Goal: Task Accomplishment & Management: Complete application form

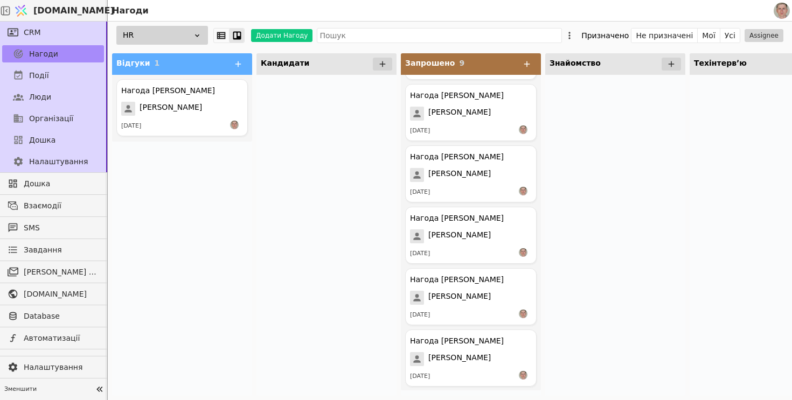
scroll to position [241, 0]
click at [473, 161] on div "Нагода [PERSON_NAME]" at bounding box center [457, 156] width 94 height 11
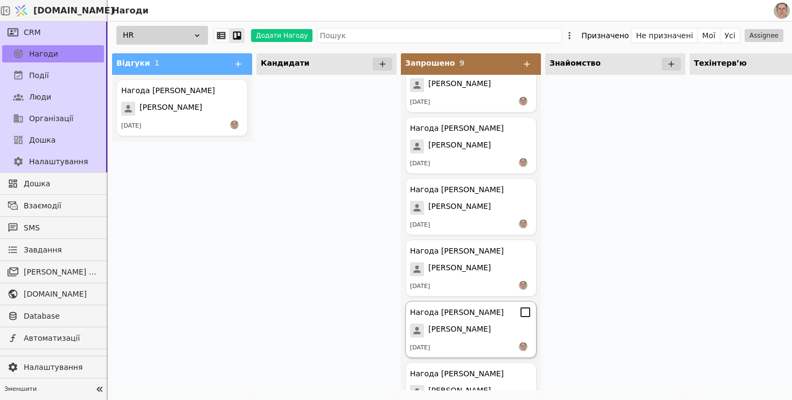
scroll to position [195, 0]
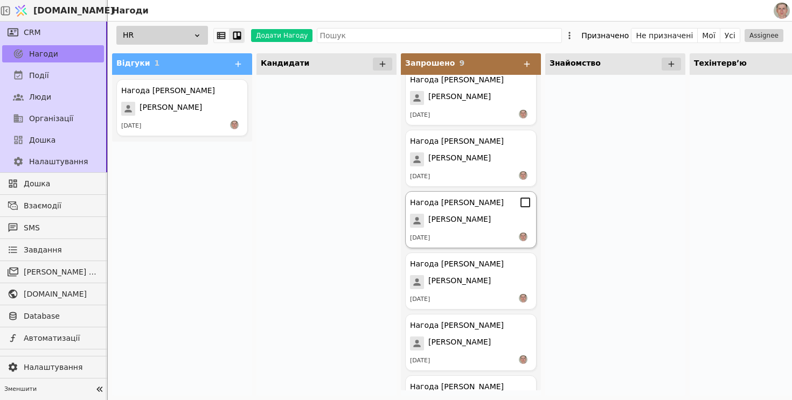
click at [473, 215] on span "[PERSON_NAME]" at bounding box center [459, 221] width 62 height 14
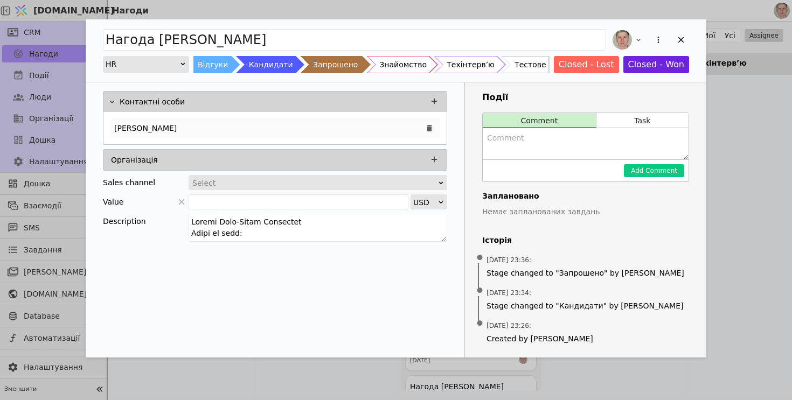
click at [276, 130] on div "[PERSON_NAME]" at bounding box center [275, 127] width 330 height 19
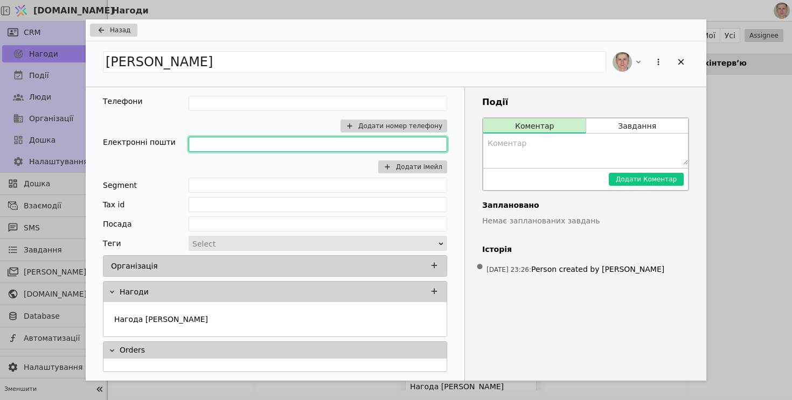
click at [255, 139] on input "Add Opportunity" at bounding box center [317, 144] width 259 height 15
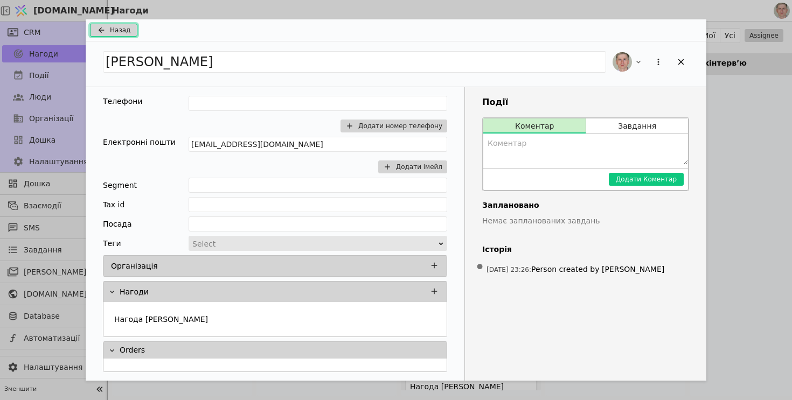
click at [121, 31] on span "Назад" at bounding box center [120, 30] width 20 height 10
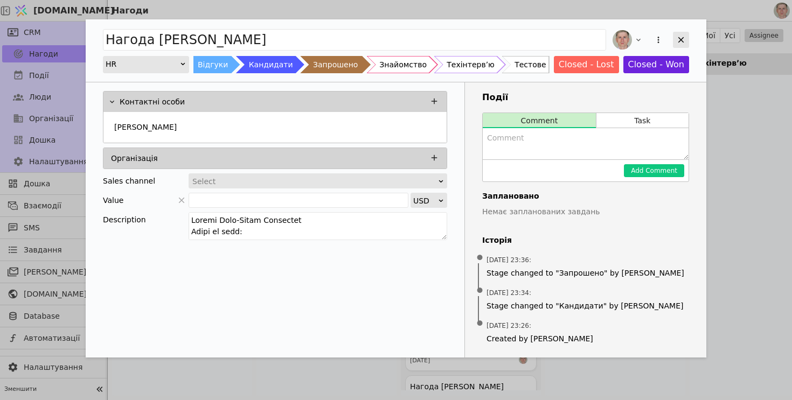
click at [682, 39] on icon "Add Opportunity" at bounding box center [681, 40] width 10 height 10
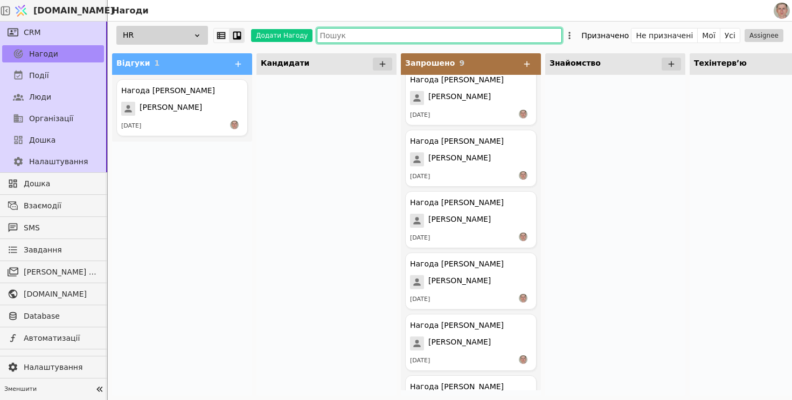
click at [343, 32] on input "text" at bounding box center [439, 35] width 245 height 15
paste input "volodymyrzadoretskyi90@gmail.com"
type input "volodymyrzadoretskyi90@gmail.com"
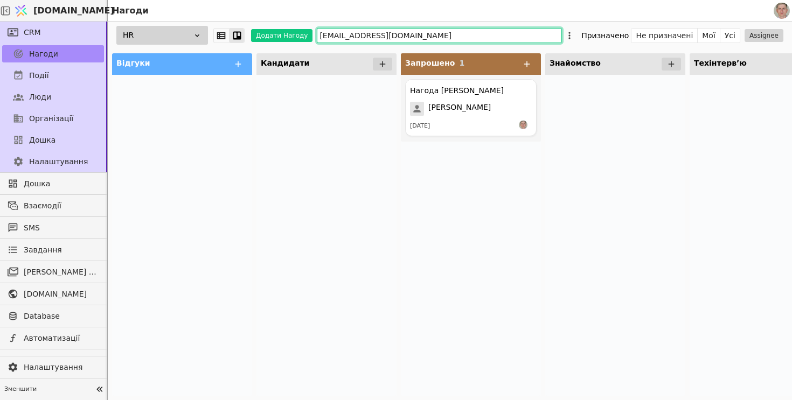
drag, startPoint x: 482, startPoint y: 39, endPoint x: 208, endPoint y: 39, distance: 273.6
click at [208, 39] on div "HR Додати Нагоду volodymyrzadoretskyi90@gmail.com Призначено Не призначені Мої …" at bounding box center [450, 35] width 684 height 27
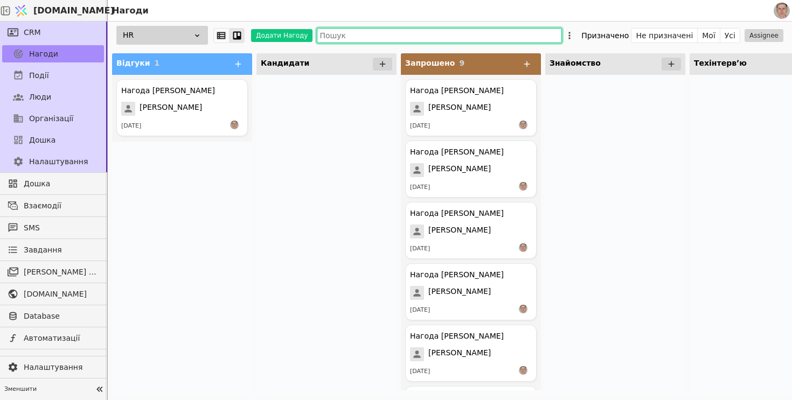
click at [336, 33] on input "text" at bounding box center [439, 35] width 245 height 15
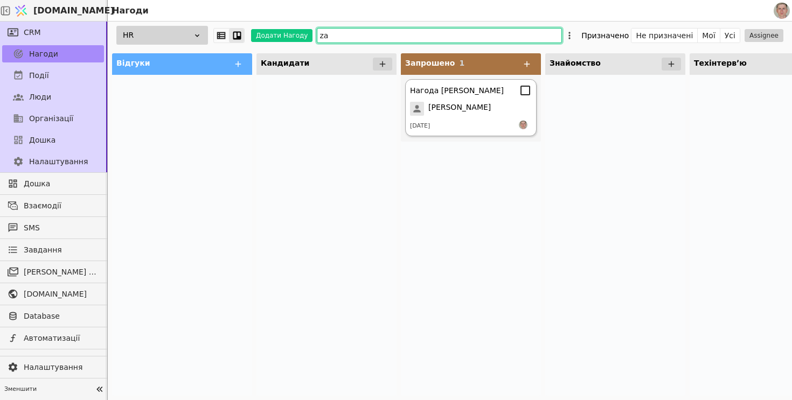
scroll to position [0, 475]
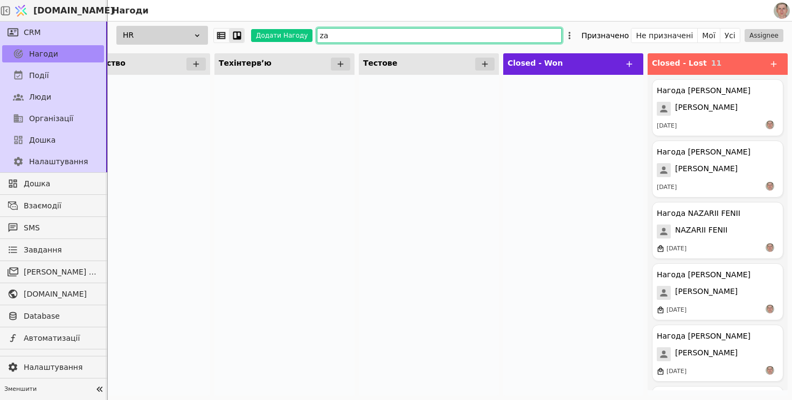
click at [360, 31] on input "za" at bounding box center [439, 35] width 245 height 15
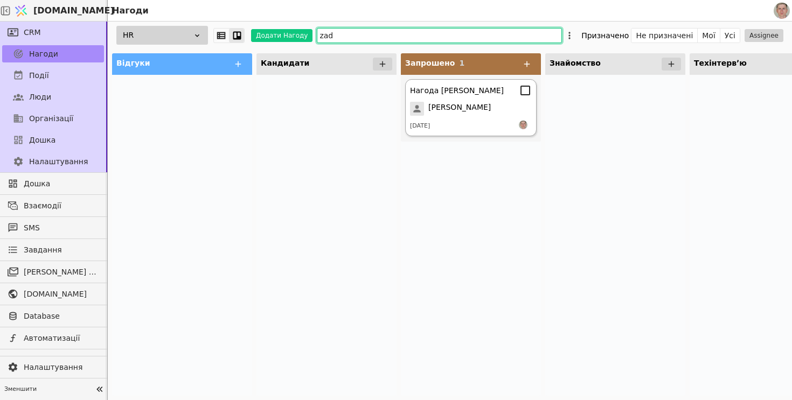
click at [455, 111] on span "[PERSON_NAME]" at bounding box center [459, 109] width 62 height 14
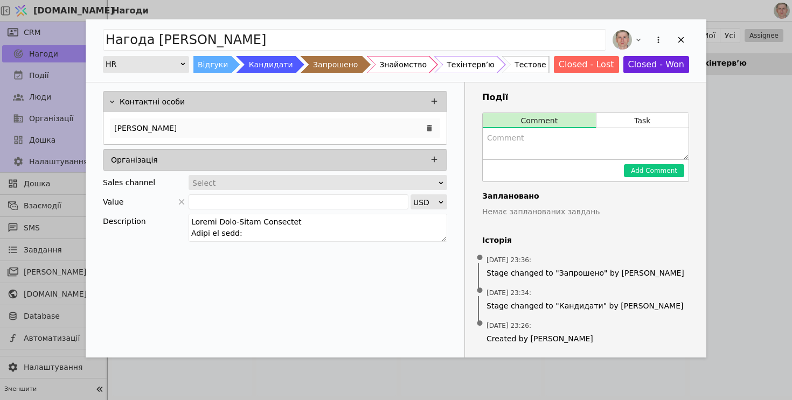
click at [205, 125] on div "[PERSON_NAME]" at bounding box center [275, 127] width 330 height 19
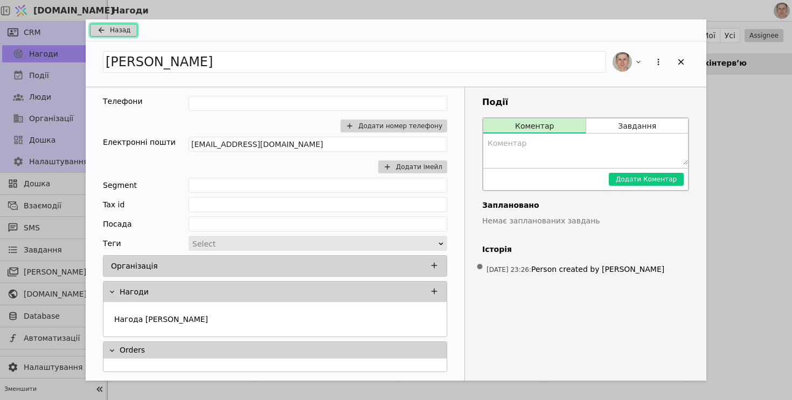
click at [118, 31] on span "Назад" at bounding box center [120, 30] width 20 height 10
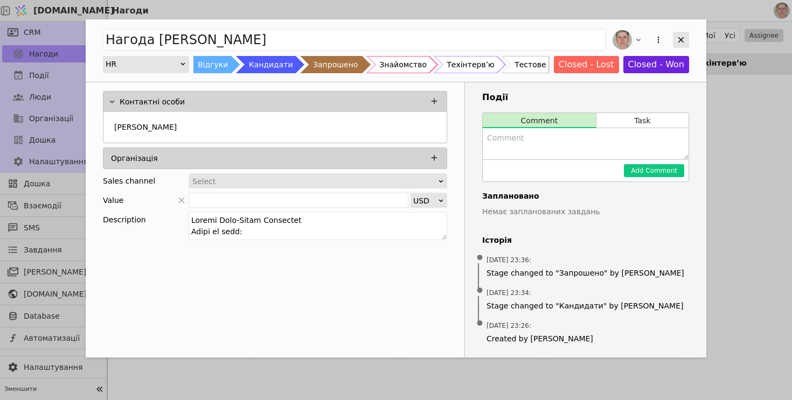
click at [678, 40] on icon "Add Opportunity" at bounding box center [681, 40] width 10 height 10
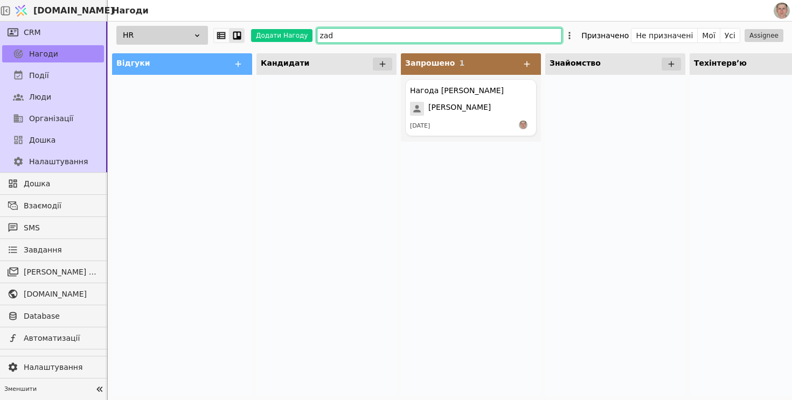
click at [367, 38] on input "zad" at bounding box center [439, 35] width 245 height 15
type input "z"
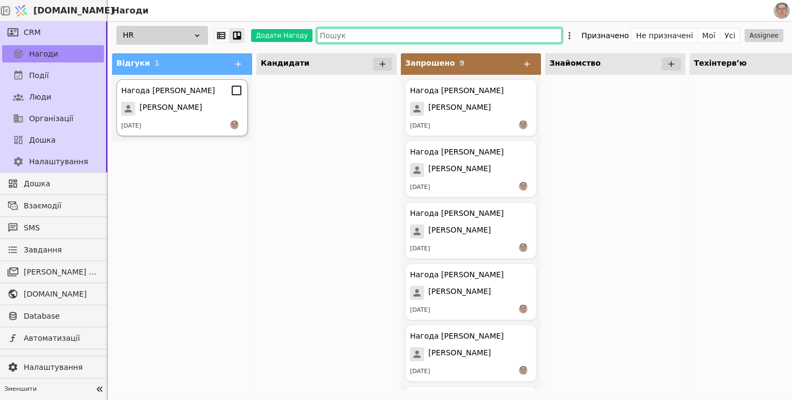
click at [176, 110] on span "[PERSON_NAME]" at bounding box center [170, 109] width 62 height 14
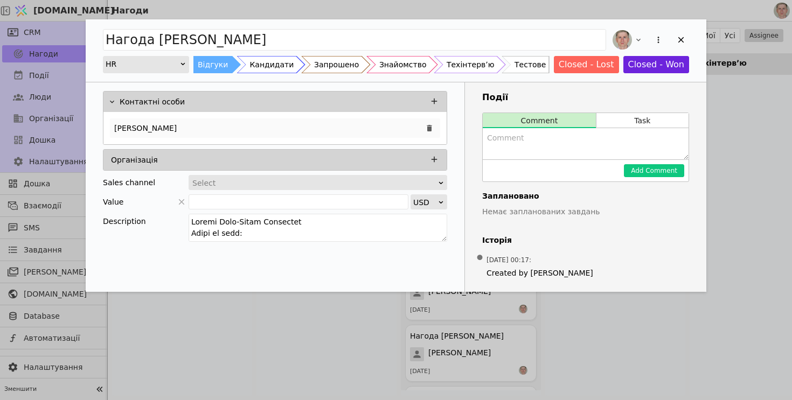
click at [282, 125] on div "[PERSON_NAME]" at bounding box center [275, 127] width 330 height 19
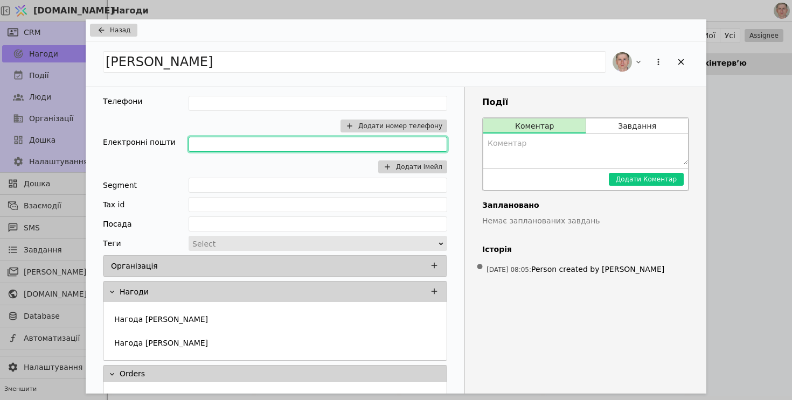
click at [243, 143] on input "Add Opportunity" at bounding box center [317, 144] width 259 height 15
click at [299, 143] on input "[EMAIL_ADDRESS][DOMAIN_NAME]" at bounding box center [317, 144] width 259 height 15
type input "[EMAIL_ADDRESS][DOMAIN_NAME]"
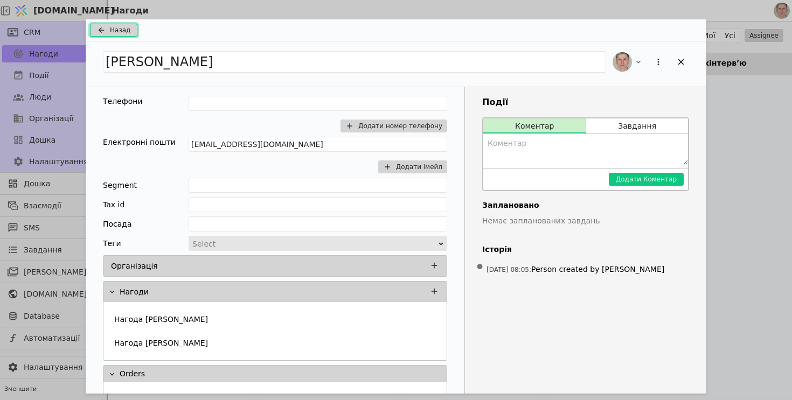
click at [122, 24] on button "Назад" at bounding box center [113, 30] width 47 height 13
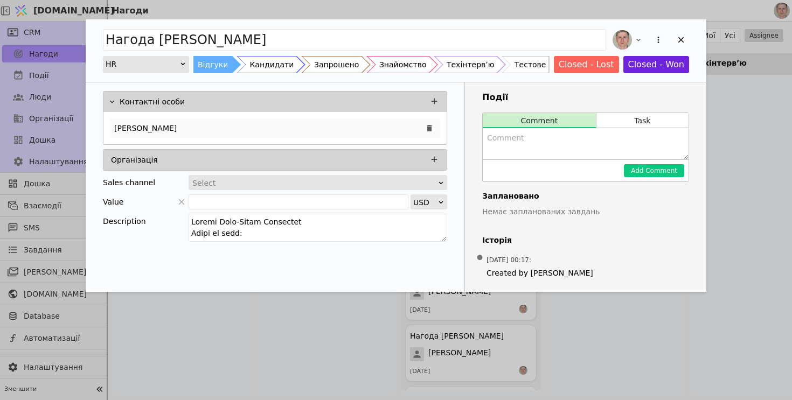
click at [330, 122] on div "[PERSON_NAME]" at bounding box center [275, 127] width 330 height 19
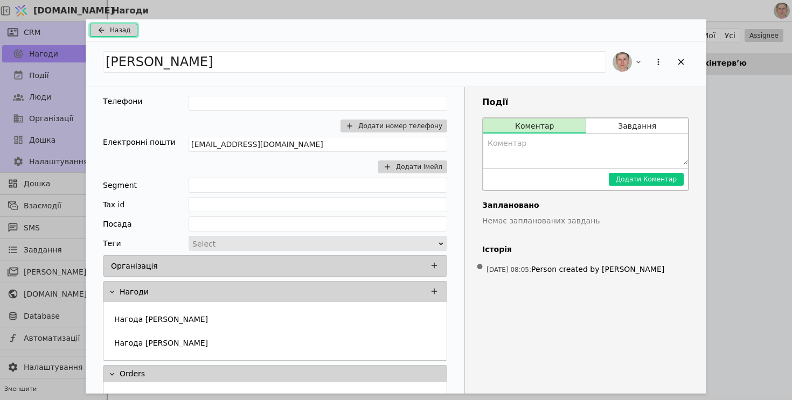
click at [112, 27] on span "Назад" at bounding box center [120, 30] width 20 height 10
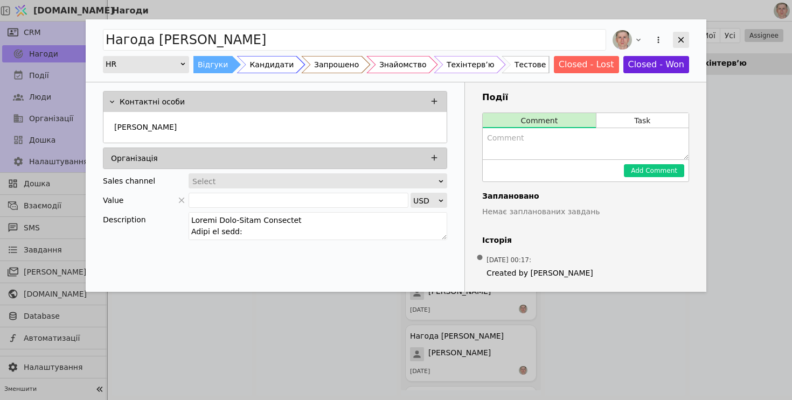
click at [682, 32] on div "Add Opportunity" at bounding box center [681, 40] width 16 height 16
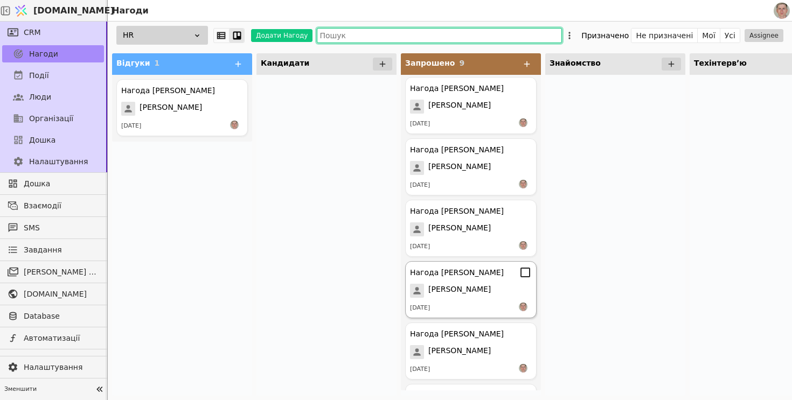
scroll to position [65, 0]
click at [484, 346] on span "[PERSON_NAME]" at bounding box center [459, 351] width 62 height 14
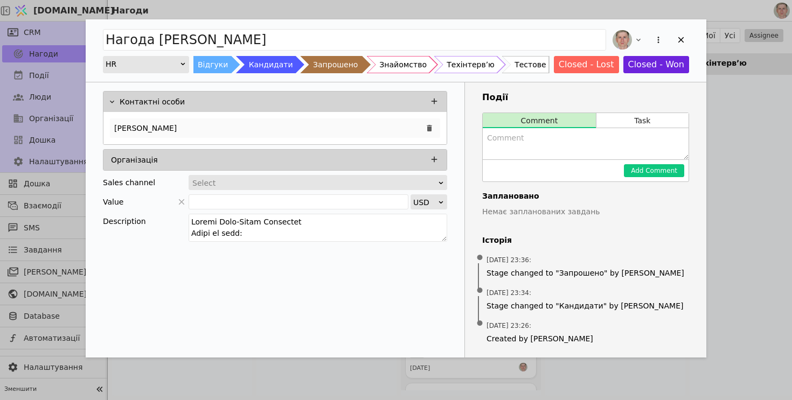
click at [302, 127] on div "[PERSON_NAME]" at bounding box center [275, 127] width 330 height 19
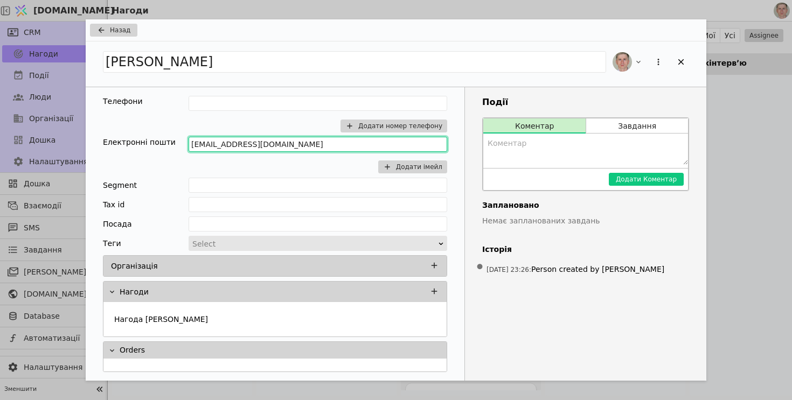
click at [368, 146] on input "volodymyrzadoretskyi90@gmail.com" at bounding box center [317, 144] width 259 height 15
type input "volodymyrzadoretskyi90@gmail.com"
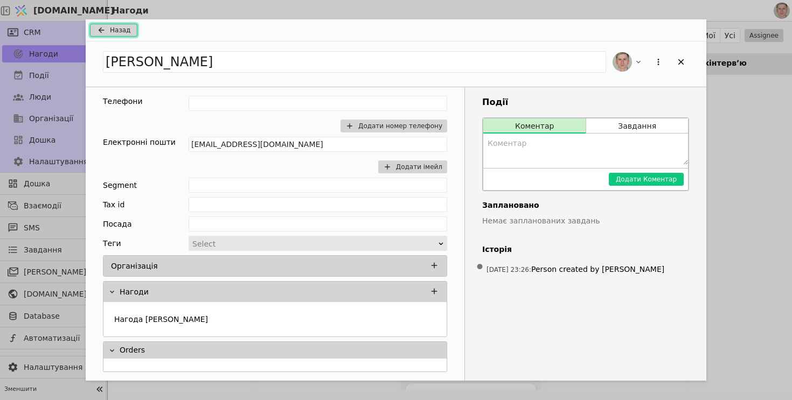
click at [122, 27] on span "Назад" at bounding box center [120, 30] width 20 height 10
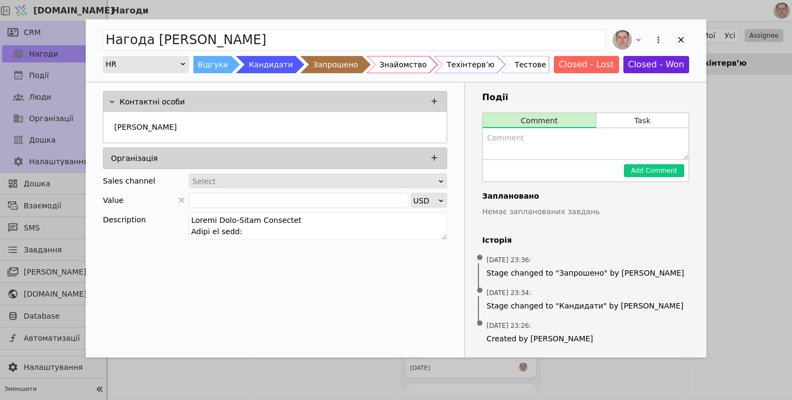
click at [283, 11] on div "Нагода Volodymyr Zadoretskyi HR Відгуки Кандидати Запрошено Знайомство Техінтер…" at bounding box center [396, 200] width 792 height 400
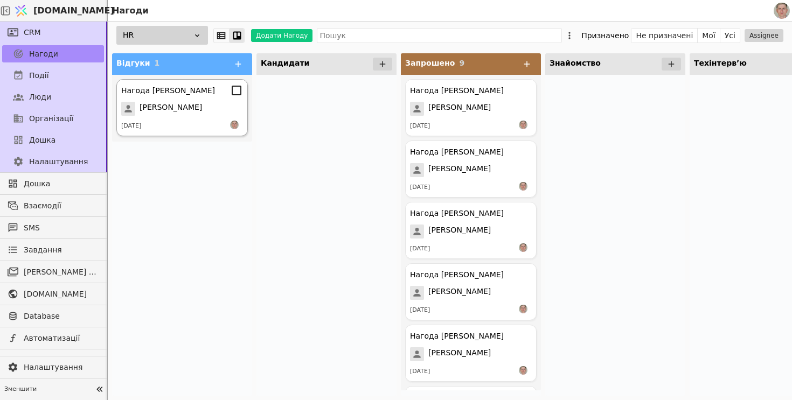
click at [197, 104] on div "[PERSON_NAME]" at bounding box center [182, 109] width 122 height 14
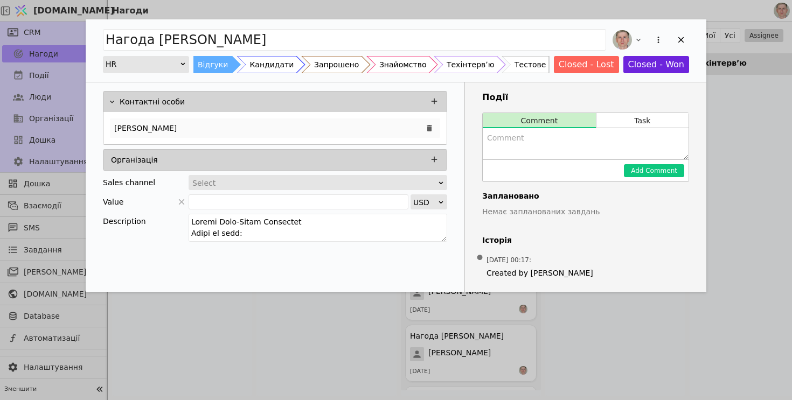
click at [312, 127] on div "[PERSON_NAME]" at bounding box center [275, 127] width 330 height 19
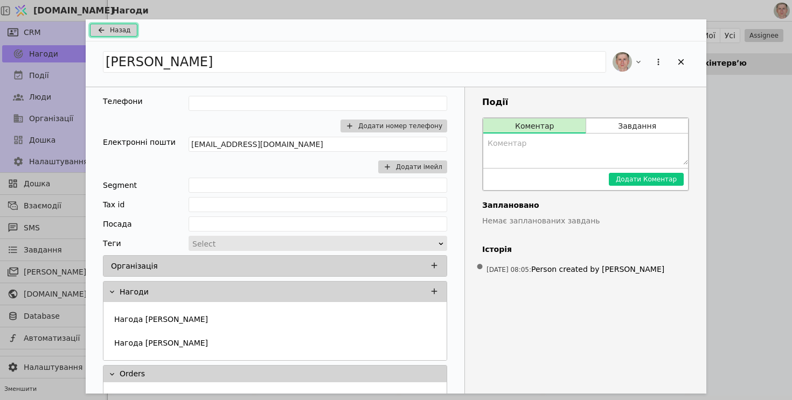
click at [127, 29] on span "Назад" at bounding box center [120, 30] width 20 height 10
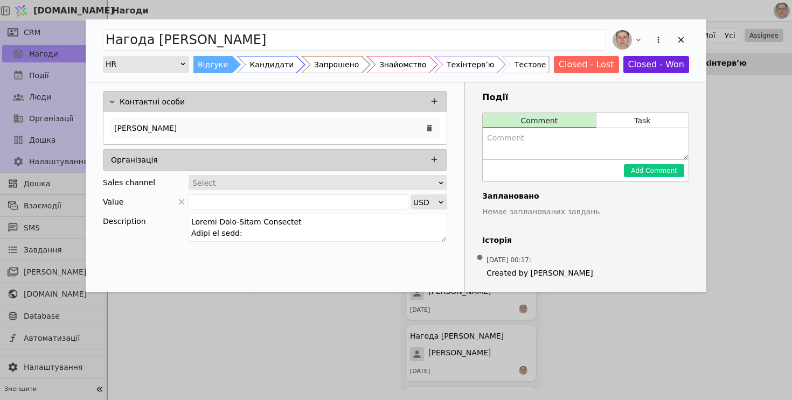
click at [215, 118] on div "[PERSON_NAME]" at bounding box center [275, 127] width 330 height 19
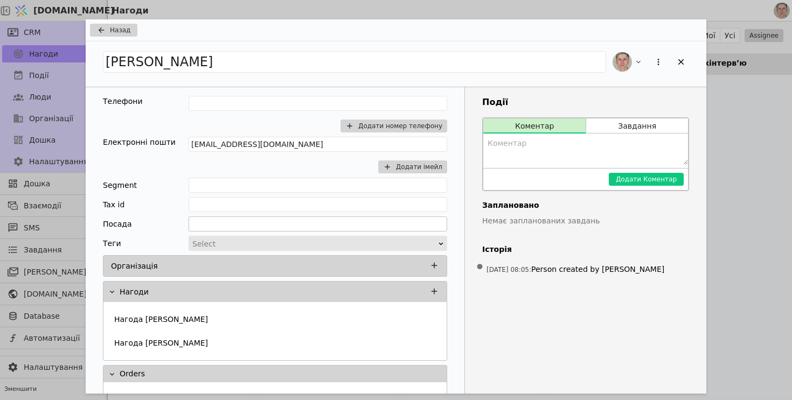
scroll to position [10, 0]
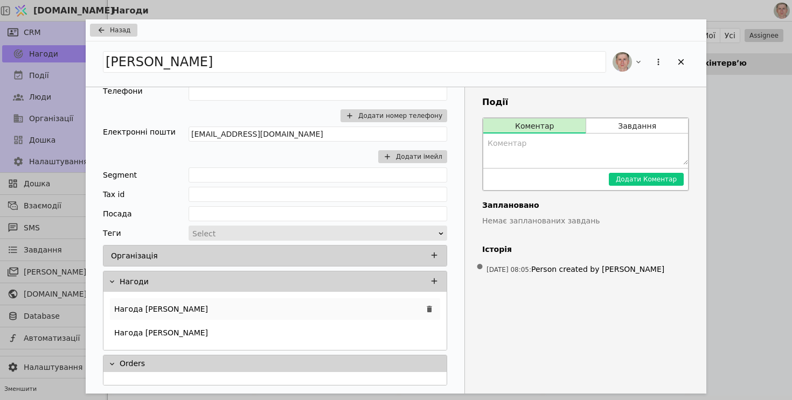
click at [220, 311] on div "Нагода [PERSON_NAME]" at bounding box center [275, 309] width 330 height 22
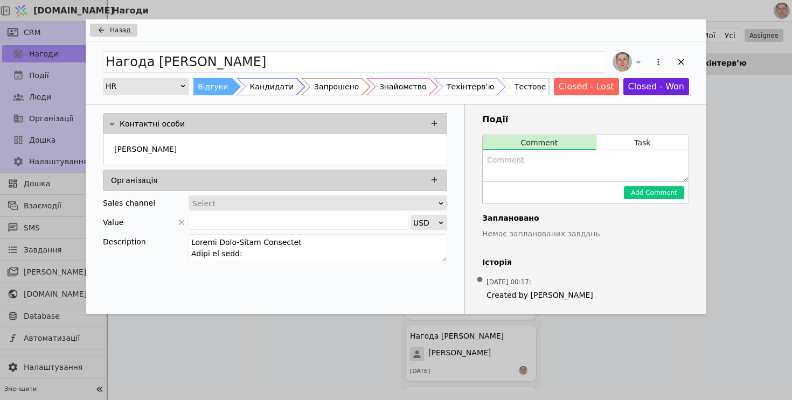
click at [129, 22] on div "Назад" at bounding box center [396, 30] width 620 height 22
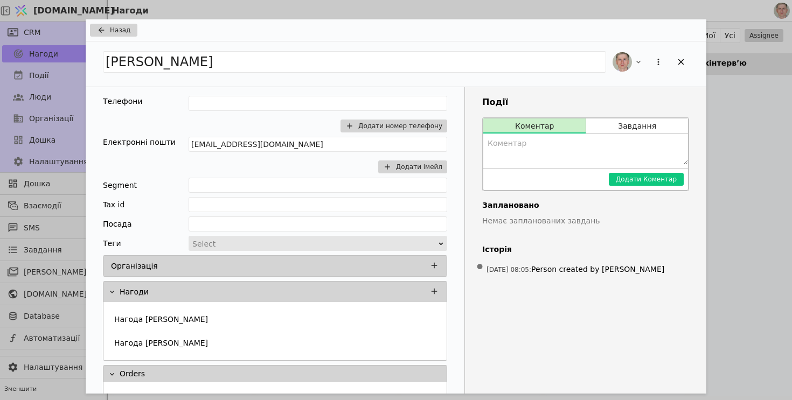
scroll to position [10, 0]
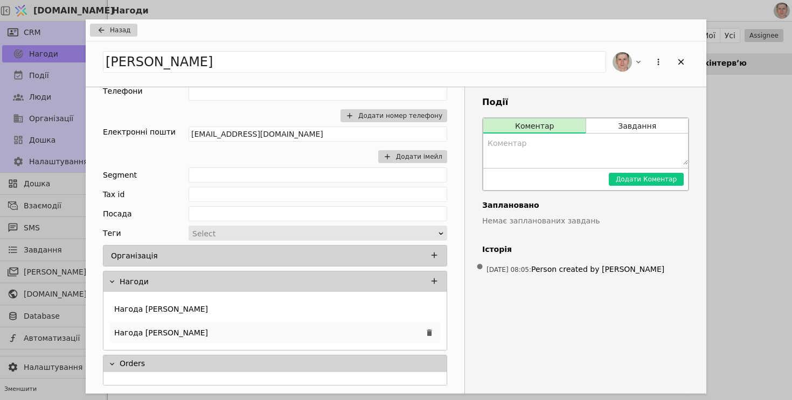
click at [200, 332] on div "Нагода [PERSON_NAME]" at bounding box center [275, 333] width 330 height 22
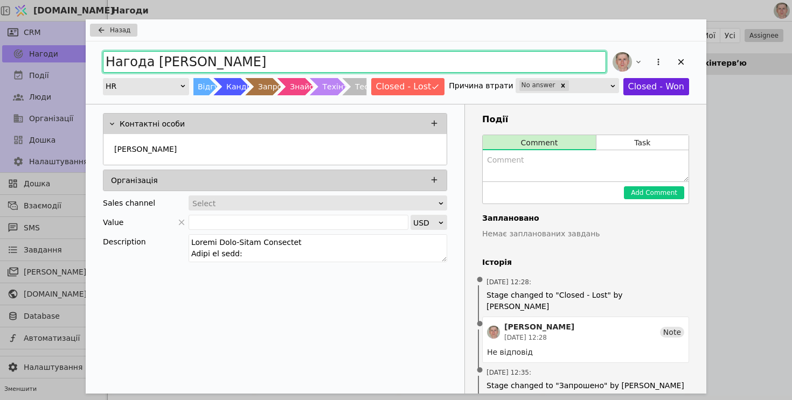
click at [292, 65] on input "Нагода [PERSON_NAME]" at bounding box center [354, 62] width 503 height 22
type input "Нагода [PERSON_NAME] не відповів"
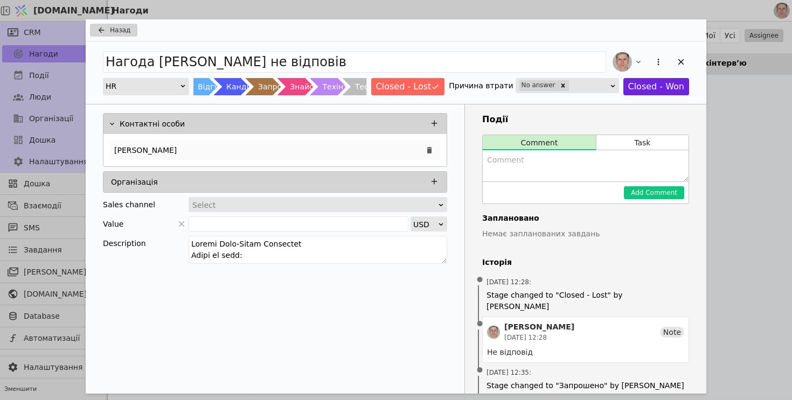
click at [298, 154] on div "[PERSON_NAME]" at bounding box center [275, 150] width 330 height 19
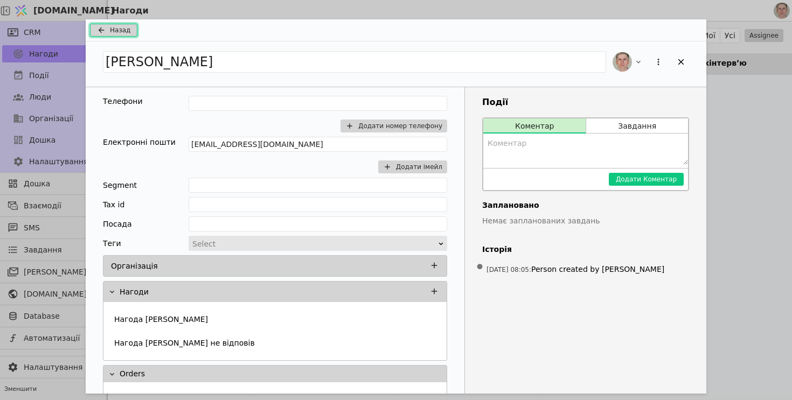
click at [128, 31] on span "Назад" at bounding box center [120, 30] width 20 height 10
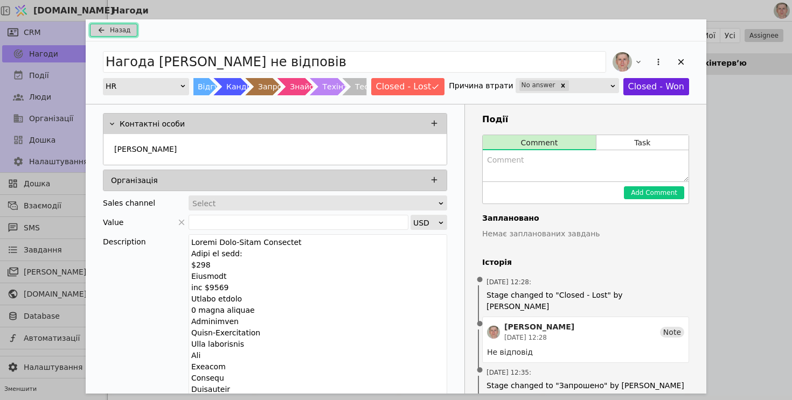
drag, startPoint x: 442, startPoint y: 260, endPoint x: 441, endPoint y: 409, distance: 149.2
click at [441, 400] on html "[DOMAIN_NAME] Нагоди CRM Нагоди Події Люди Організації Дошка Налаштування Дошка…" at bounding box center [396, 200] width 792 height 400
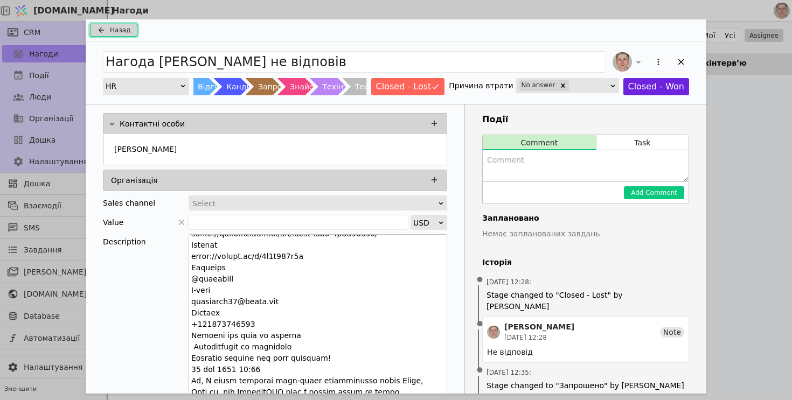
scroll to position [259, 0]
click at [266, 298] on textarea "Add Opportunity" at bounding box center [317, 322] width 259 height 177
click at [266, 298] on textarea "To enrich screen reader interactions, please activate Accessibility in Grammarl…" at bounding box center [317, 322] width 259 height 177
click at [356, 144] on div "[PERSON_NAME]" at bounding box center [275, 150] width 330 height 19
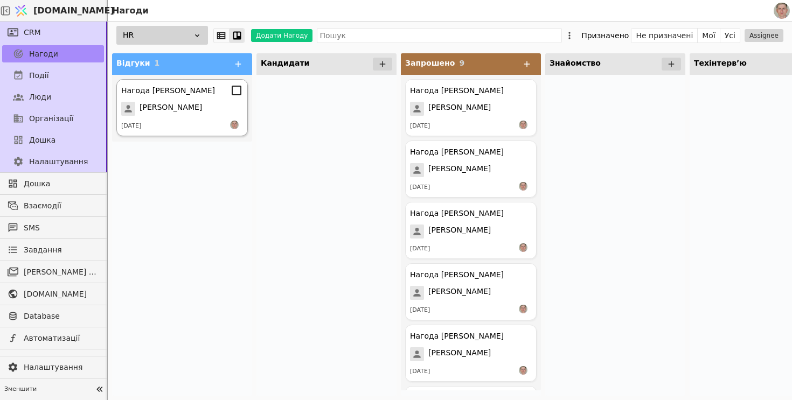
click at [158, 106] on span "[PERSON_NAME]" at bounding box center [170, 109] width 62 height 14
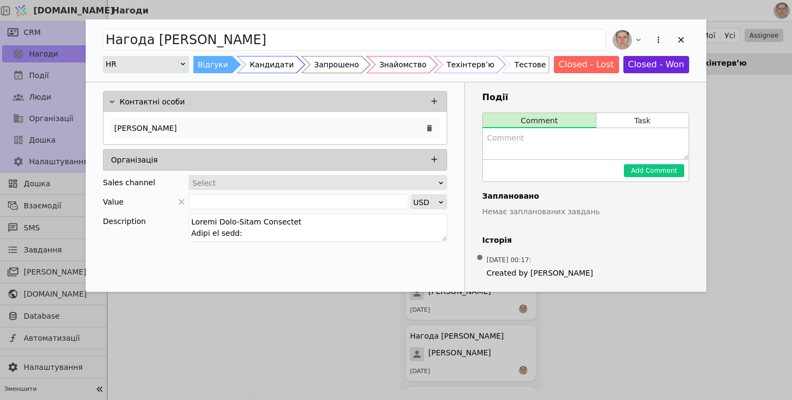
click at [190, 135] on div "[PERSON_NAME]" at bounding box center [275, 127] width 330 height 19
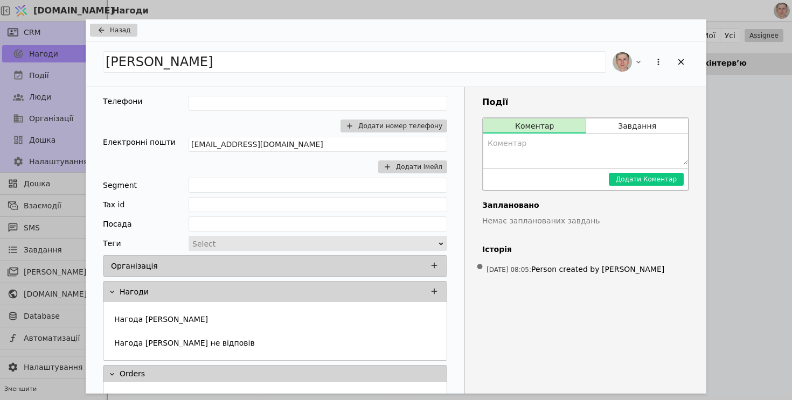
scroll to position [10, 0]
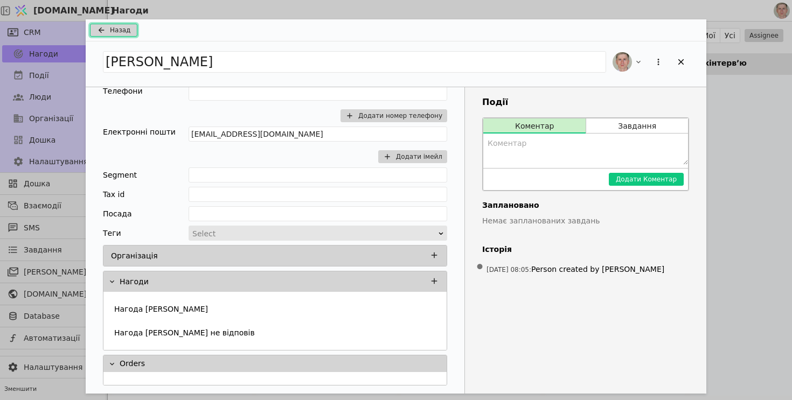
click at [115, 29] on span "Назад" at bounding box center [120, 30] width 20 height 10
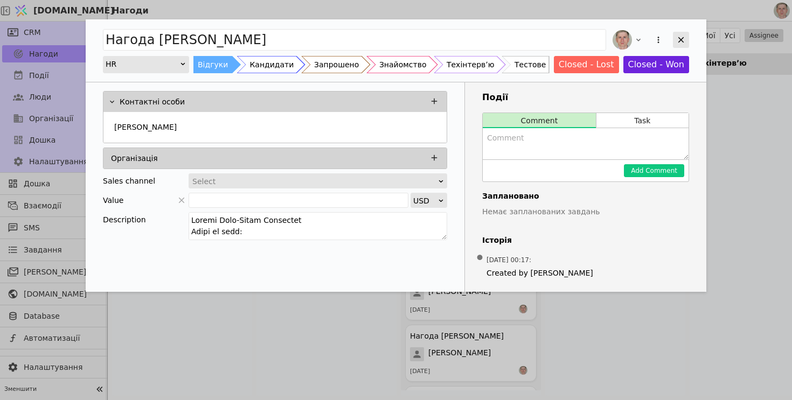
click at [686, 43] on div "Add Opportunity" at bounding box center [681, 40] width 16 height 16
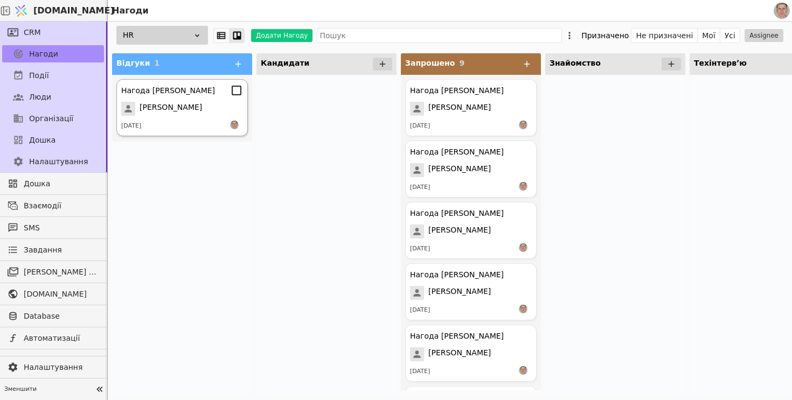
click at [176, 110] on span "[PERSON_NAME]" at bounding box center [170, 109] width 62 height 14
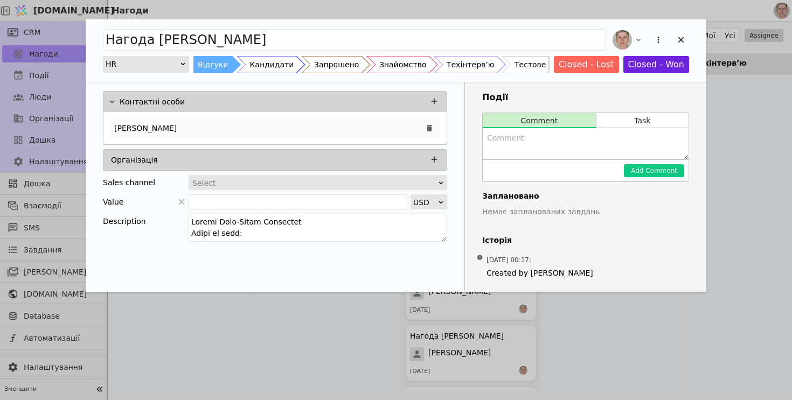
click at [258, 129] on div "[PERSON_NAME]" at bounding box center [275, 127] width 330 height 19
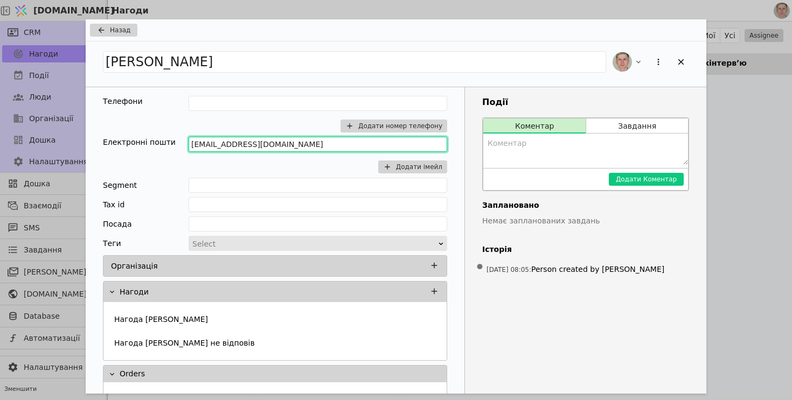
drag, startPoint x: 288, startPoint y: 146, endPoint x: 99, endPoint y: 141, distance: 188.6
click at [99, 141] on div "Телефони Додати номер телефону Електронні пошти [EMAIL_ADDRESS][DOMAIN_NAME] До…" at bounding box center [275, 245] width 379 height 317
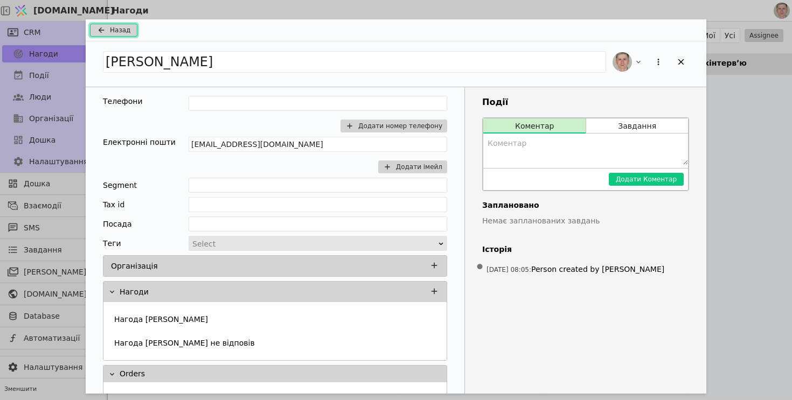
click at [126, 32] on span "Назад" at bounding box center [120, 30] width 20 height 10
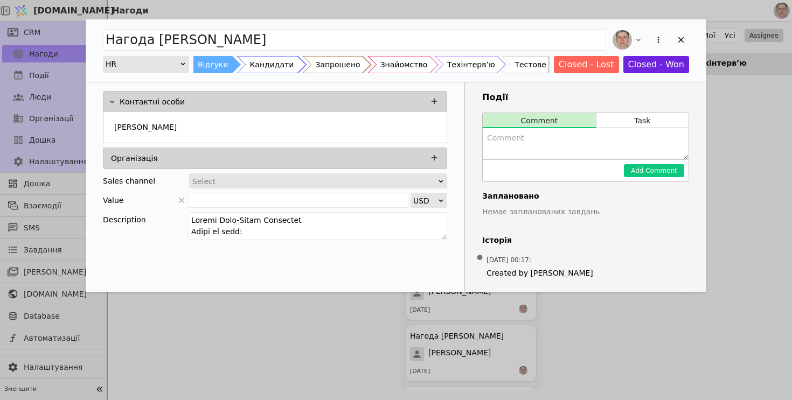
click at [277, 70] on div "Кандидати" at bounding box center [271, 64] width 44 height 17
click at [684, 43] on icon "Add Opportunity" at bounding box center [681, 40] width 10 height 10
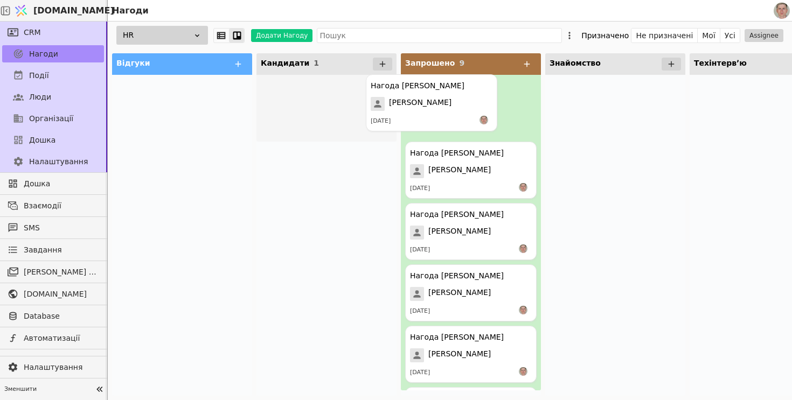
drag, startPoint x: 321, startPoint y: 118, endPoint x: 434, endPoint y: 110, distance: 112.8
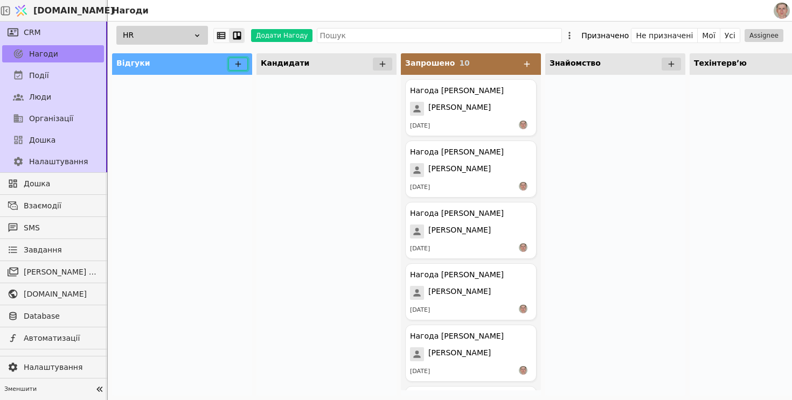
click at [235, 64] on icon at bounding box center [238, 64] width 6 height 6
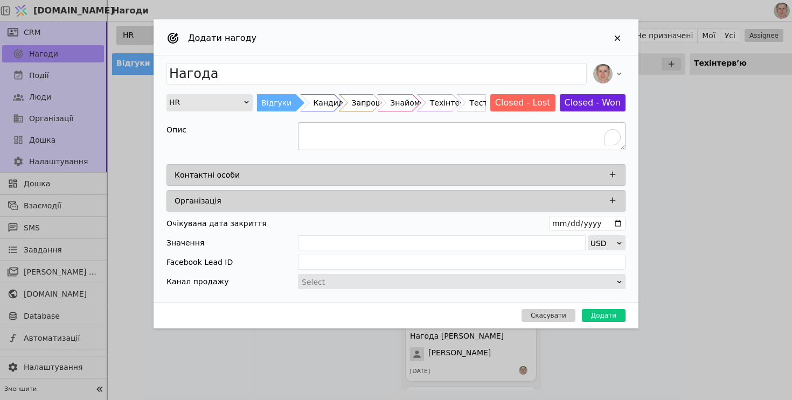
click at [332, 138] on textarea "To enrich screen reader interactions, please activate Accessibility in Grammarl…" at bounding box center [461, 136] width 327 height 28
paste textarea "[PERSON_NAME] ([PERSON_NAME] Senior Java Developer Бонус за найм: $1000 Зарплат…"
drag, startPoint x: 410, startPoint y: 144, endPoint x: 288, endPoint y: 135, distance: 122.1
click at [288, 135] on div "Опис [PERSON_NAME] ([PERSON_NAME] Senior Java Developer Бонус за найм: $1000 За…" at bounding box center [395, 137] width 459 height 31
click at [288, 135] on div "Опис" at bounding box center [231, 129] width 131 height 15
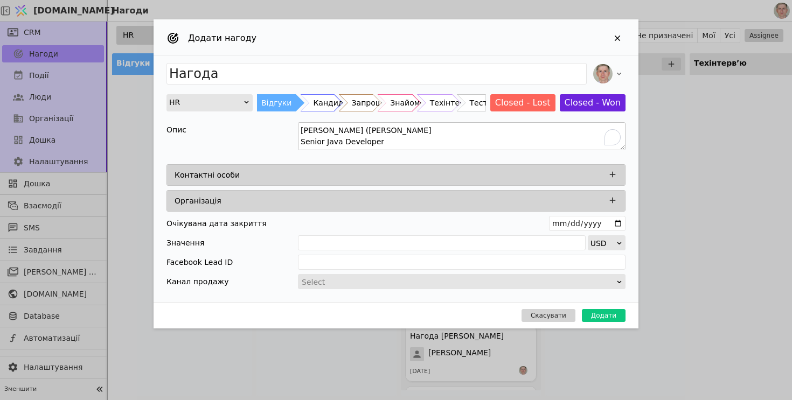
click at [327, 139] on textarea "[PERSON_NAME] ([PERSON_NAME] Senior Java Developer Бонус за найм: $1000 Зарплат…" at bounding box center [461, 136] width 327 height 28
type textarea "Senior Java Developer Бонус за найм: $1000 Зарплата від $5000 Досвід роботи Біл…"
click at [612, 175] on icon "Add Opportunity" at bounding box center [613, 175] width 6 height 6
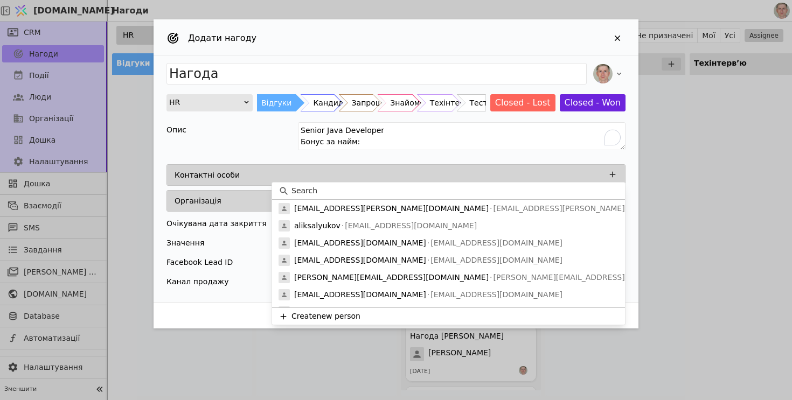
click at [330, 196] on div at bounding box center [448, 191] width 353 height 17
paste input "[PERSON_NAME] ([PERSON_NAME]"
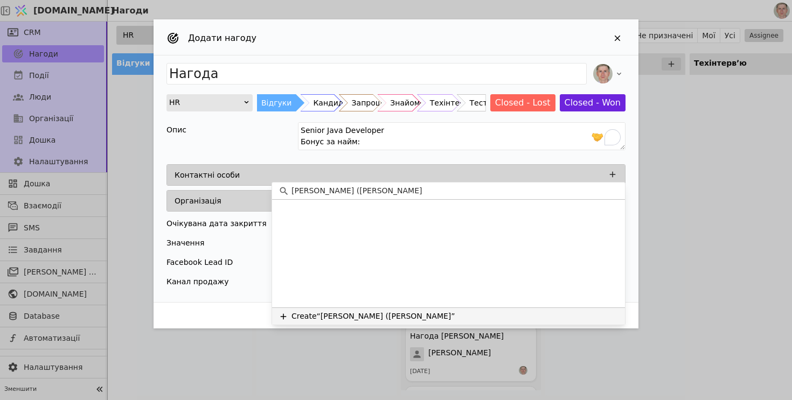
type input "[PERSON_NAME] ([PERSON_NAME]"
click at [386, 312] on button "Create “[PERSON_NAME] ([PERSON_NAME]”" at bounding box center [448, 316] width 353 height 17
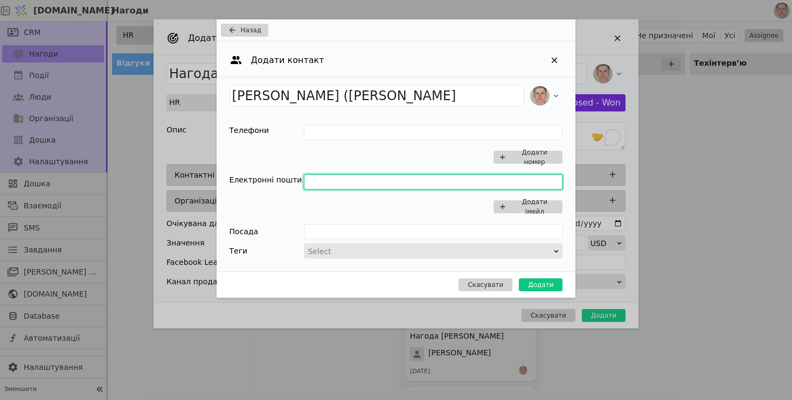
click at [333, 187] on input "Add Opportunity" at bounding box center [433, 181] width 259 height 15
paste input "[EMAIL_ADDRESS][DOMAIN_NAME]"
type input "[EMAIL_ADDRESS][DOMAIN_NAME]"
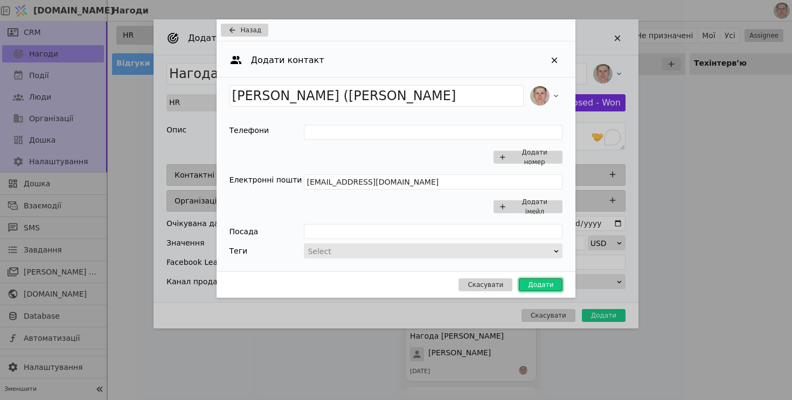
click at [534, 281] on button "Додати" at bounding box center [541, 284] width 44 height 13
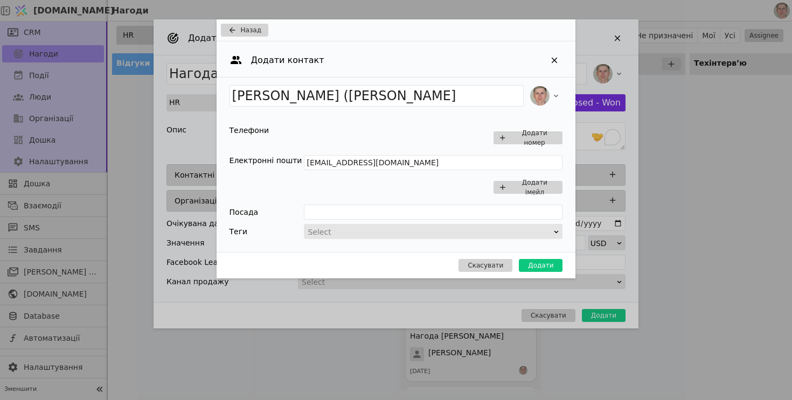
type input "Нагода [PERSON_NAME] ([PERSON_NAME]"
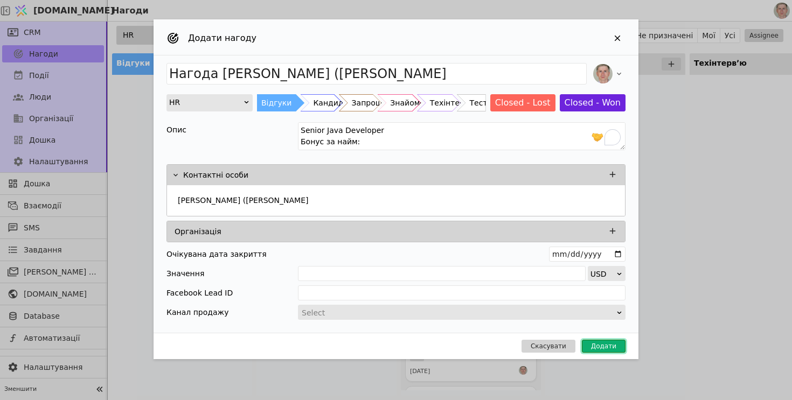
click at [606, 346] on button "Додати" at bounding box center [604, 346] width 44 height 13
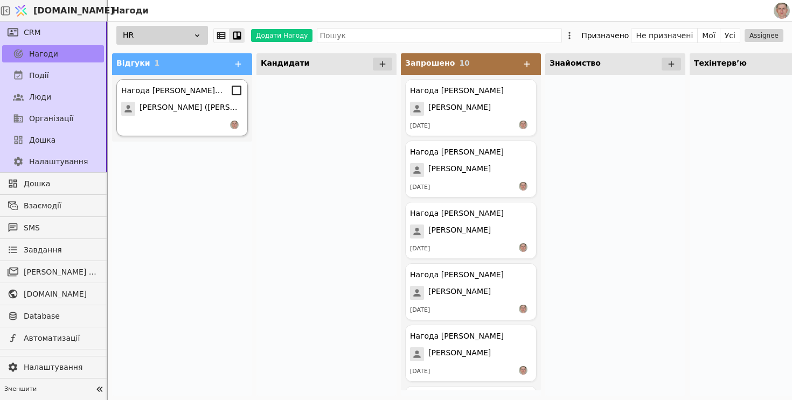
click at [200, 117] on div "Нагода [PERSON_NAME] ([PERSON_NAME] ([PERSON_NAME]" at bounding box center [181, 107] width 131 height 57
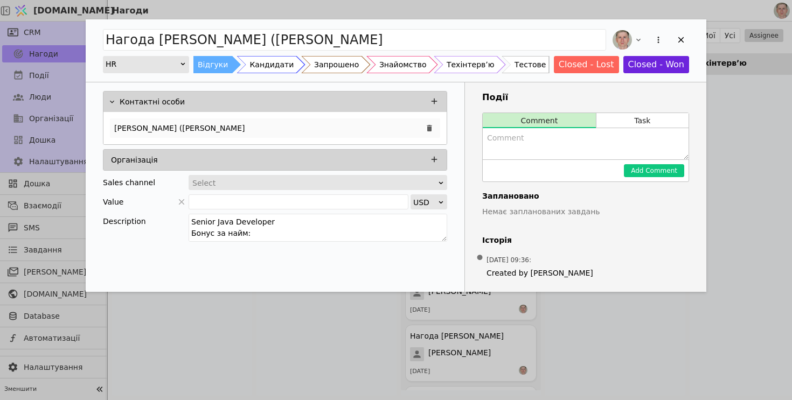
click at [235, 126] on div "[PERSON_NAME] ([PERSON_NAME]" at bounding box center [275, 127] width 330 height 19
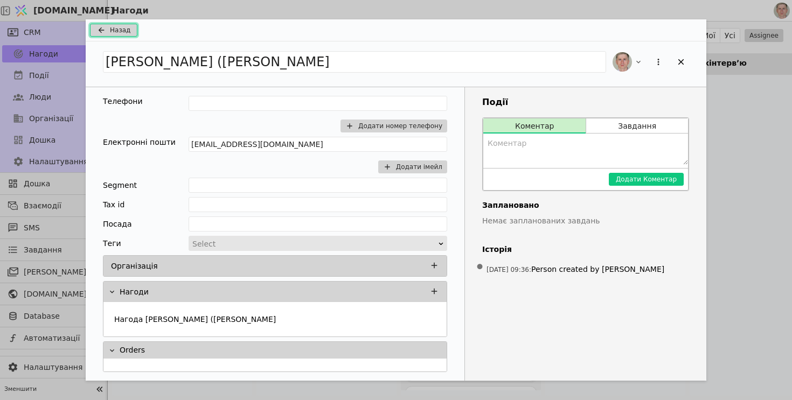
click at [128, 32] on span "Назад" at bounding box center [120, 30] width 20 height 10
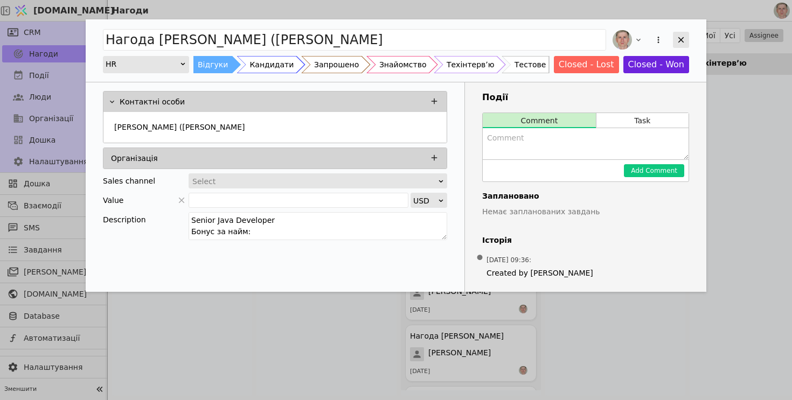
click at [678, 40] on icon "Add Opportunity" at bounding box center [681, 40] width 10 height 10
click at [679, 37] on icon "Add Opportunity" at bounding box center [681, 40] width 10 height 10
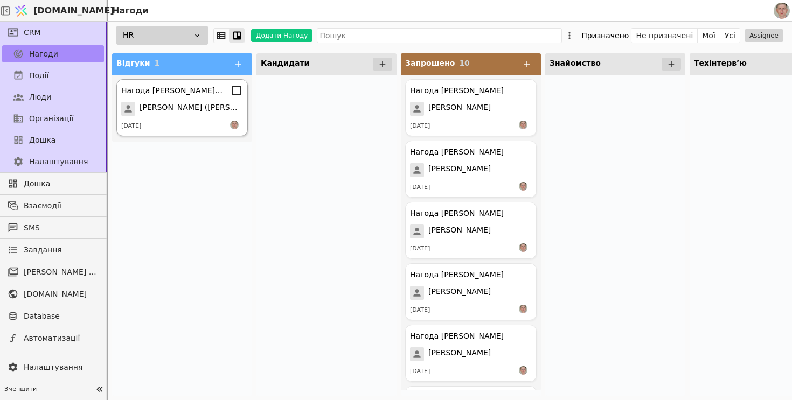
click at [199, 110] on span "[PERSON_NAME] ([PERSON_NAME]" at bounding box center [190, 109] width 103 height 14
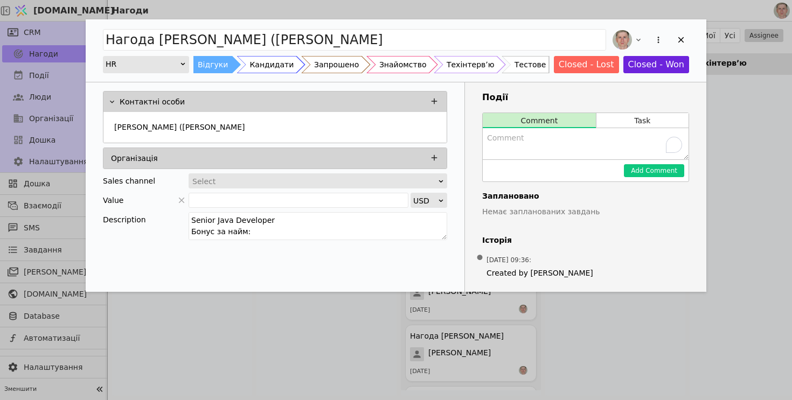
click at [542, 148] on textarea "To enrich screen reader interactions, please activate Accessibility in Grammarl…" at bounding box center [586, 143] width 206 height 31
type textarea "Немає ноди зовсім"
click at [655, 172] on button "Add Comment" at bounding box center [654, 170] width 60 height 13
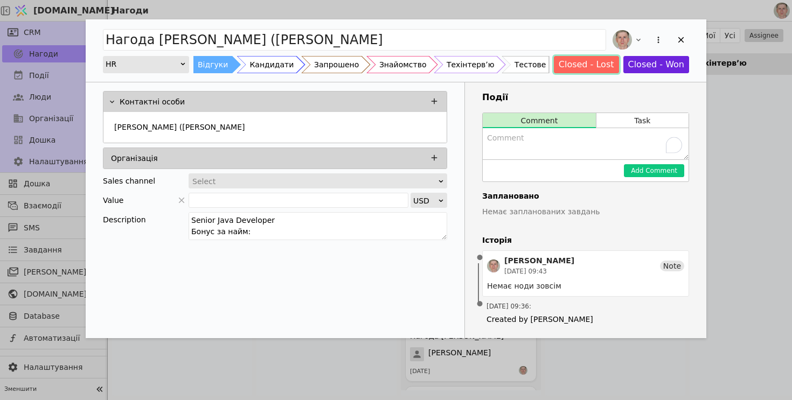
click at [597, 62] on button "Closed - Lost" at bounding box center [586, 64] width 65 height 17
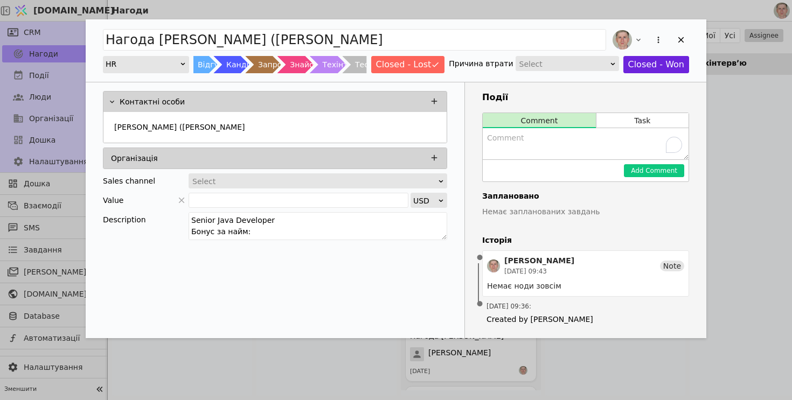
click at [556, 63] on div "Select" at bounding box center [563, 64] width 89 height 15
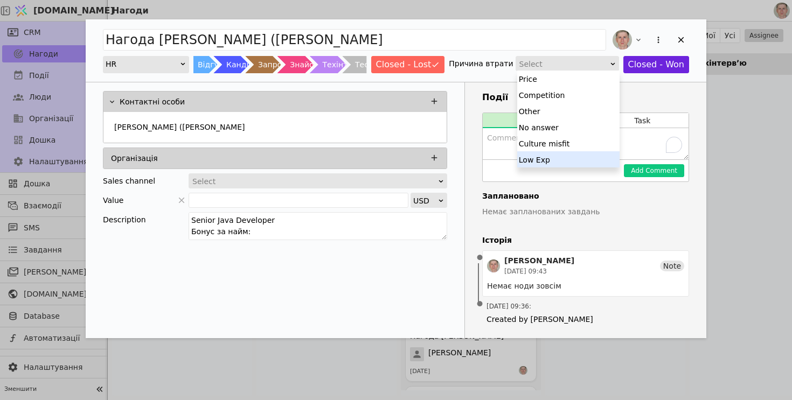
click at [556, 155] on div "Low Exp" at bounding box center [568, 159] width 102 height 16
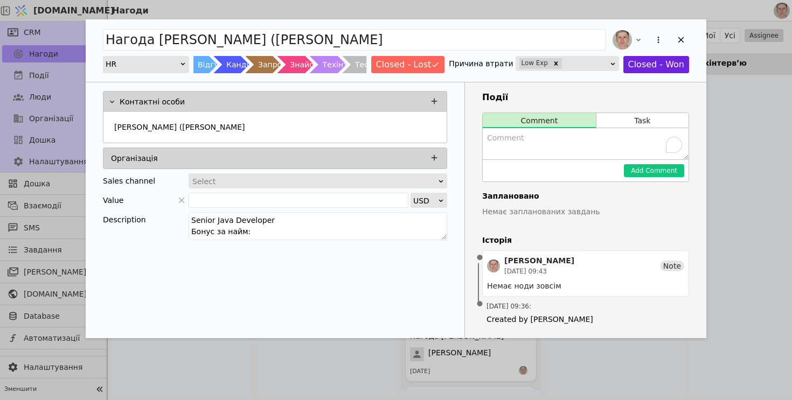
click at [613, 89] on div "Події Comment Task Add Comment Заплановано Немає запланованих завдань Історія •…" at bounding box center [585, 210] width 241 height 256
click at [676, 43] on icon "Add Opportunity" at bounding box center [681, 40] width 10 height 10
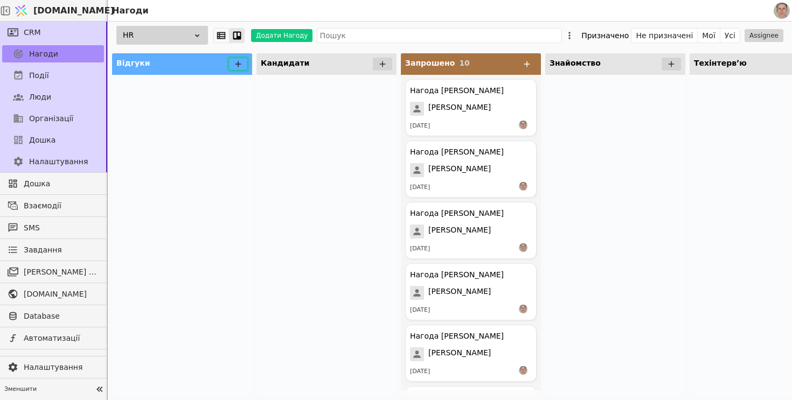
click at [238, 61] on icon at bounding box center [238, 64] width 6 height 6
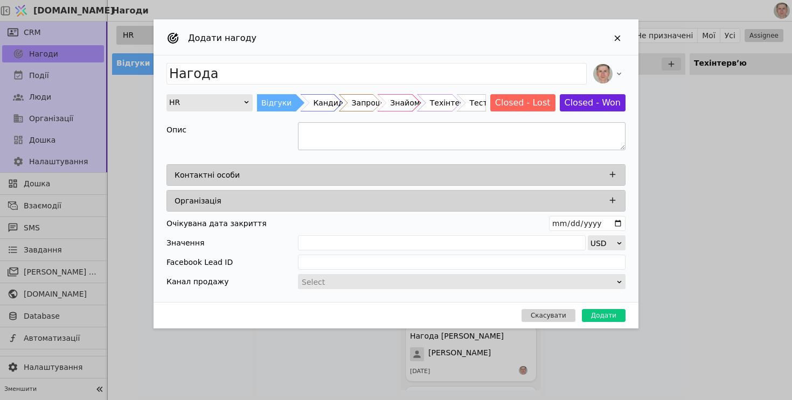
click at [330, 134] on textarea "Add Opportunity" at bounding box center [461, 136] width 327 height 28
paste textarea "Lore Ipsumdolo Sitame Conse-adi/Elit-seddo Eiusmodt Incid ut labo: $189 Etdolor…"
click at [346, 144] on textarea "To enrich screen reader interactions, please activate Accessibility in Grammarl…" at bounding box center [461, 136] width 327 height 28
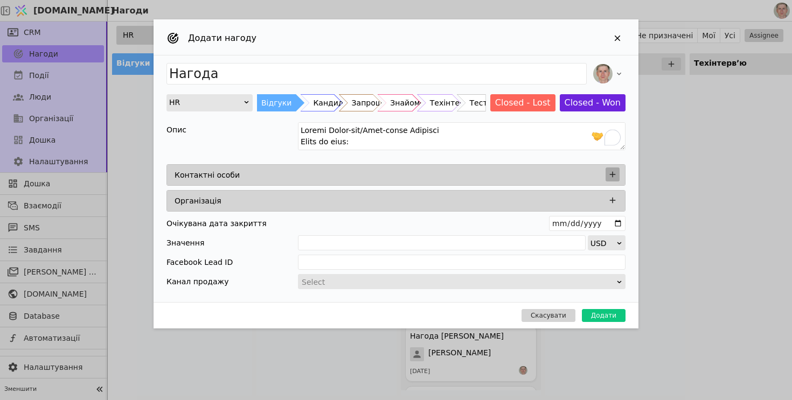
type textarea "Loremi Dolor-sit/Amet-conse Adipisci Elits do eius: $117 Temporin utl $2109 Etd…"
click at [612, 173] on icon "Add Opportunity" at bounding box center [613, 175] width 6 height 6
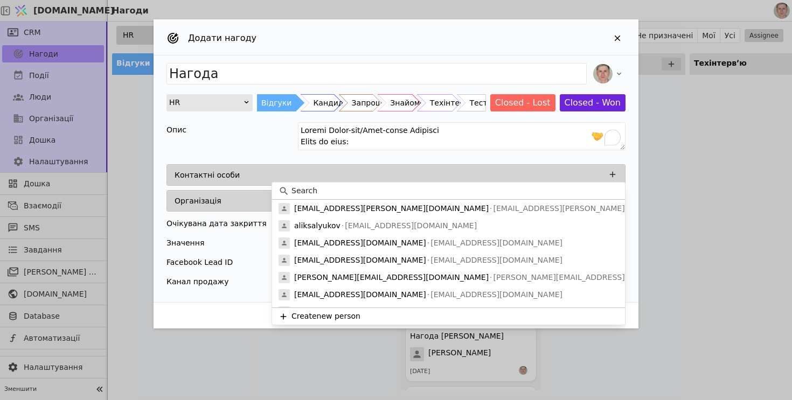
click at [352, 187] on input at bounding box center [454, 190] width 327 height 11
paste input "[PERSON_NAME]"
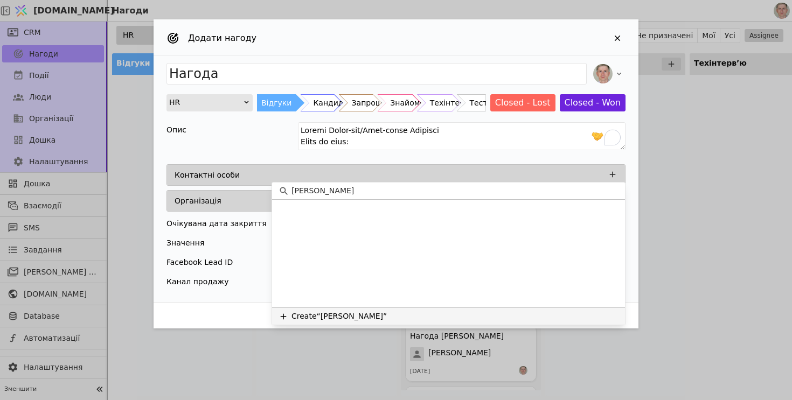
type input "[PERSON_NAME]"
click at [383, 319] on button "Create “[PERSON_NAME]”" at bounding box center [448, 316] width 353 height 17
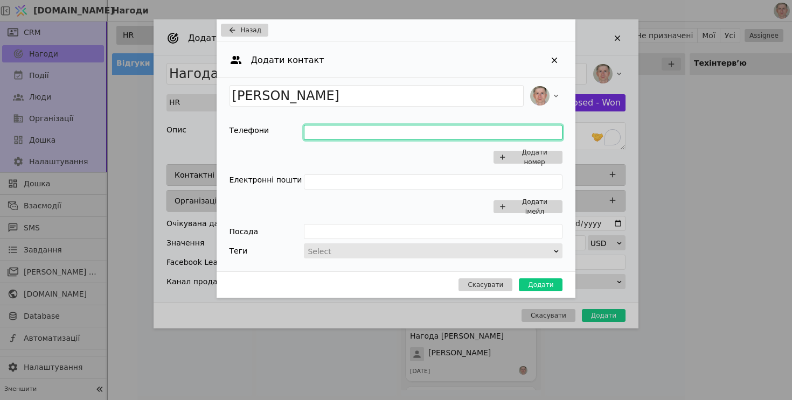
click at [319, 131] on input "Add Opportunity" at bounding box center [433, 132] width 259 height 15
paste input "[EMAIL_ADDRESS][DOMAIN_NAME]"
type input "[EMAIL_ADDRESS][DOMAIN_NAME]"
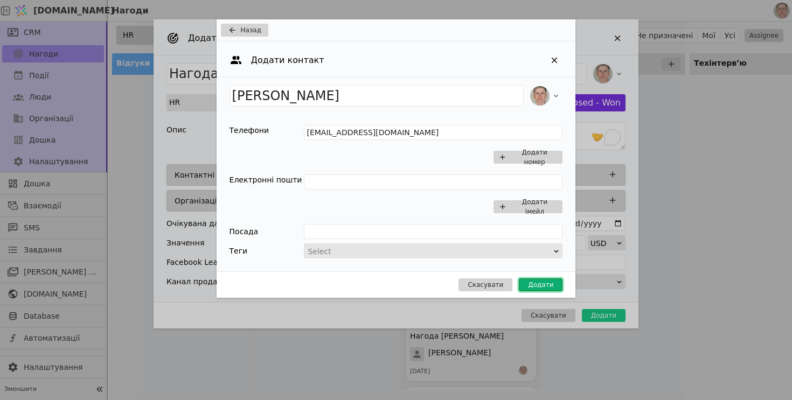
click at [546, 284] on button "Додати" at bounding box center [541, 284] width 44 height 13
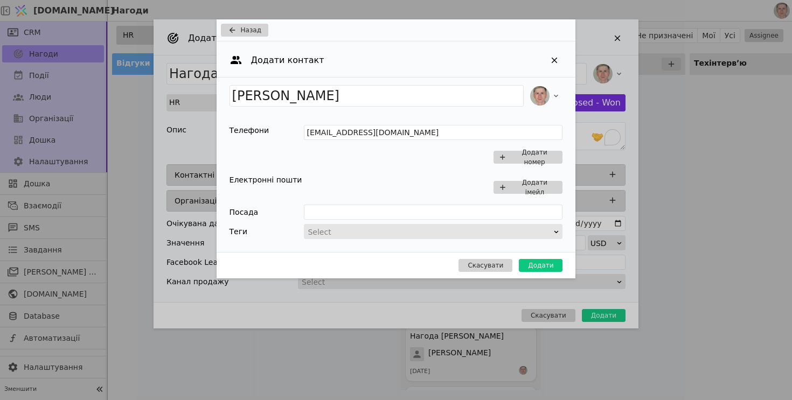
type input "Нагода [PERSON_NAME]"
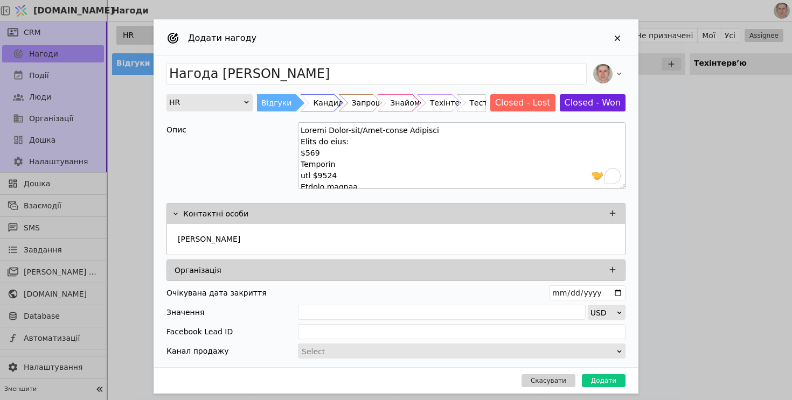
drag, startPoint x: 623, startPoint y: 149, endPoint x: 623, endPoint y: 187, distance: 38.8
click at [623, 187] on textarea "To enrich screen reader interactions, please activate Accessibility in Grammarl…" at bounding box center [461, 155] width 327 height 67
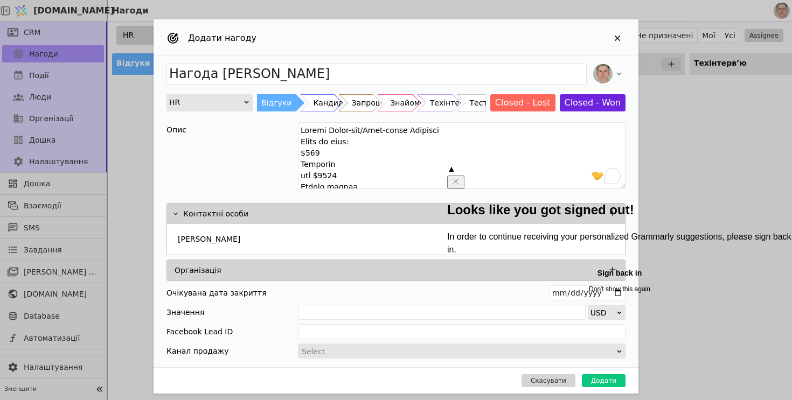
click at [550, 282] on button "Sign back in" at bounding box center [619, 273] width 345 height 17
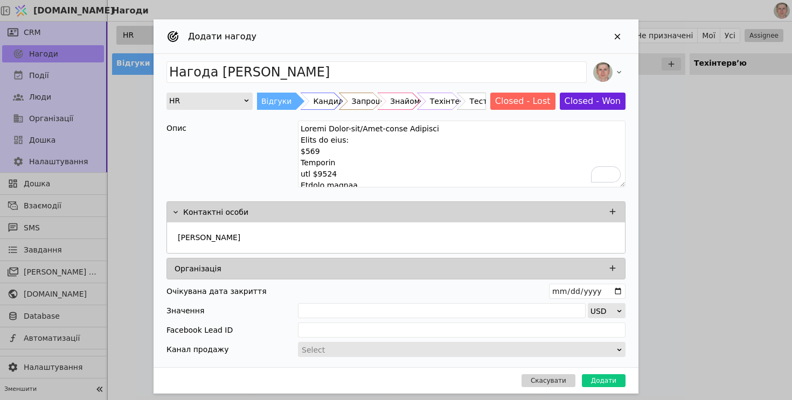
scroll to position [2, 0]
click at [603, 380] on button "Додати" at bounding box center [604, 380] width 44 height 13
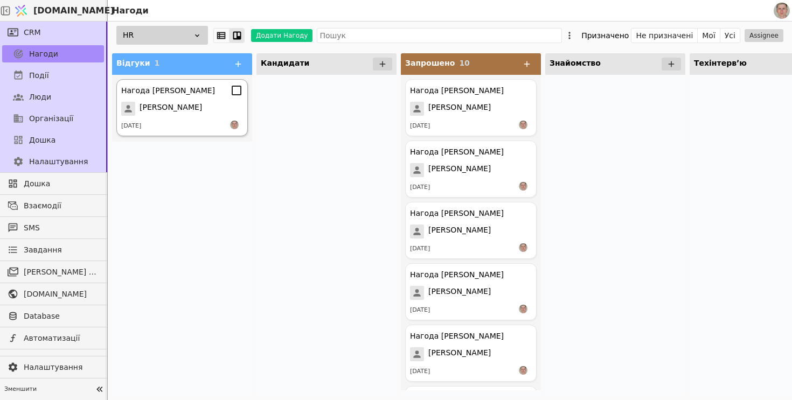
click at [207, 107] on div "[PERSON_NAME]" at bounding box center [182, 109] width 122 height 14
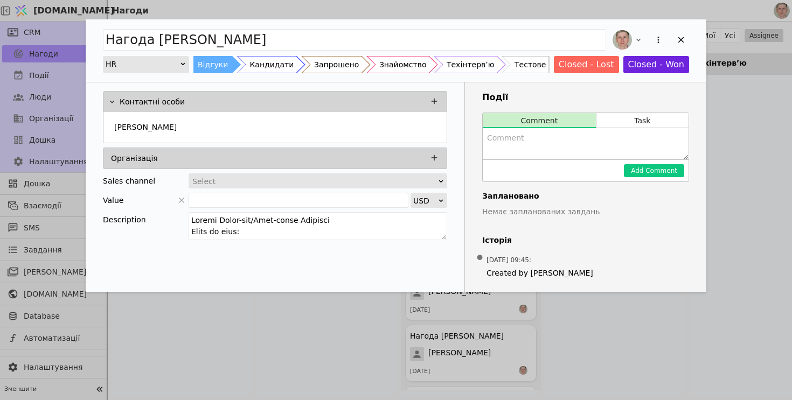
click at [498, 137] on textarea "Add Opportunity" at bounding box center [586, 143] width 206 height 31
paste textarea "👤 Псевдо: "CTO-Стартапер" 📌 Профіль: Дуже сильний Senior/CTO (6р) з ідеальним с…"
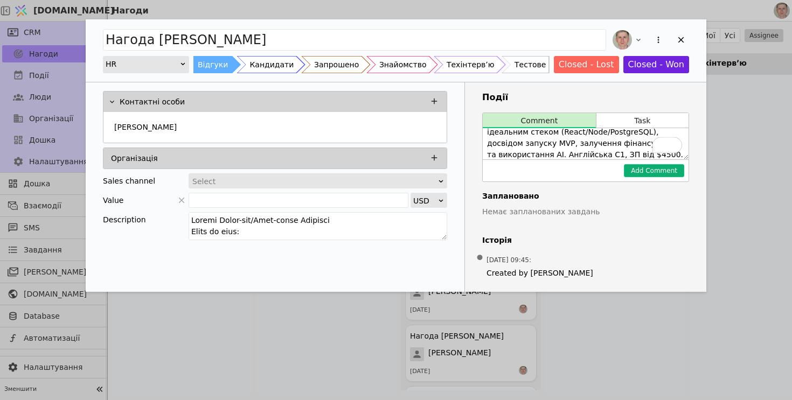
type textarea "👤 Псевдо: "CTO-Стартапер" 📌 Профіль: Дуже сильний Senior/CTO (6р) з ідеальним с…"
click at [644, 172] on button "Add Comment" at bounding box center [654, 170] width 60 height 13
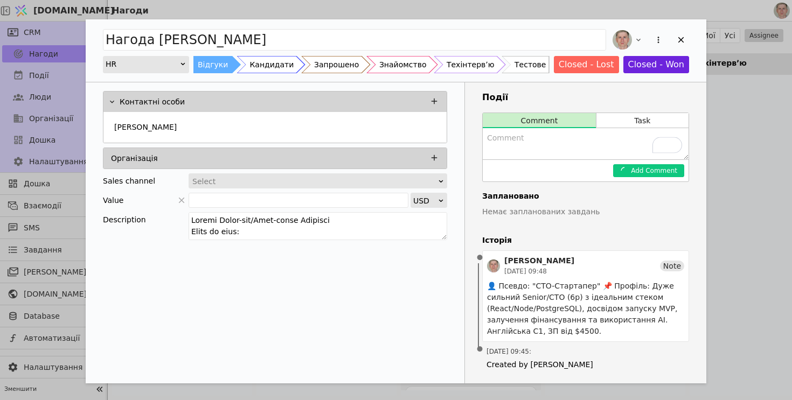
scroll to position [0, 0]
click at [263, 65] on div "Кандидати" at bounding box center [271, 64] width 44 height 17
click at [680, 34] on div "Add Opportunity" at bounding box center [681, 40] width 16 height 16
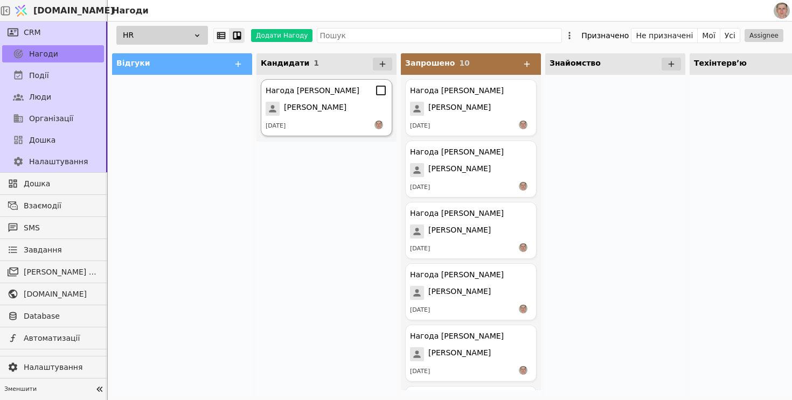
click at [332, 107] on span "[PERSON_NAME]" at bounding box center [315, 109] width 62 height 14
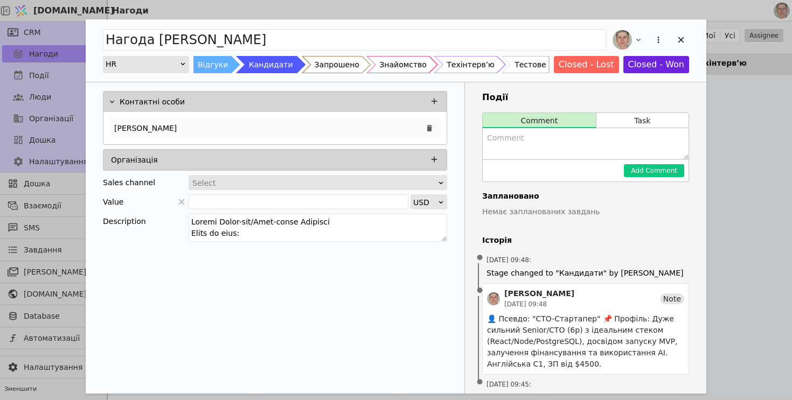
click at [250, 125] on div "[PERSON_NAME]" at bounding box center [275, 127] width 330 height 19
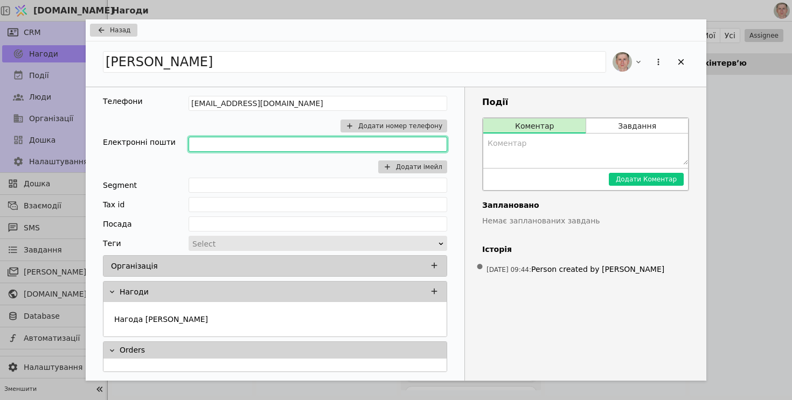
click at [282, 143] on input "Add Opportunity" at bounding box center [317, 144] width 259 height 15
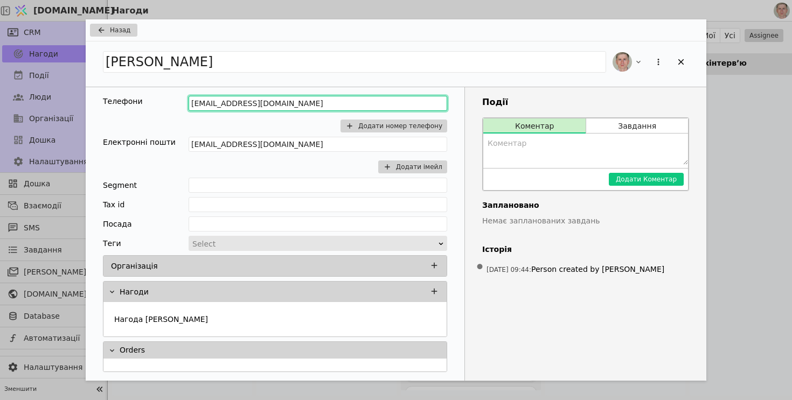
drag, startPoint x: 302, startPoint y: 104, endPoint x: 158, endPoint y: 101, distance: 143.8
click at [158, 101] on div "Телефони [EMAIL_ADDRESS][DOMAIN_NAME] Додати номер телефону" at bounding box center [275, 116] width 344 height 41
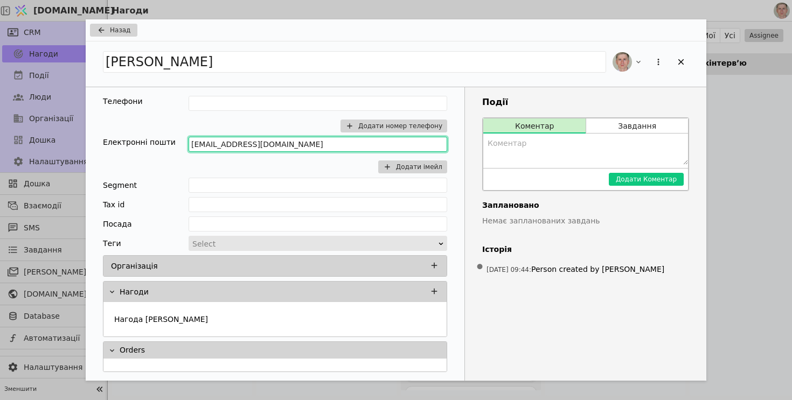
click at [295, 148] on input "[EMAIL_ADDRESS][DOMAIN_NAME]" at bounding box center [317, 144] width 259 height 15
type input "[EMAIL_ADDRESS][DOMAIN_NAME]"
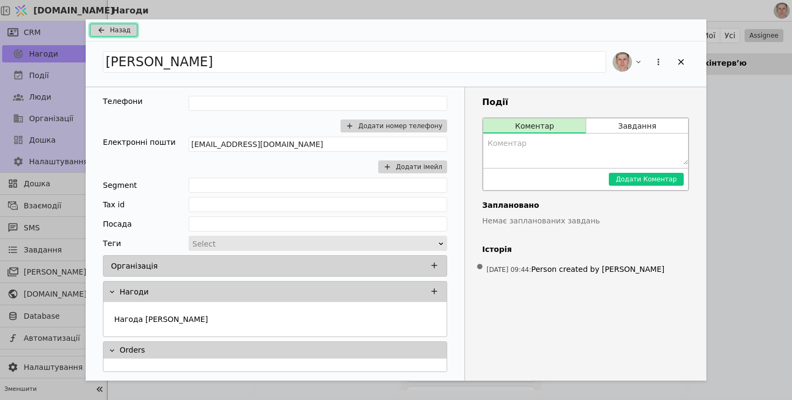
click at [124, 29] on span "Назад" at bounding box center [120, 30] width 20 height 10
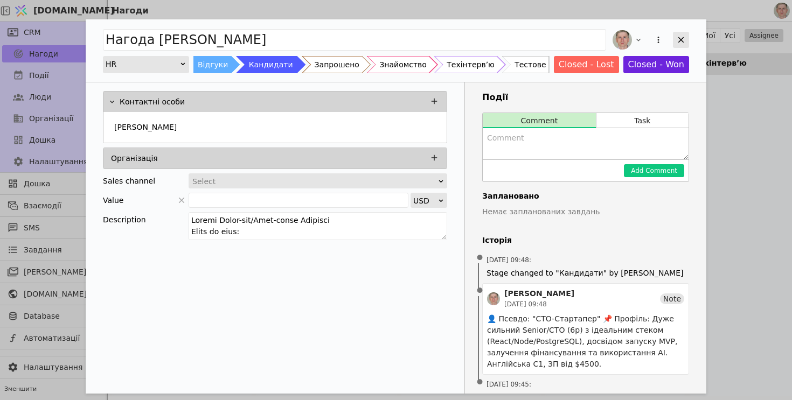
click at [682, 35] on icon "Add Opportunity" at bounding box center [681, 40] width 10 height 10
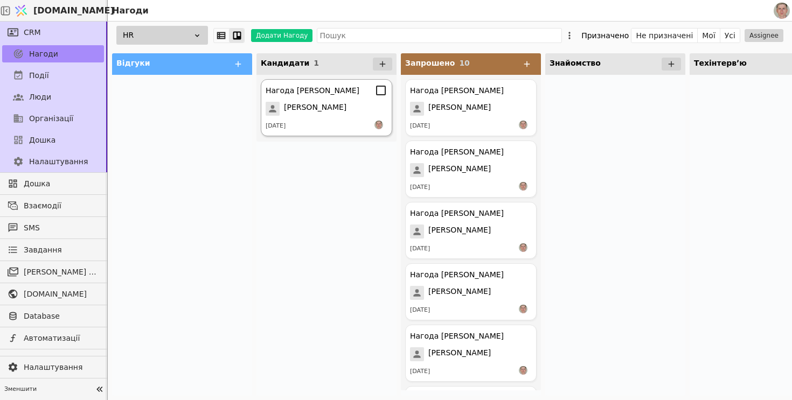
click at [323, 106] on span "[PERSON_NAME]" at bounding box center [315, 109] width 62 height 14
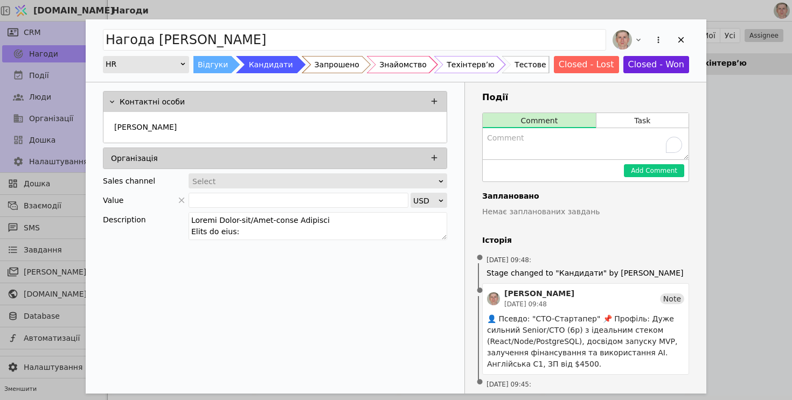
click at [527, 138] on textarea "To enrich screen reader interactions, please activate Accessibility in Grammarl…" at bounding box center [586, 143] width 206 height 31
paste textarea "[PERSON_NAME] — “DocSign FE-lead” 6y, React/TS (сильний), Node/Express, PG (зая…"
type textarea "[PERSON_NAME] — “DocSign FE-lead” 6y, React/TS (сильний), Node/Express, PG (зая…"
click at [639, 171] on button "Add Comment" at bounding box center [654, 170] width 60 height 13
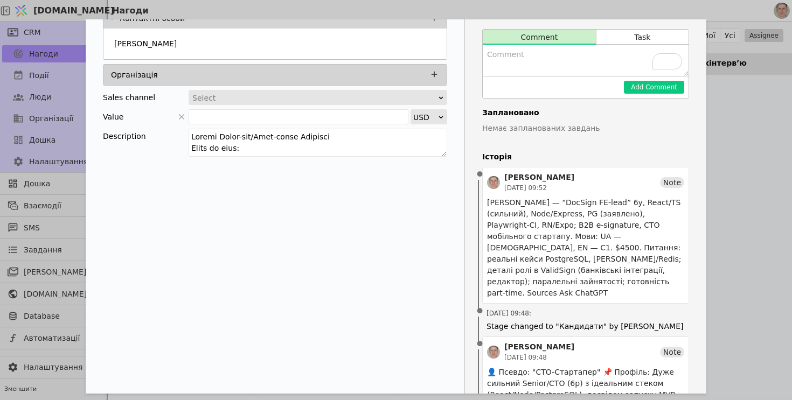
scroll to position [0, 0]
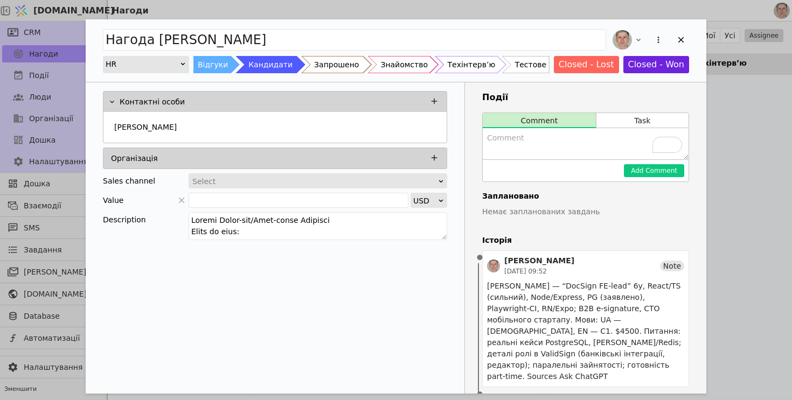
click at [334, 67] on div "Запрошено" at bounding box center [336, 64] width 45 height 17
click at [677, 43] on icon "Add Opportunity" at bounding box center [681, 40] width 10 height 10
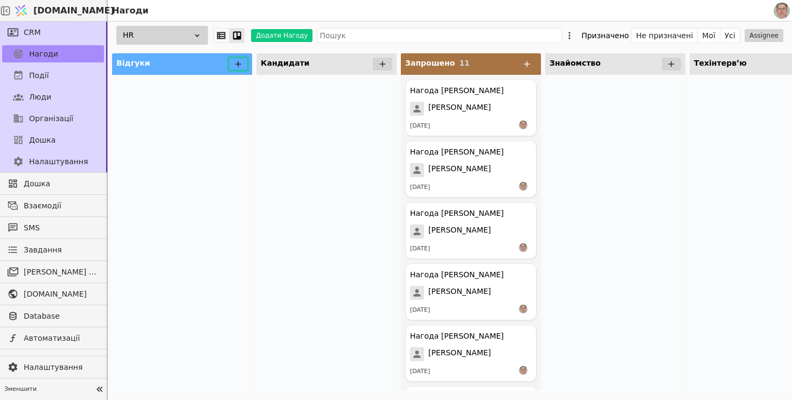
click at [236, 65] on icon at bounding box center [238, 64] width 10 height 10
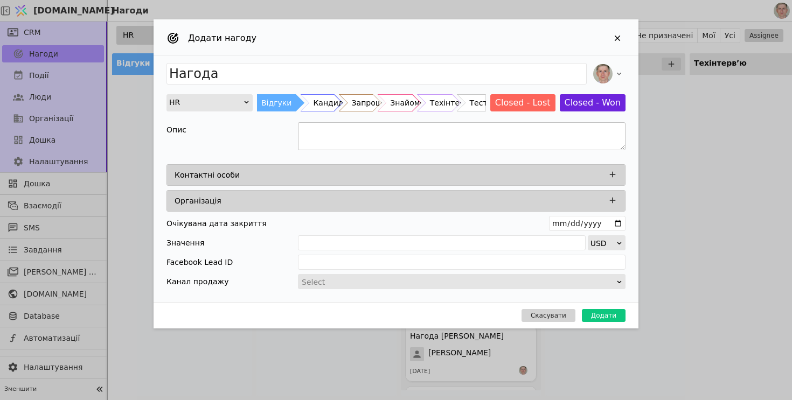
click at [317, 137] on textarea "Add Opportunity" at bounding box center [461, 136] width 327 height 28
paste textarea "[PERSON_NAME] Senior Fullstack Developer Бонус за найм: $900 Зарплата від $4500…"
drag, startPoint x: 359, startPoint y: 138, endPoint x: 299, endPoint y: 138, distance: 60.3
click at [299, 138] on textarea "[PERSON_NAME] Senior Fullstack Developer Бонус за найм: $900 Зарплата від $4500…" at bounding box center [461, 136] width 327 height 28
type textarea "Senior Fullstack Developer Бонус за найм: $900 Зарплата від $4500 Досвід роботи…"
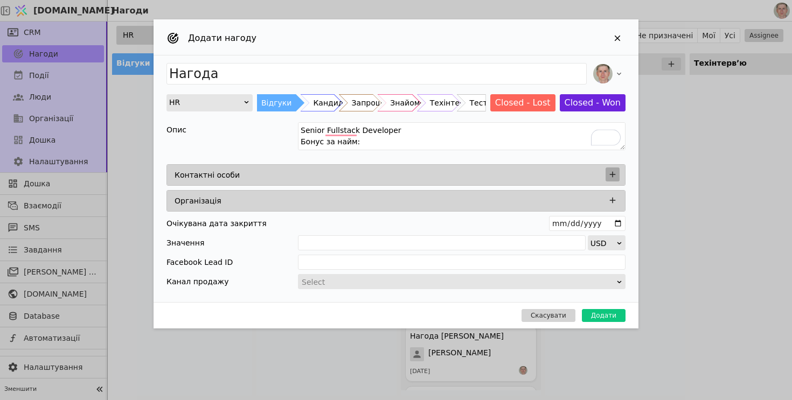
click at [612, 170] on icon "Add Opportunity" at bounding box center [612, 175] width 10 height 10
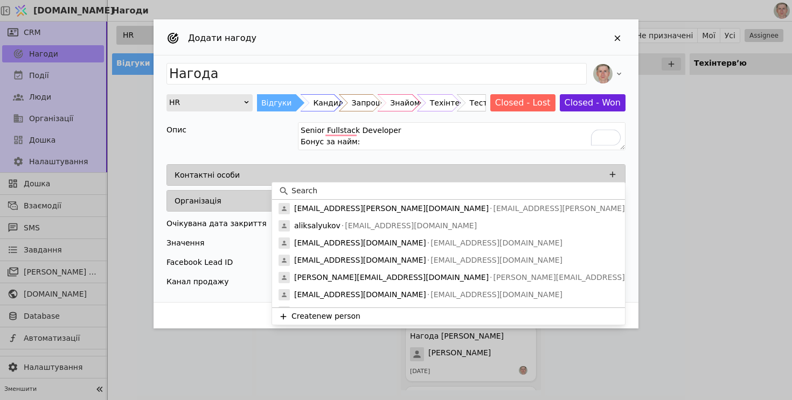
click at [317, 187] on input at bounding box center [454, 190] width 327 height 11
paste input "[PERSON_NAME]"
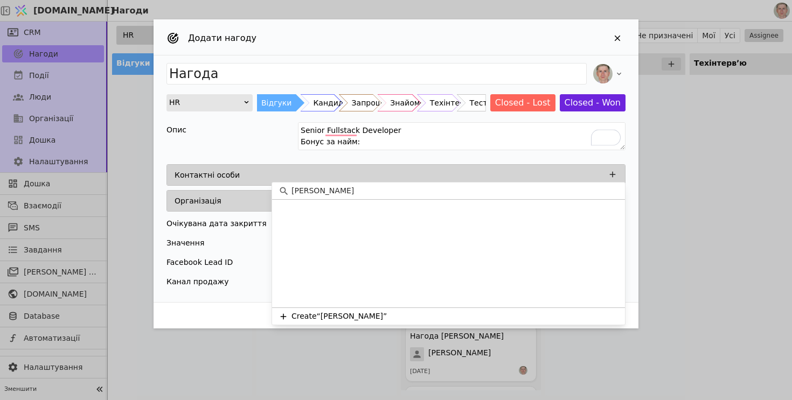
drag, startPoint x: 317, startPoint y: 191, endPoint x: 254, endPoint y: 177, distance: 64.5
click at [252, 178] on body "[DOMAIN_NAME] Нагоди CRM Нагоди Події Люди Організації Дошка Налаштування Дошка…" at bounding box center [396, 200] width 792 height 400
click at [309, 197] on div "[PERSON_NAME]" at bounding box center [448, 191] width 353 height 17
click at [309, 194] on input "[PERSON_NAME]" at bounding box center [454, 190] width 327 height 11
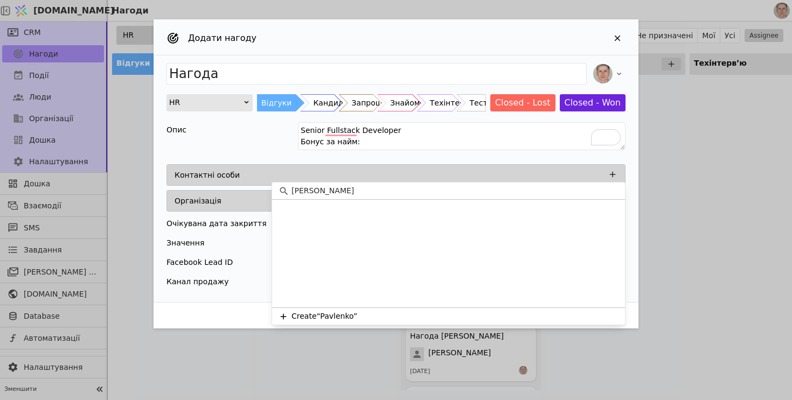
paste input "[PERSON_NAME]"
type input "[PERSON_NAME]"
click at [380, 320] on button "Create “[PERSON_NAME]”" at bounding box center [448, 316] width 353 height 17
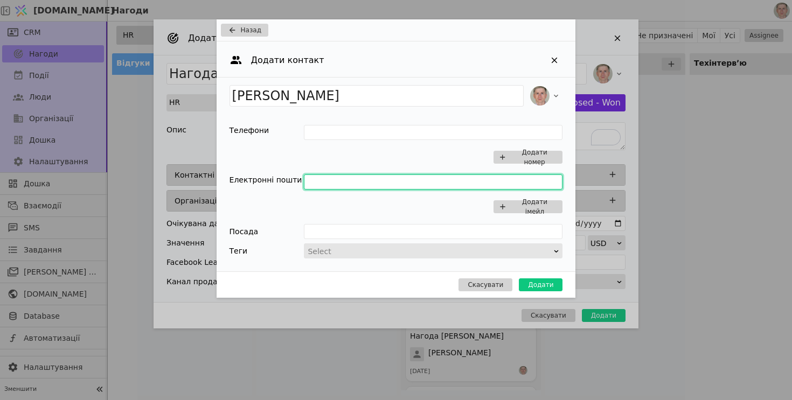
click at [334, 184] on input "Add Opportunity" at bounding box center [433, 181] width 259 height 15
paste input "[EMAIL_ADDRESS][DOMAIN_NAME]"
type input "[EMAIL_ADDRESS][DOMAIN_NAME]"
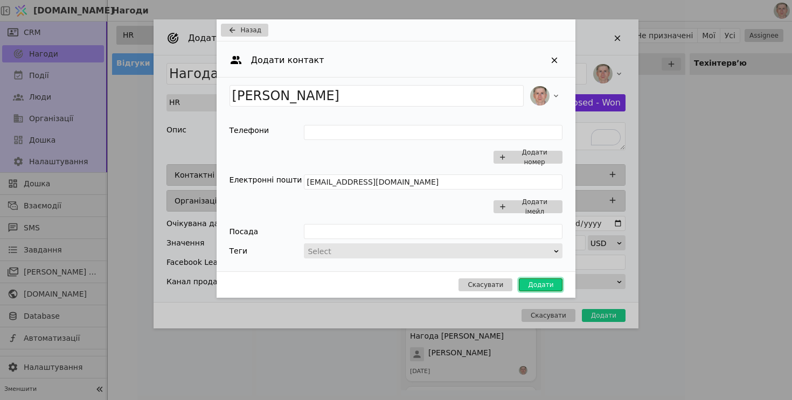
click at [539, 285] on button "Додати" at bounding box center [541, 284] width 44 height 13
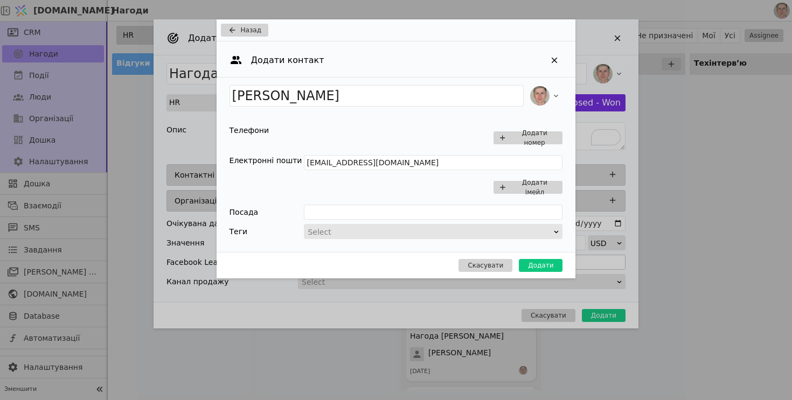
type input "Нагода [PERSON_NAME]"
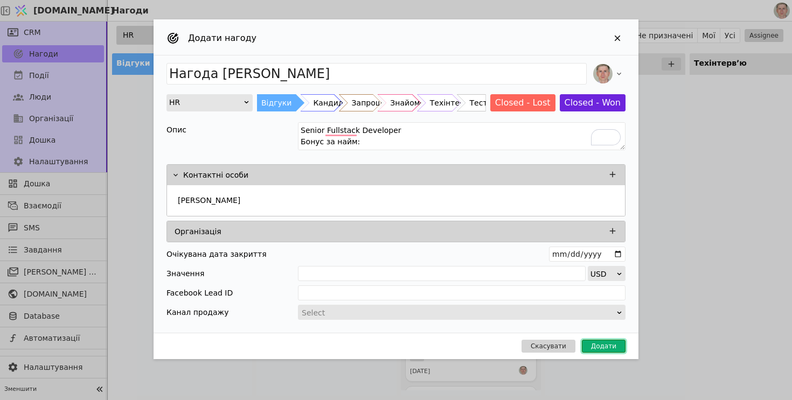
click at [603, 346] on button "Додати" at bounding box center [604, 346] width 44 height 13
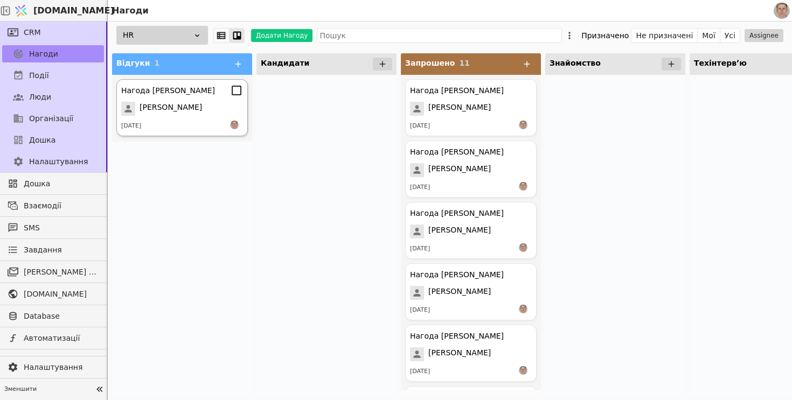
click at [179, 103] on span "[PERSON_NAME]" at bounding box center [170, 109] width 62 height 14
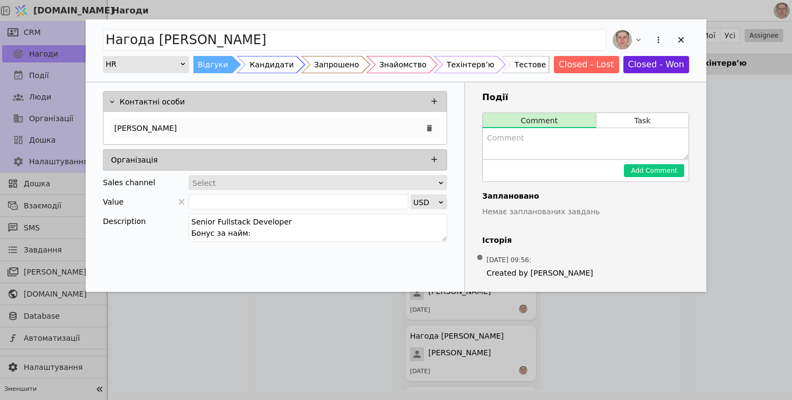
click at [220, 120] on div "[PERSON_NAME]" at bounding box center [275, 127] width 330 height 19
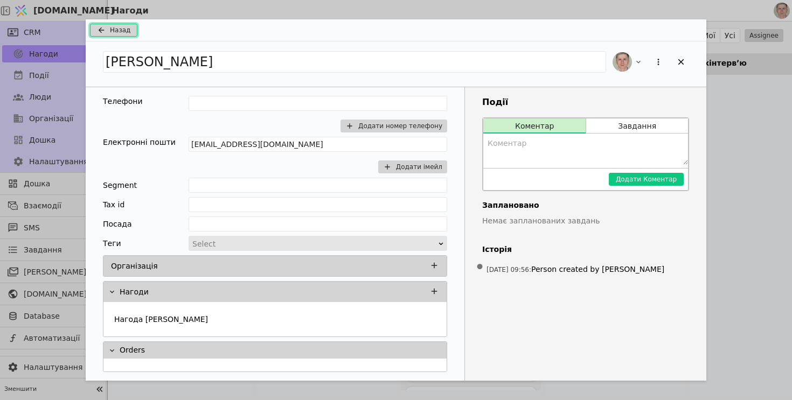
click at [121, 31] on span "Назад" at bounding box center [120, 30] width 20 height 10
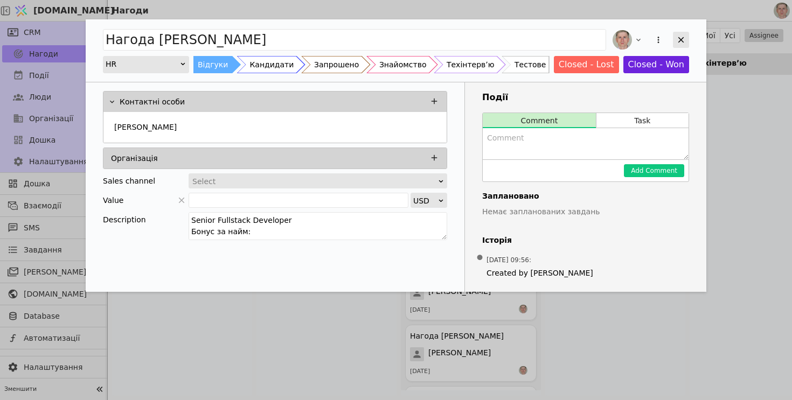
click at [678, 46] on div "Add Opportunity" at bounding box center [681, 40] width 16 height 16
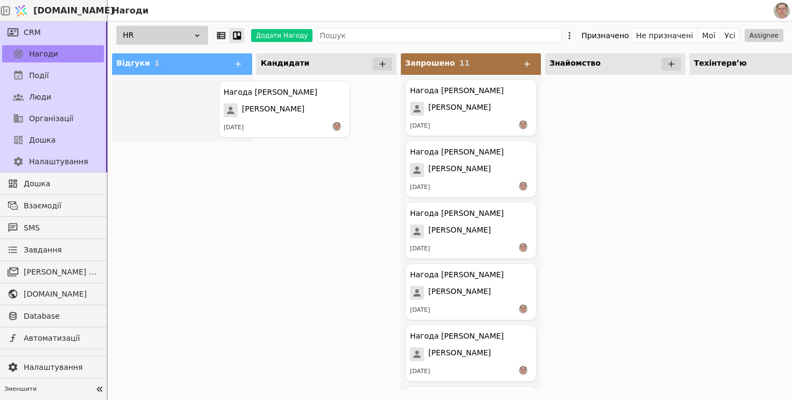
drag, startPoint x: 200, startPoint y: 96, endPoint x: 306, endPoint y: 98, distance: 106.1
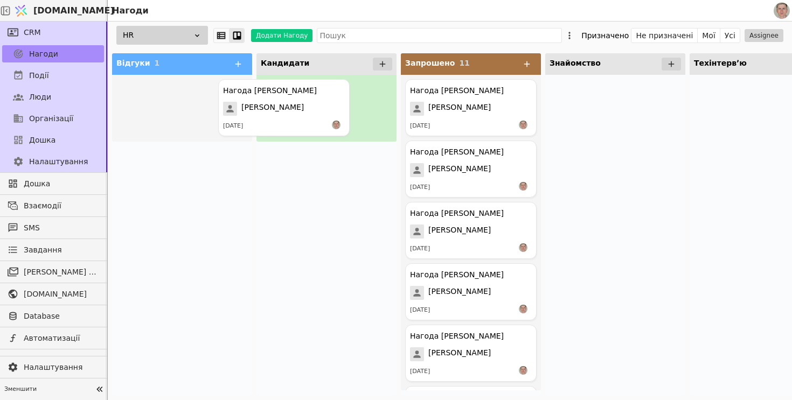
drag, startPoint x: 167, startPoint y: 99, endPoint x: 277, endPoint y: 97, distance: 110.4
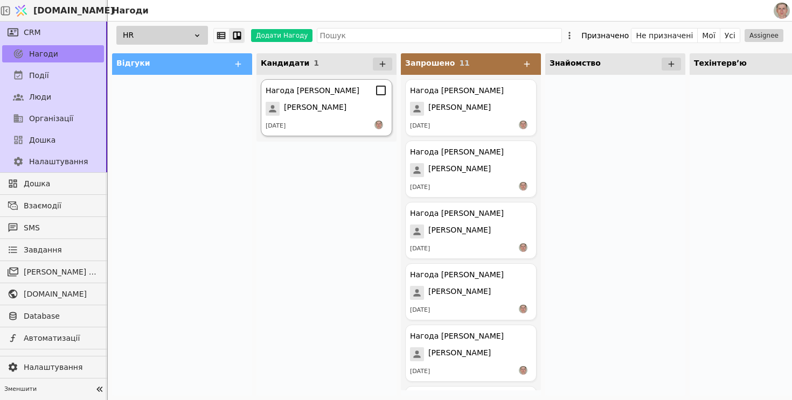
click at [341, 87] on div "Нагода [PERSON_NAME]" at bounding box center [313, 90] width 94 height 11
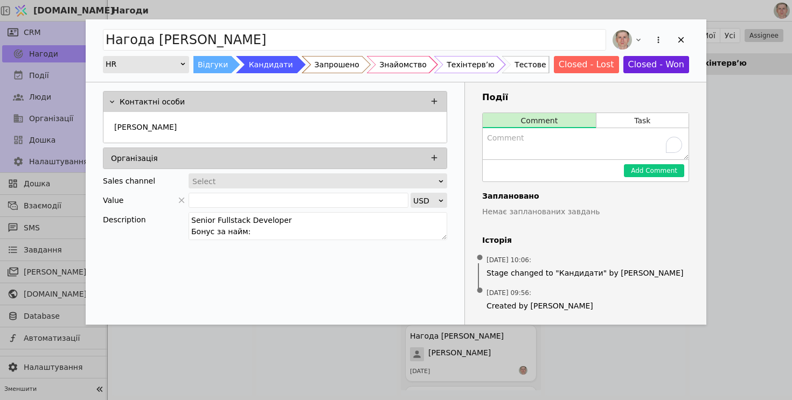
click at [604, 144] on textarea "To enrich screen reader interactions, please activate Accessibility in Grammarl…" at bounding box center [586, 143] width 206 height 31
paste textarea "👤 Псевдо: "Пітоніст" 📌 Профіль: Дуже досвідчений (12+ р) Senior Full-Stack з си…"
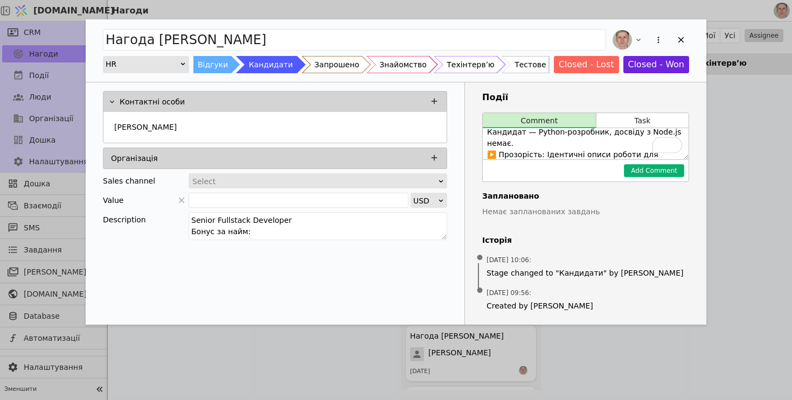
type textarea "👤 Псевдо: "Пітоніст" 📌 Профіль: Дуже досвідчений (12+ р) Senior Full-Stack з си…"
click at [640, 174] on button "Add Comment" at bounding box center [654, 170] width 60 height 13
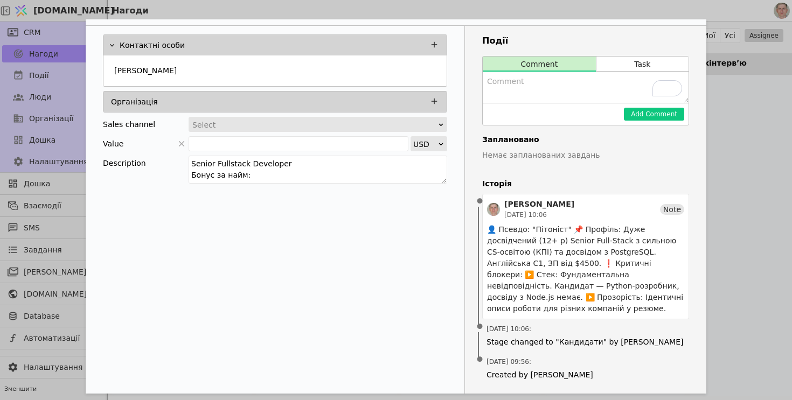
scroll to position [0, 0]
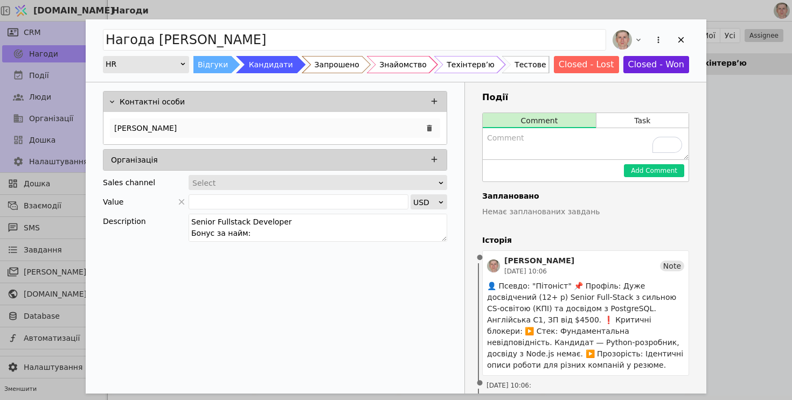
click at [263, 125] on div "[PERSON_NAME]" at bounding box center [275, 127] width 330 height 19
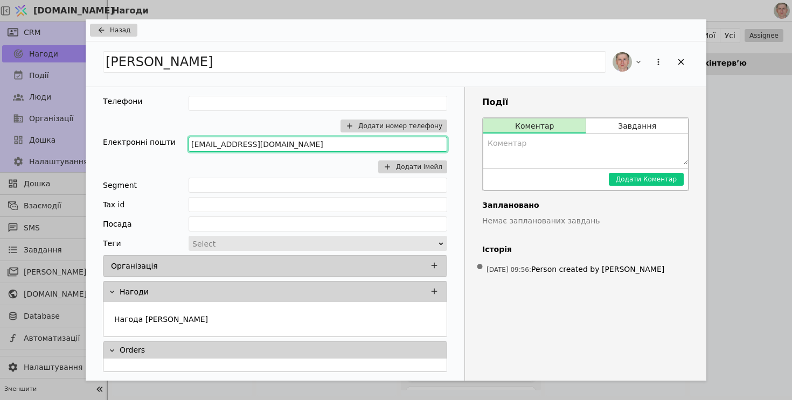
drag, startPoint x: 303, startPoint y: 146, endPoint x: 181, endPoint y: 133, distance: 122.5
click at [181, 133] on div "Телефони Додати номер телефону Електронні пошти [EMAIL_ADDRESS][DOMAIN_NAME] До…" at bounding box center [275, 135] width 344 height 78
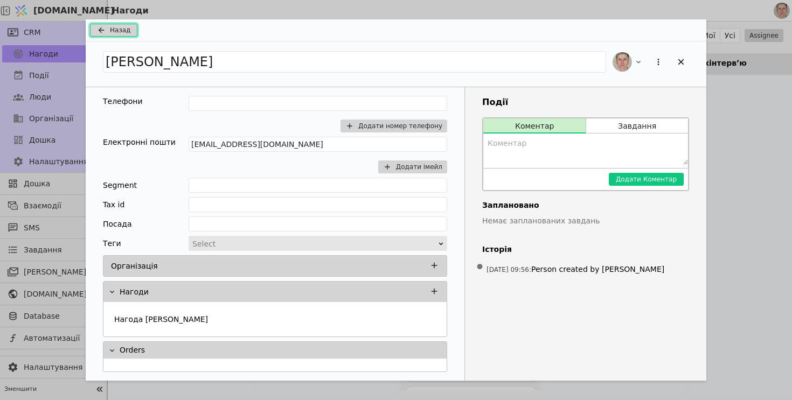
click at [128, 34] on span "Назад" at bounding box center [120, 30] width 20 height 10
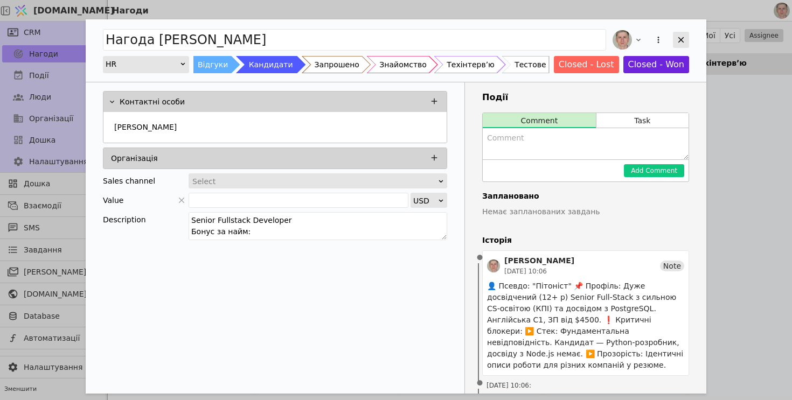
click at [679, 41] on icon "Add Opportunity" at bounding box center [681, 40] width 6 height 6
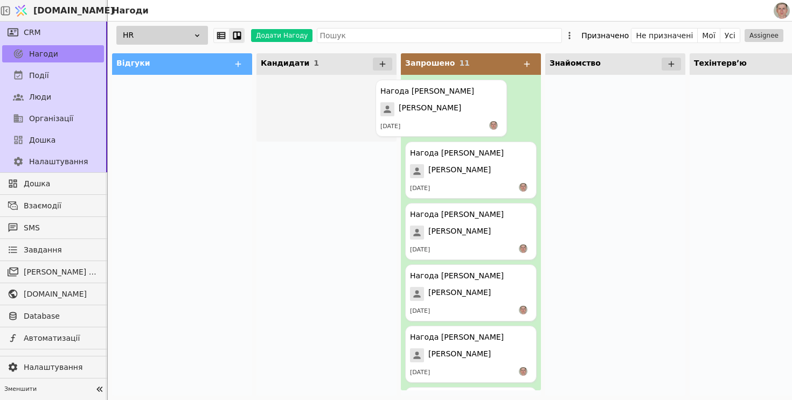
drag, startPoint x: 303, startPoint y: 100, endPoint x: 421, endPoint y: 99, distance: 117.9
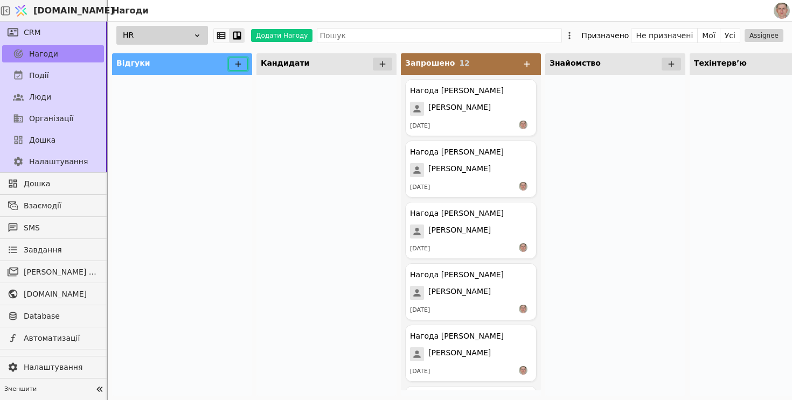
click at [236, 64] on icon at bounding box center [238, 64] width 6 height 6
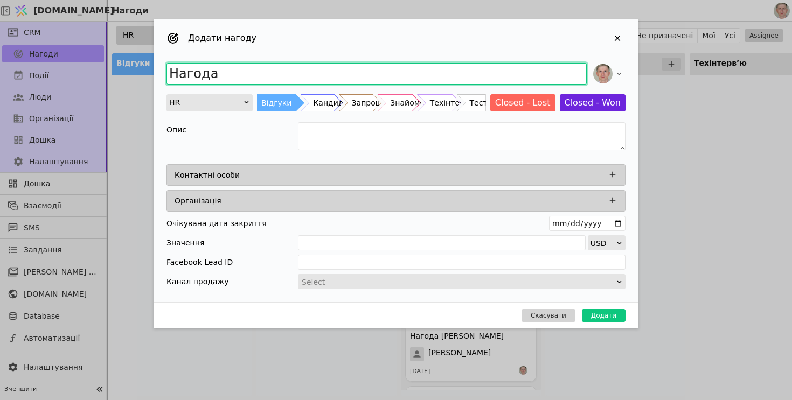
click at [246, 69] on input "Нагода" at bounding box center [376, 74] width 420 height 22
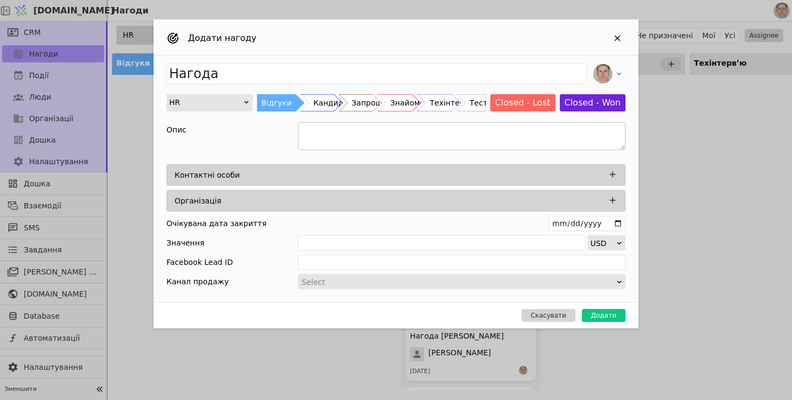
click at [359, 134] on textarea "Add Opportunity" at bounding box center [461, 136] width 327 height 28
paste textarea "[PERSON_NAME] Senior Software Engineer Бонус за найм: $1300 Зарплата від $6500 …"
drag, startPoint x: 361, startPoint y: 140, endPoint x: 297, endPoint y: 140, distance: 64.6
click at [297, 140] on div "Опис [PERSON_NAME] Senior Software Engineer Бонус за найм: $1300 Зарплата від $…" at bounding box center [395, 137] width 459 height 31
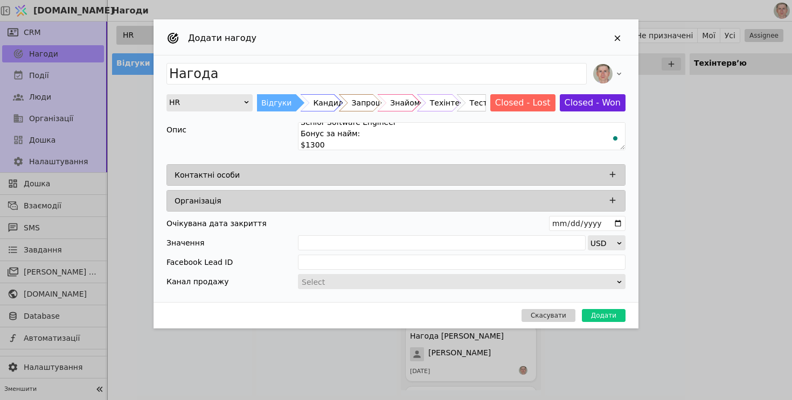
scroll to position [0, 0]
type textarea "Senior Software Engineer Бонус за найм: $1300 Зарплата від $6500 Досвід роботи …"
click at [611, 173] on icon "Add Opportunity" at bounding box center [612, 175] width 10 height 10
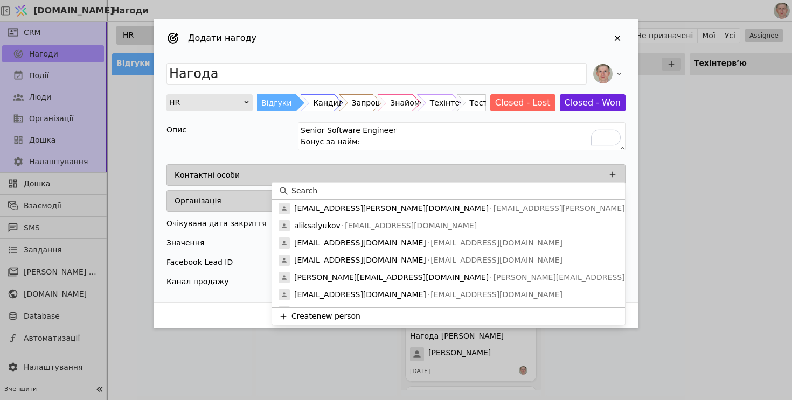
click at [372, 192] on input at bounding box center [454, 190] width 327 height 11
paste input "[PERSON_NAME]"
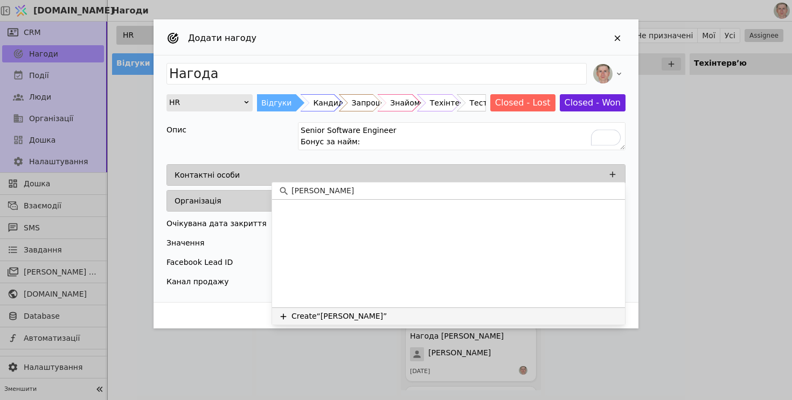
type input "[PERSON_NAME]"
click at [379, 317] on button "Create “[PERSON_NAME]”" at bounding box center [448, 316] width 353 height 17
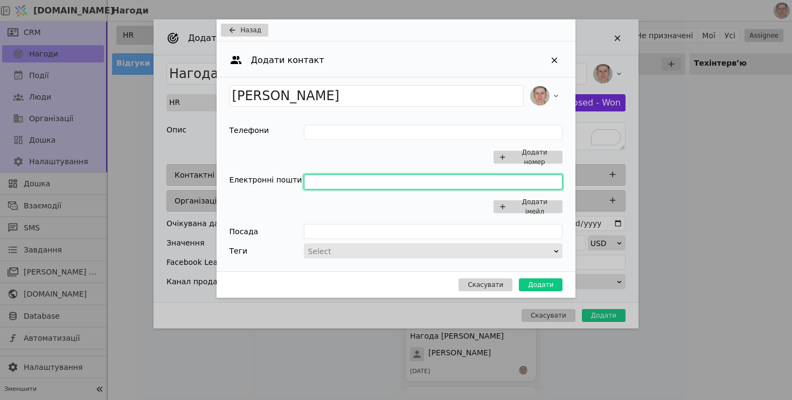
click at [326, 176] on input "Add Opportunity" at bounding box center [433, 181] width 259 height 15
paste input "[EMAIL_ADDRESS][DOMAIN_NAME]"
type input "[EMAIL_ADDRESS][DOMAIN_NAME]"
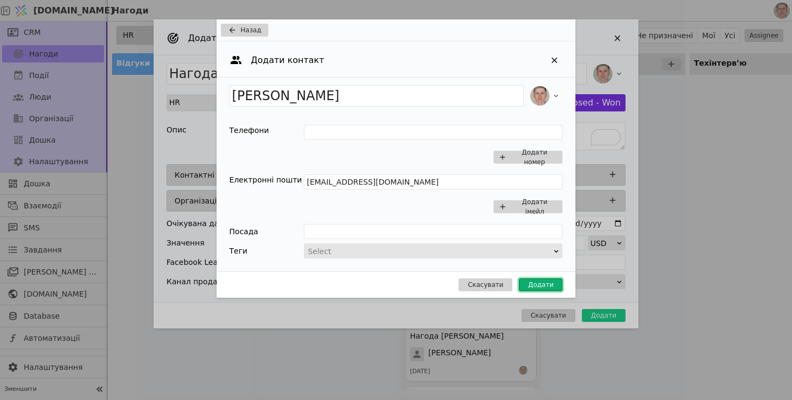
click at [540, 285] on button "Додати" at bounding box center [541, 284] width 44 height 13
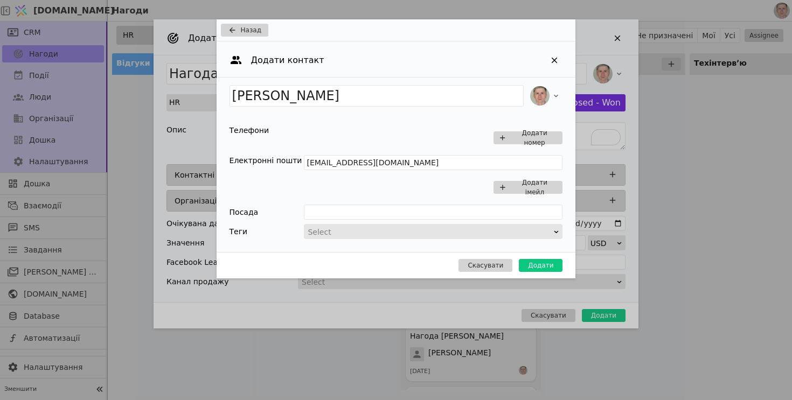
type input "Нагода Anton Dmytreko"
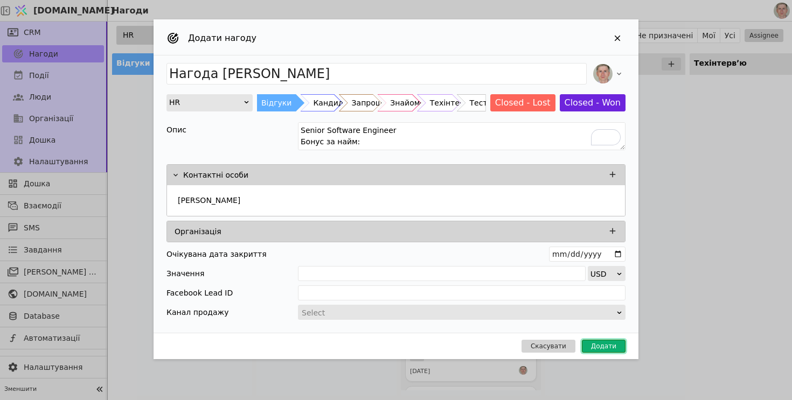
click at [611, 345] on button "Додати" at bounding box center [604, 346] width 44 height 13
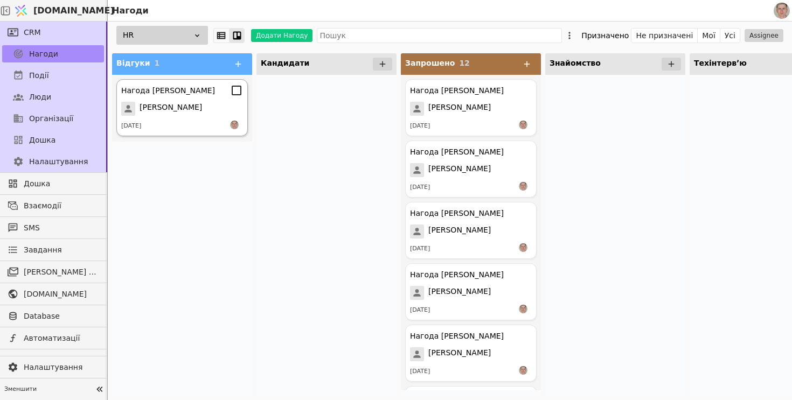
click at [201, 112] on div "Anton Dmytreko" at bounding box center [182, 109] width 122 height 14
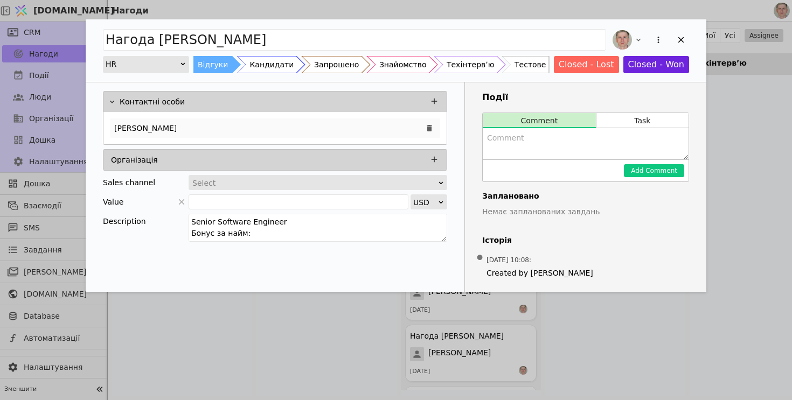
click at [268, 127] on div "[PERSON_NAME]" at bounding box center [275, 127] width 330 height 19
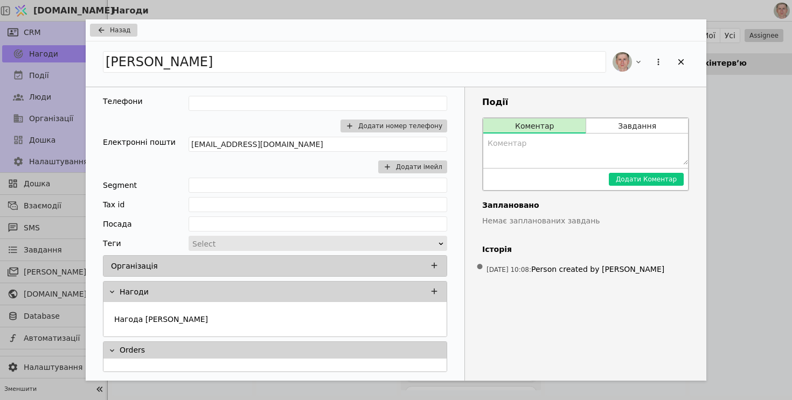
click at [769, 245] on div "Назад Anton Dmytreko Телефони Додати номер телефону Електронні пошти a.dmytrenk…" at bounding box center [396, 200] width 792 height 400
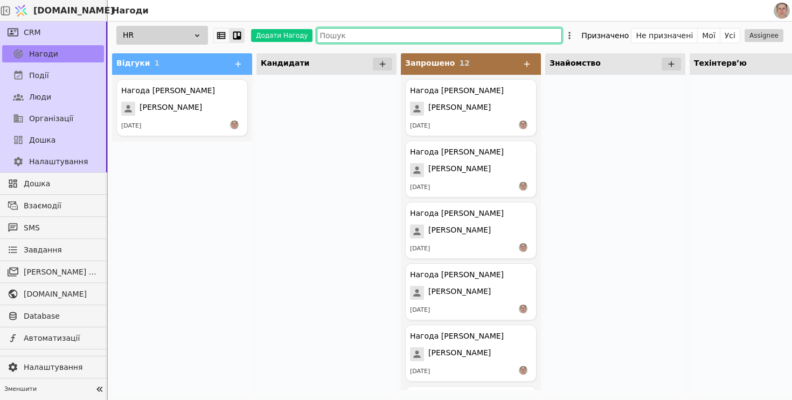
click at [405, 38] on input "text" at bounding box center [439, 35] width 245 height 15
paste input "a.dmytrenko@yahoo.com"
type input "a.dmytrenko@yahoo.com"
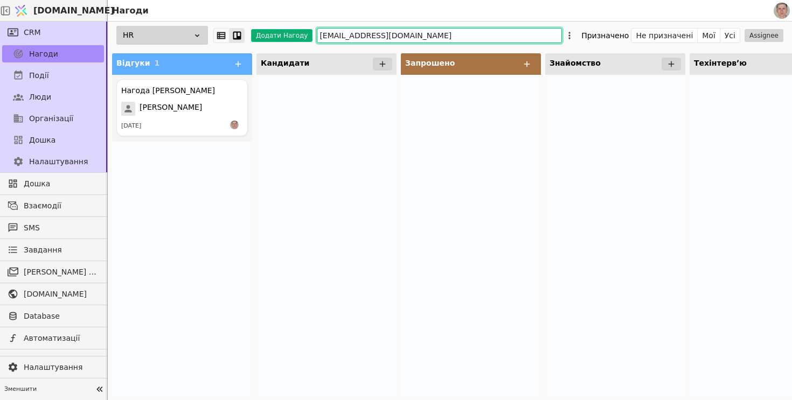
drag, startPoint x: 433, startPoint y: 33, endPoint x: 277, endPoint y: 30, distance: 155.7
click at [277, 30] on div "HR Додати Нагоду a.dmytrenko@yahoo.com Призначено Не призначені Мої Усі Assignee" at bounding box center [450, 35] width 684 height 27
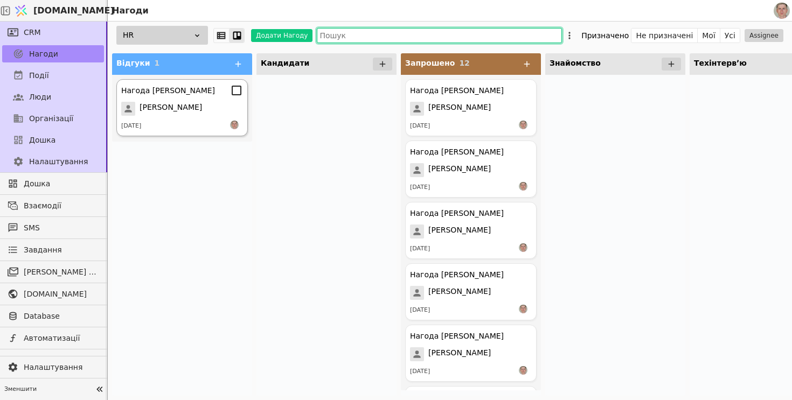
click at [190, 114] on span "[PERSON_NAME]" at bounding box center [170, 109] width 62 height 14
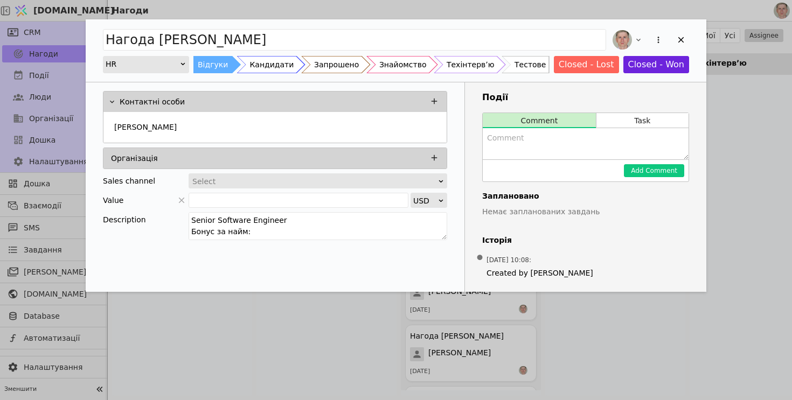
click at [527, 151] on textarea "Add Opportunity" at bounding box center [586, 143] width 206 height 31
paste textarea "Нотатка для CRM 👤 Псевдо: "Інженер-привид" 📌 Профіль: Дуже досвідчений (9р) Sen…"
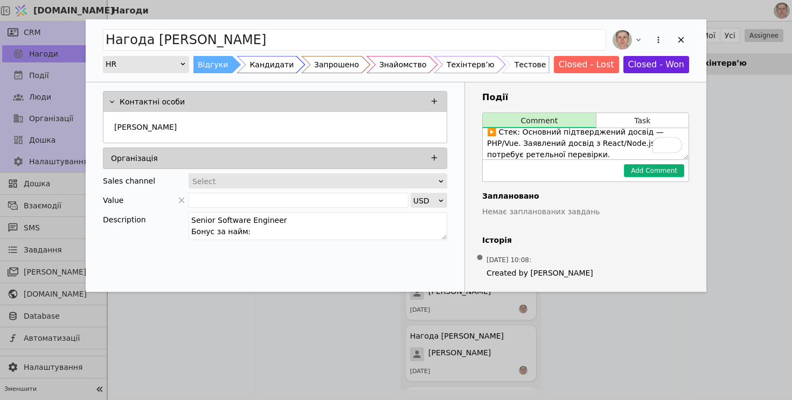
type textarea "Нотатка для CRM 👤 Псевдо: "Інженер-привид" 📌 Профіль: Дуже досвідчений (9р) Sen…"
click at [649, 170] on button "Add Comment" at bounding box center [654, 170] width 60 height 13
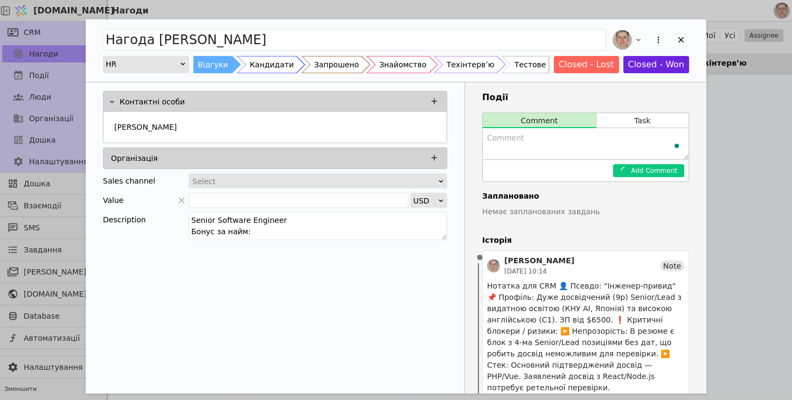
scroll to position [0, 0]
click at [278, 67] on div "Кандидати" at bounding box center [271, 64] width 44 height 17
click at [680, 39] on icon "Add Opportunity" at bounding box center [681, 40] width 6 height 6
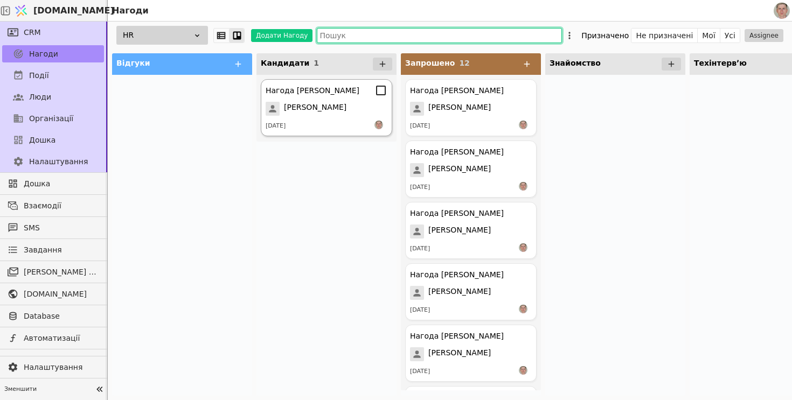
click at [312, 105] on span "[PERSON_NAME]" at bounding box center [315, 109] width 62 height 14
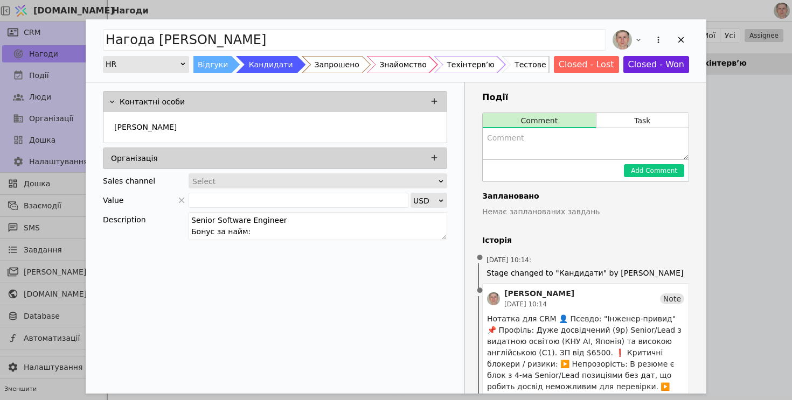
click at [538, 146] on textarea "Add Opportunity" at bounding box center [586, 143] width 206 height 31
paste textarea "Anton Dmytrenko — “POLITICO/Forgd Full-Stack” 9+ років; React/Vue + Node.js + P…"
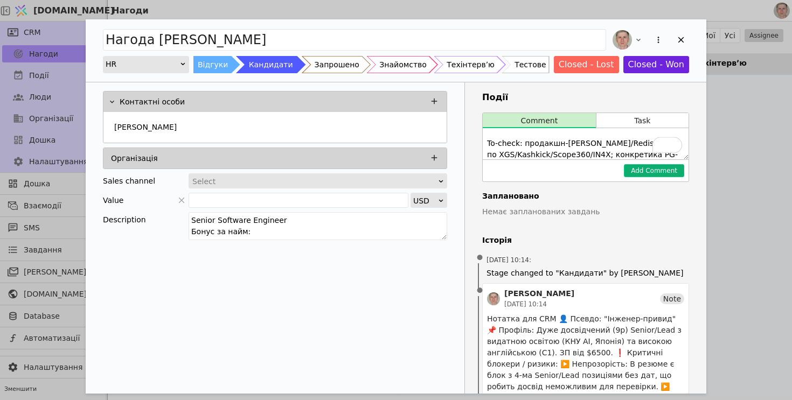
scroll to position [164, 0]
type textarea "Anton Dmytrenko — “POLITICO/Forgd Full-Stack” 9+ років; React/Vue + Node.js + P…"
click at [644, 172] on button "Add Comment" at bounding box center [654, 170] width 60 height 13
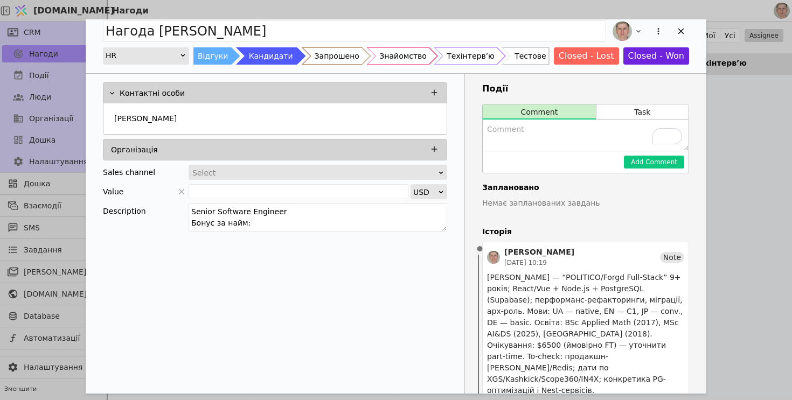
scroll to position [0, 0]
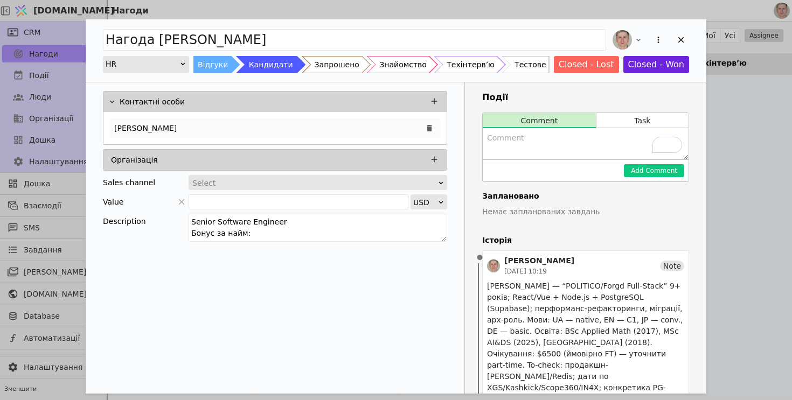
click at [254, 128] on div "[PERSON_NAME]" at bounding box center [275, 127] width 330 height 19
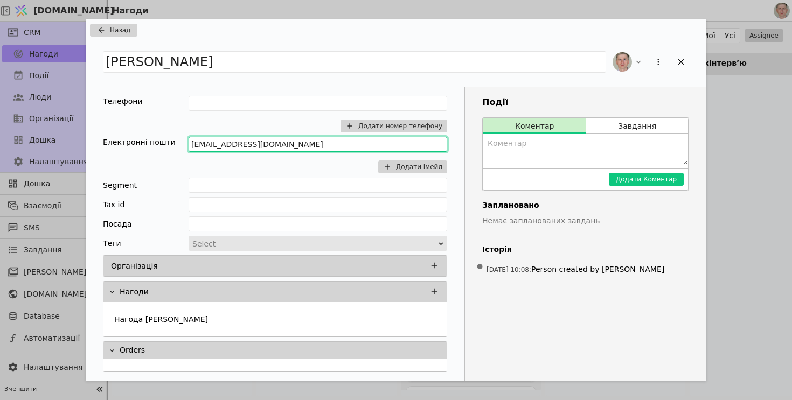
drag, startPoint x: 291, startPoint y: 143, endPoint x: 124, endPoint y: 139, distance: 166.5
click at [124, 139] on div "Електронні пошти a.dmytrenko@yahoo.com Додати імейл" at bounding box center [275, 155] width 344 height 37
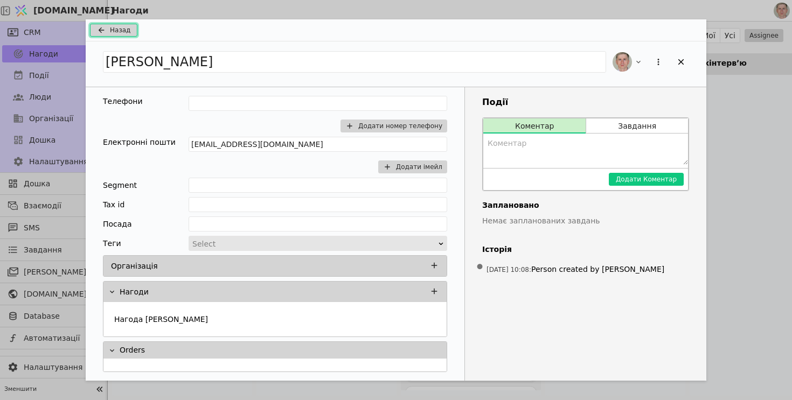
click at [128, 27] on span "Назад" at bounding box center [120, 30] width 20 height 10
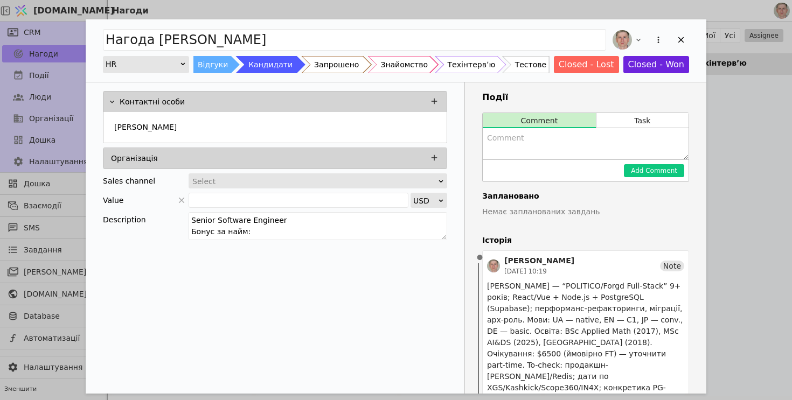
click at [340, 66] on div "Запрошено" at bounding box center [336, 64] width 45 height 17
click at [678, 37] on icon "Add Opportunity" at bounding box center [681, 40] width 6 height 6
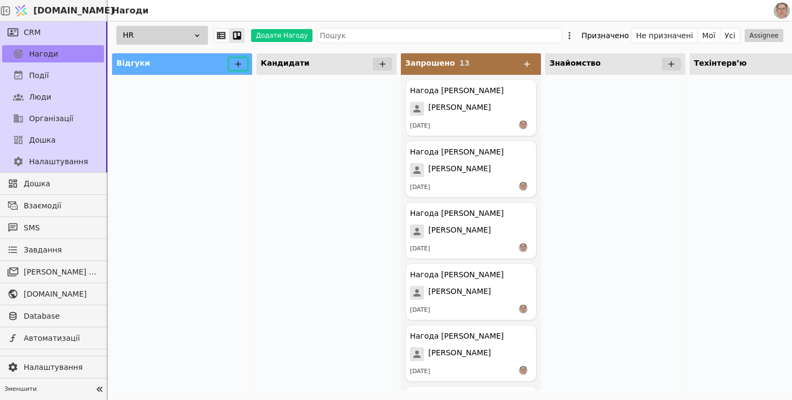
click at [238, 62] on icon at bounding box center [238, 64] width 6 height 6
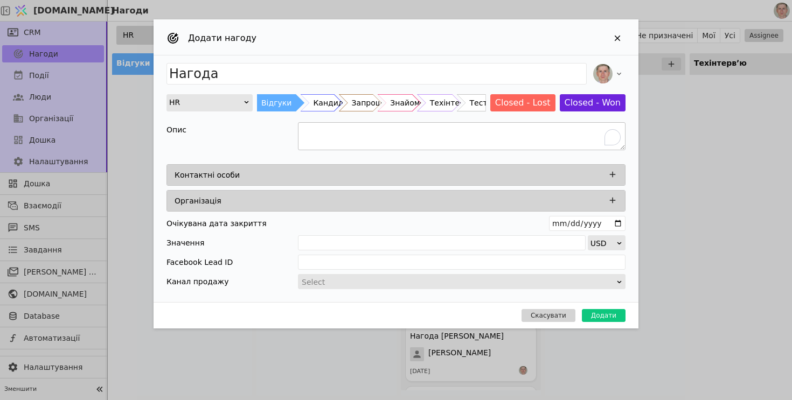
click at [361, 137] on textarea "To enrich screen reader interactions, please activate Accessibility in Grammarl…" at bounding box center [461, 136] width 327 height 28
paste textarea "Mykhailo Zub Senior Fullstack Developer Бонус за найм: $600 Зарплата від $3000 …"
drag, startPoint x: 350, startPoint y: 143, endPoint x: 291, endPoint y: 145, distance: 58.7
click at [291, 144] on div "Додати нагоду Нагода HR Відгуки Кандидати Запрошено Знайомство Техінтервʼю Тест…" at bounding box center [396, 200] width 792 height 400
type textarea "Senior Fullstack Developer Бонус за найм: $600 Зарплата від $3000 Досвід роботи…"
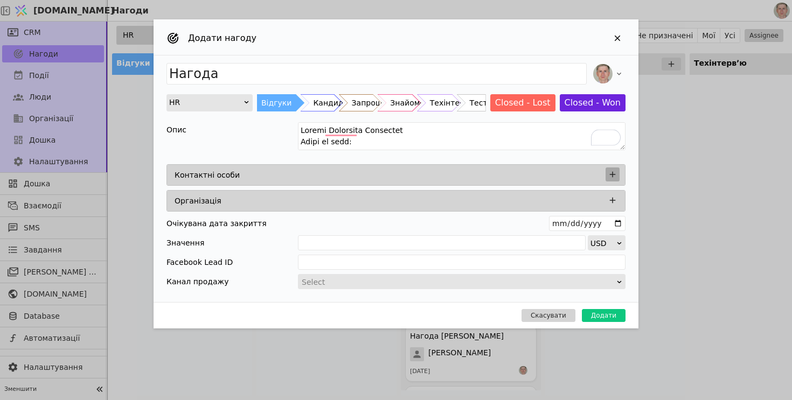
click at [612, 171] on icon "Add Opportunity" at bounding box center [612, 175] width 10 height 10
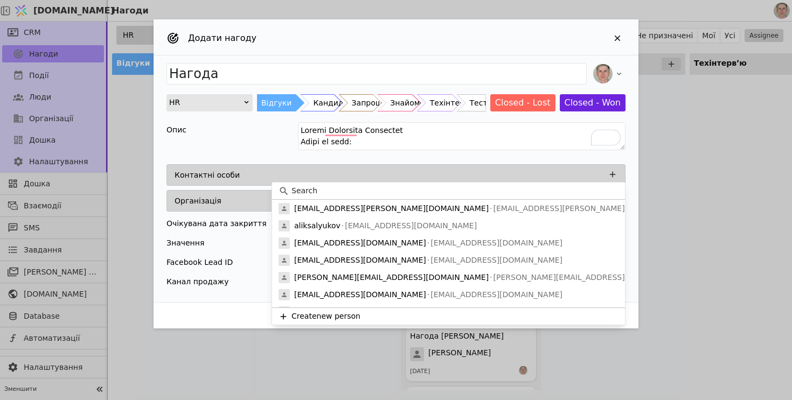
click at [316, 191] on input at bounding box center [454, 190] width 327 height 11
paste input "Mykhailo Zub"
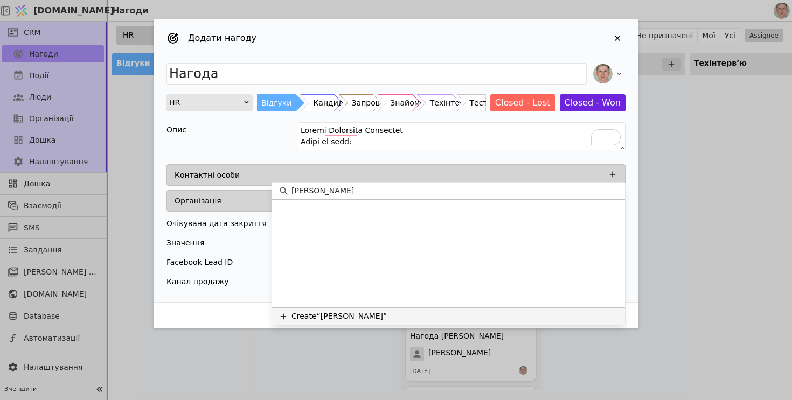
type input "Mykhailo Zub"
click at [323, 316] on button "Create “Mykhailo Zub”" at bounding box center [448, 316] width 353 height 17
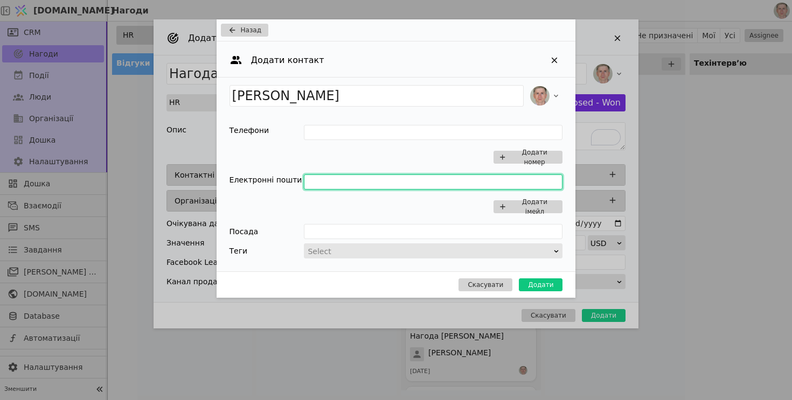
click at [323, 180] on input "Add Opportunity" at bounding box center [433, 181] width 259 height 15
paste input "mikhail.a.zub@gmail.com"
type input "mikhail.a.zub@gmail.com"
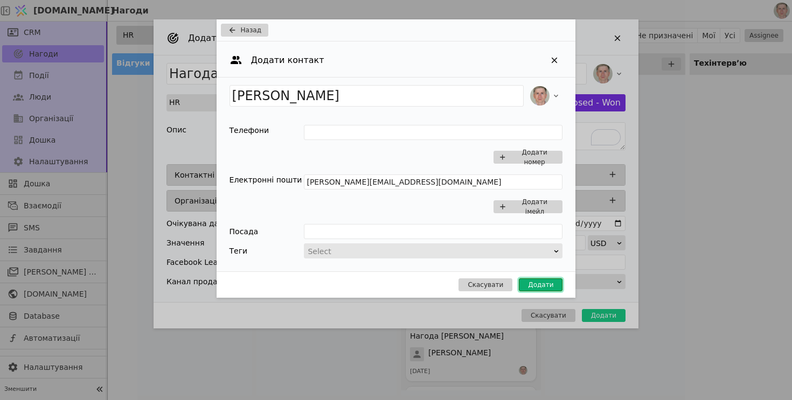
click at [546, 285] on button "Додати" at bounding box center [541, 284] width 44 height 13
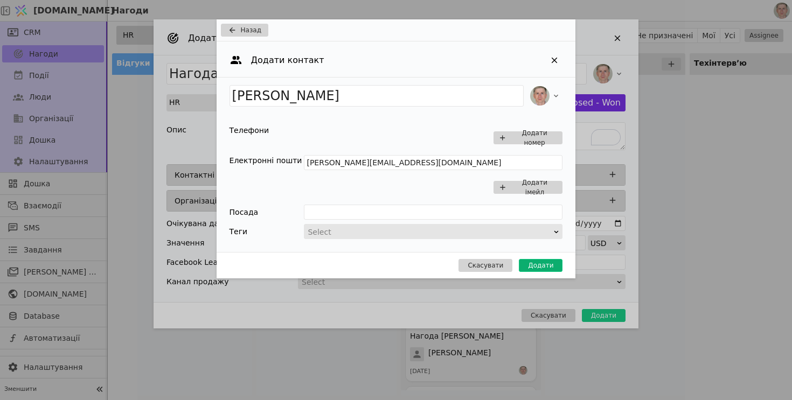
type input "Нагода Mykhailo Zub"
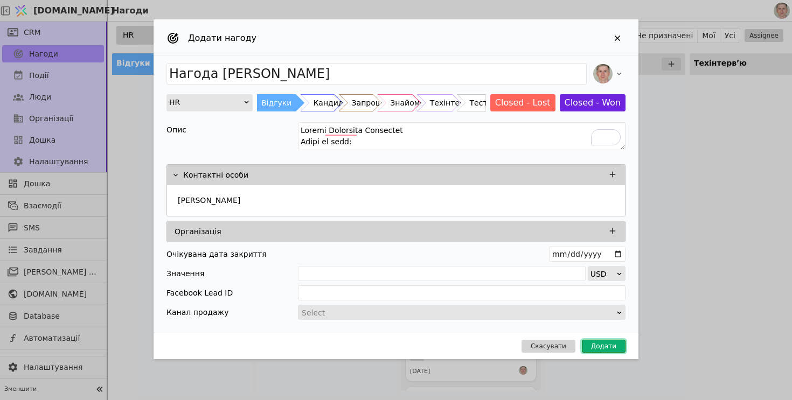
click at [603, 344] on button "Додати" at bounding box center [604, 346] width 44 height 13
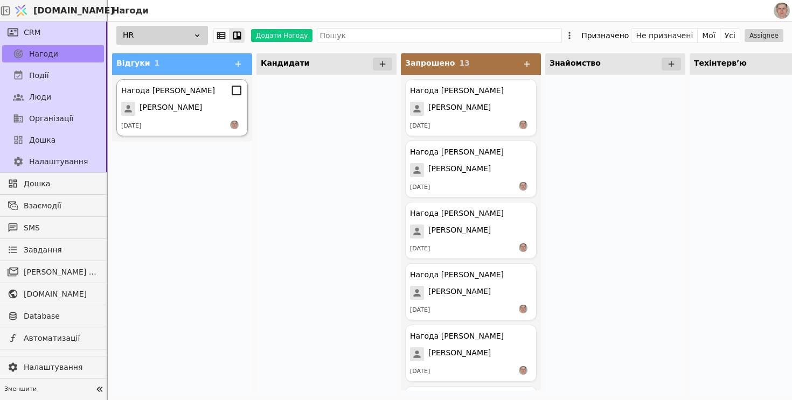
click at [186, 108] on span "Mykhailo Zub" at bounding box center [170, 109] width 62 height 14
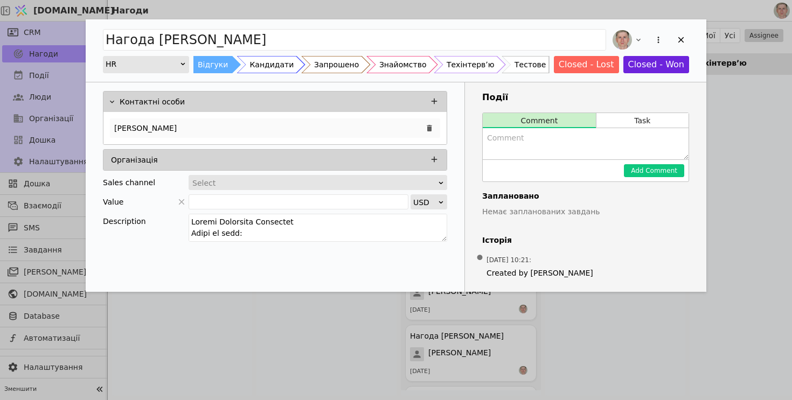
click at [266, 126] on div "Mykhailo Zub" at bounding box center [275, 127] width 330 height 19
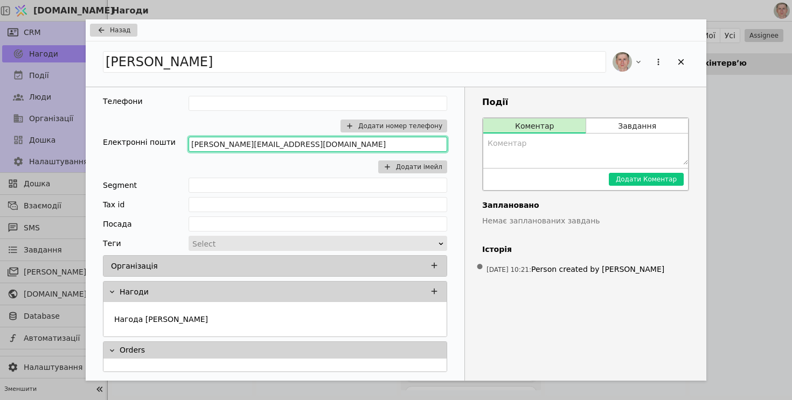
drag, startPoint x: 295, startPoint y: 146, endPoint x: 189, endPoint y: 145, distance: 105.6
click at [189, 145] on input "mikhail.a.zub@gmail.com" at bounding box center [317, 144] width 259 height 15
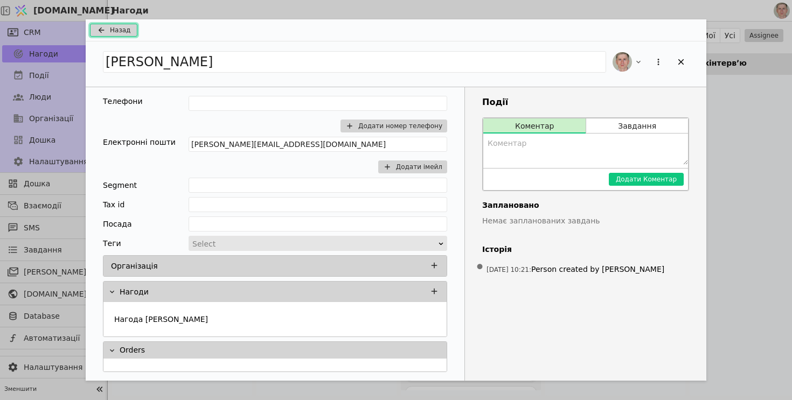
click at [130, 32] on button "Назад" at bounding box center [113, 30] width 47 height 13
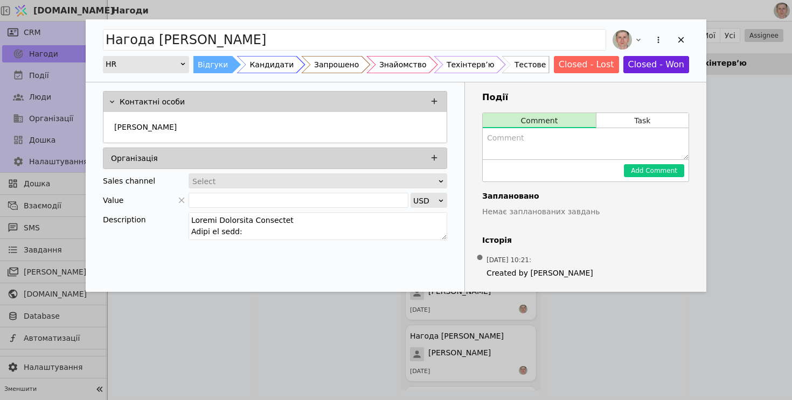
click at [679, 48] on div "Add Opportunity" at bounding box center [649, 40] width 79 height 24
click at [681, 40] on icon "Add Opportunity" at bounding box center [681, 40] width 10 height 10
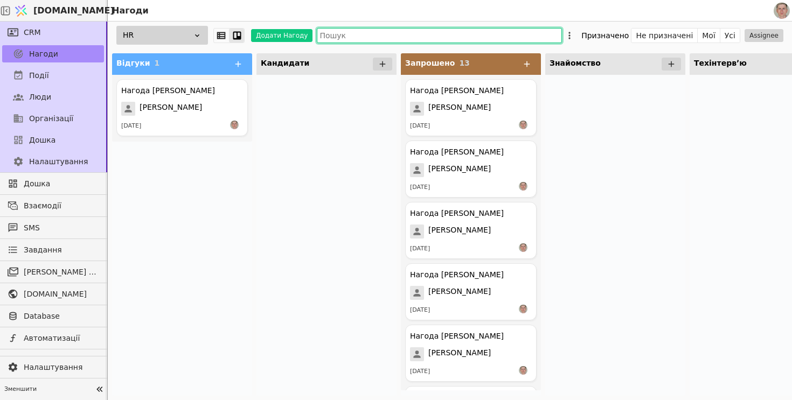
click at [356, 37] on input "text" at bounding box center [439, 35] width 245 height 15
paste input "mikhail.a.zub@gmail.com"
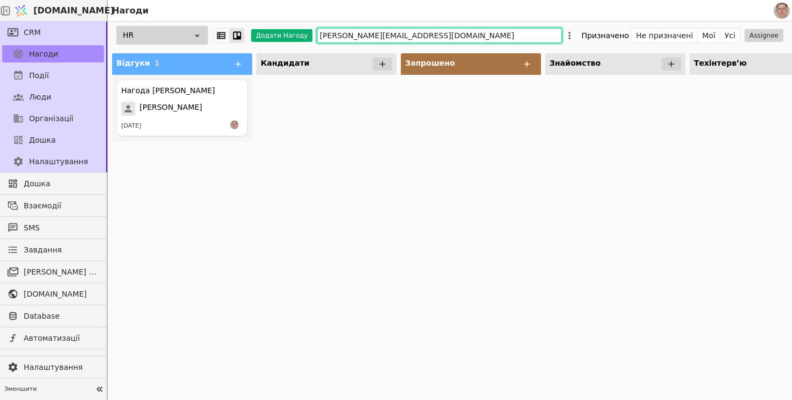
drag, startPoint x: 423, startPoint y: 36, endPoint x: 267, endPoint y: 34, distance: 156.2
click at [266, 34] on div "HR Додати Нагоду mikhail.a.zub@gmail.com Призначено Не призначені Мої Усі Assig…" at bounding box center [450, 35] width 684 height 27
type input "mikhail.a.zub@gmail.com"
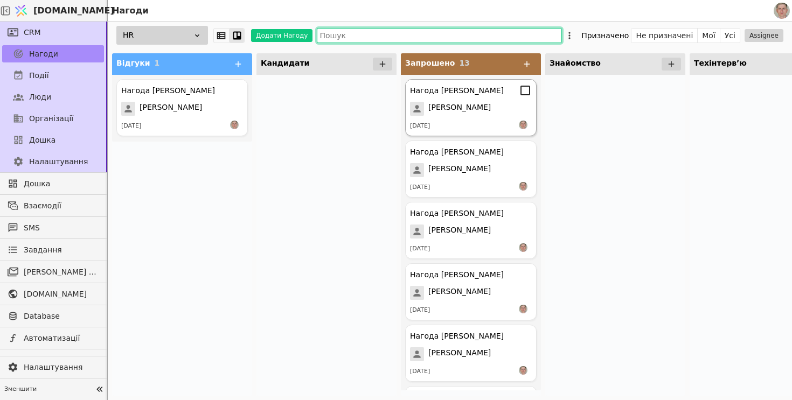
click at [463, 117] on div "Нагода Anton Dmytreko Anton Dmytreko 13.08.2025" at bounding box center [470, 107] width 131 height 57
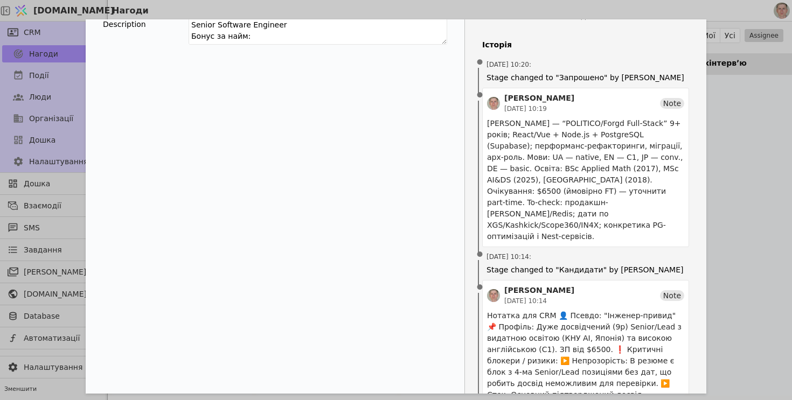
scroll to position [238, 0]
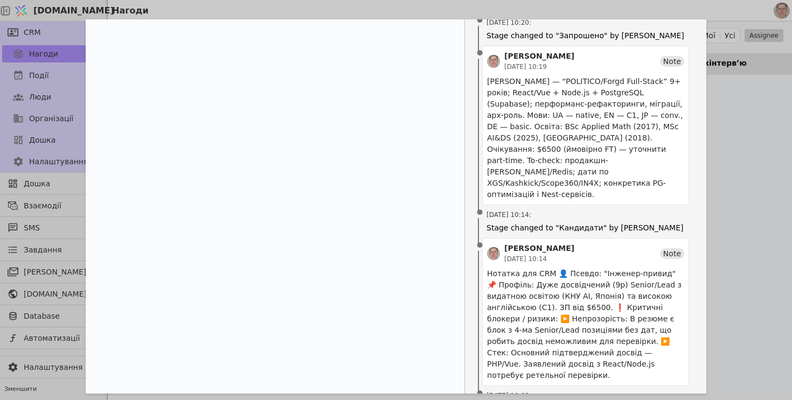
click at [725, 174] on div "Нагода Anton Dmytreko HR Відгуки Кандидати Запрошено Знайомство Техінтервʼю Тес…" at bounding box center [396, 200] width 792 height 400
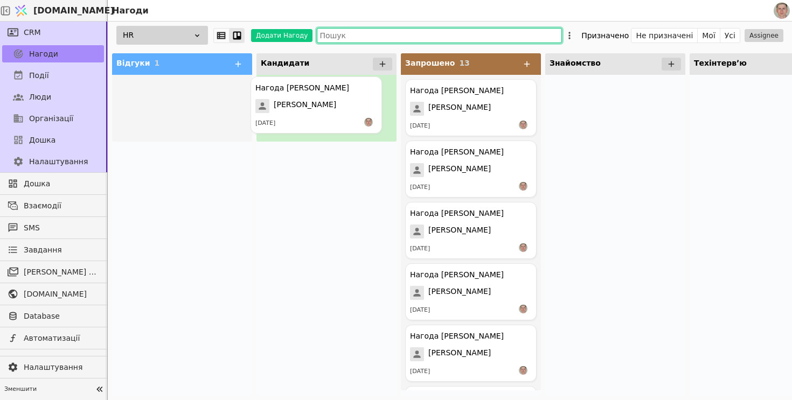
drag, startPoint x: 183, startPoint y: 105, endPoint x: 324, endPoint y: 102, distance: 141.7
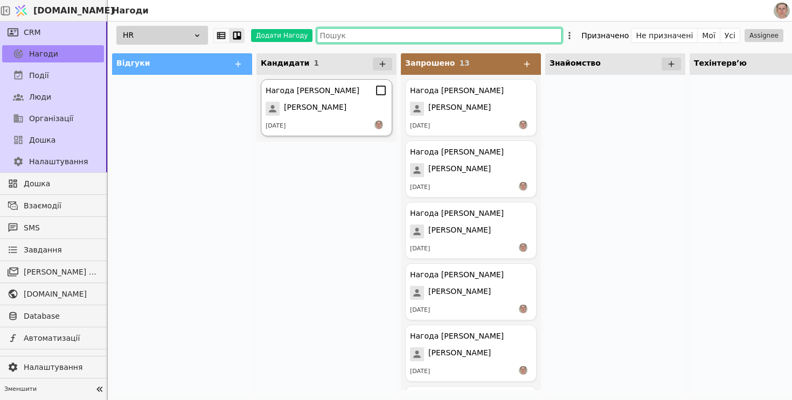
click at [308, 96] on div "Нагода Mykhailo Zub Mykhailo Zub 13.08.2025" at bounding box center [326, 107] width 131 height 57
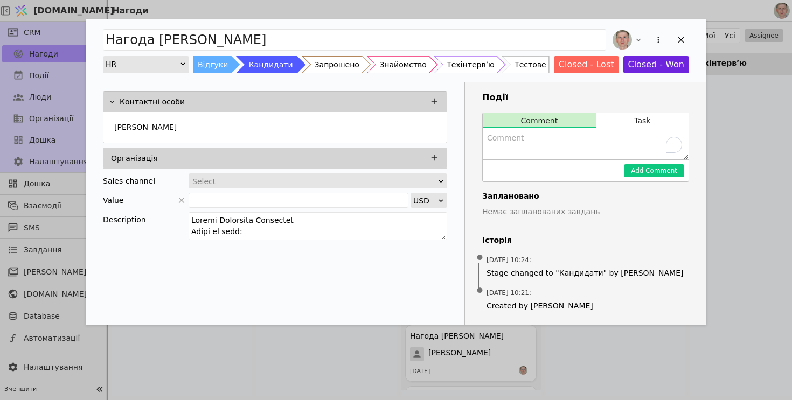
click at [537, 143] on textarea "To enrich screen reader interactions, please activate Accessibility in Grammarl…" at bounding box center [586, 143] width 206 height 31
paste textarea "👤 Псевдо: "Бот-Майстер" 📌 Профіль: Strong Middle+/Senior (5р) з дуже релевантни…"
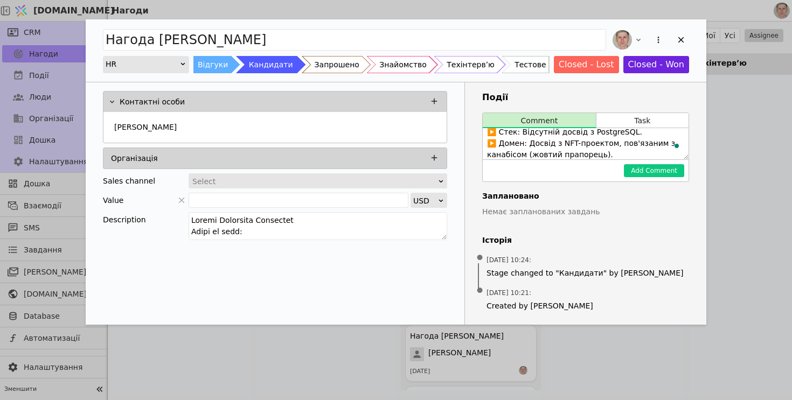
scroll to position [130, 0]
type textarea "👤 Псевдо: "Бот-Майстер" 📌 Профіль: Strong Middle+/Senior (5р) з дуже релевантни…"
click at [634, 168] on button "Add Comment" at bounding box center [654, 170] width 60 height 13
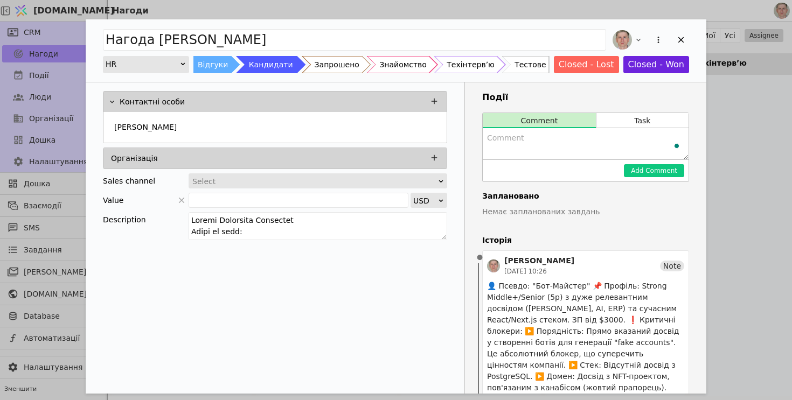
scroll to position [0, 0]
click at [528, 150] on textarea "To enrich screen reader interactions, please activate Accessibility in Grammarl…" at bounding box center [586, 143] width 206 height 31
paste textarea "Mykhailo Zub — “FE-core, Node on side” 5y, React/Next (App Router), Node/Expres…"
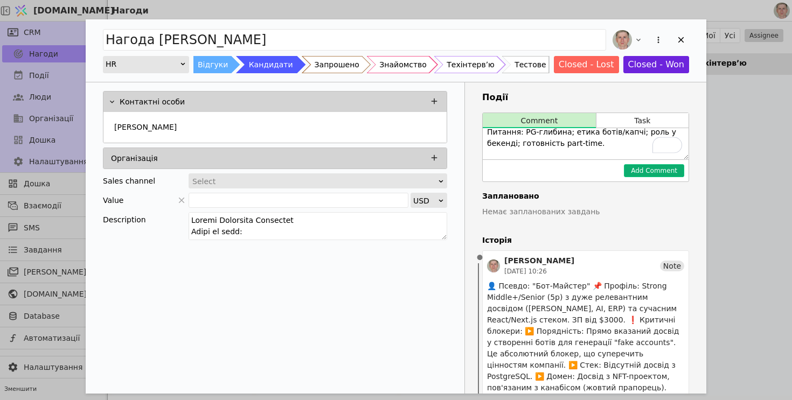
type textarea "Mykhailo Zub — “FE-core, Node on side” 5y, React/Next (App Router), Node/Expres…"
click at [653, 166] on button "Add Comment" at bounding box center [654, 170] width 60 height 13
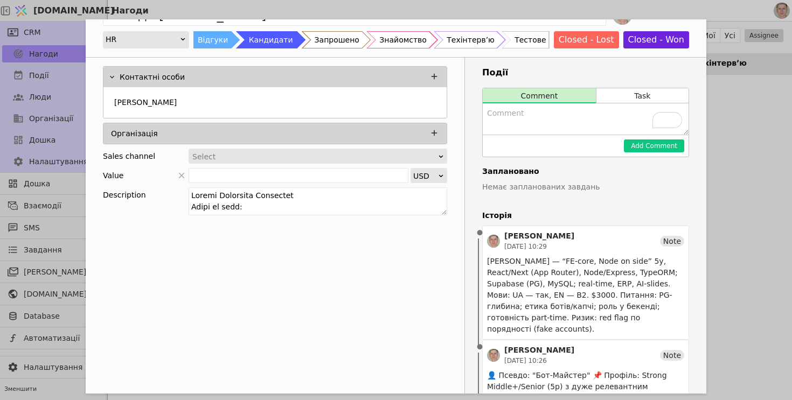
scroll to position [5, 0]
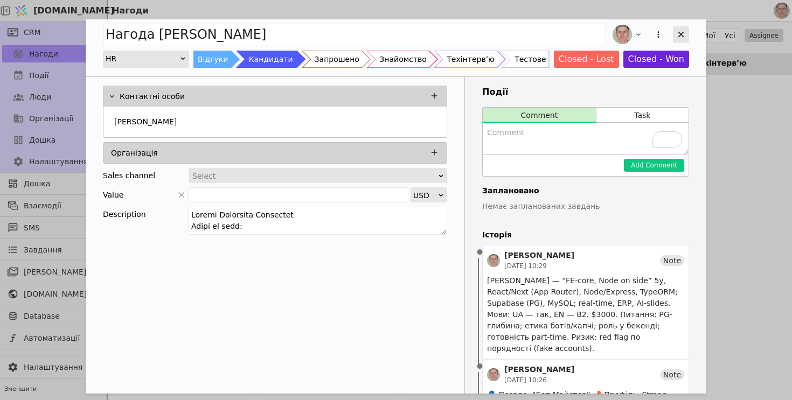
click at [681, 31] on icon "Add Opportunity" at bounding box center [681, 35] width 10 height 10
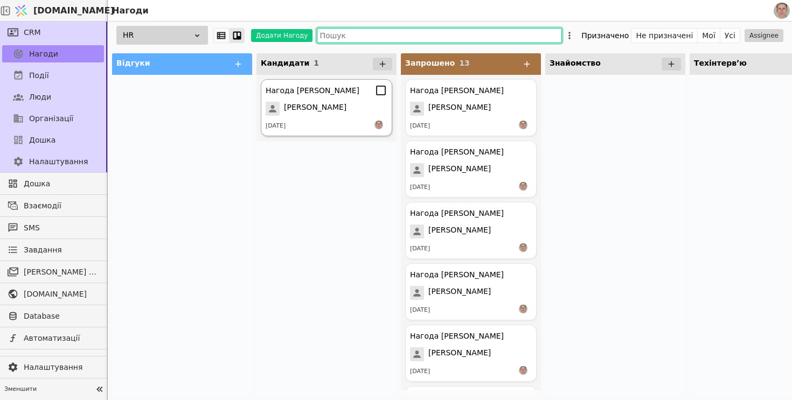
click at [337, 115] on div "Mykhailo Zub" at bounding box center [327, 109] width 122 height 14
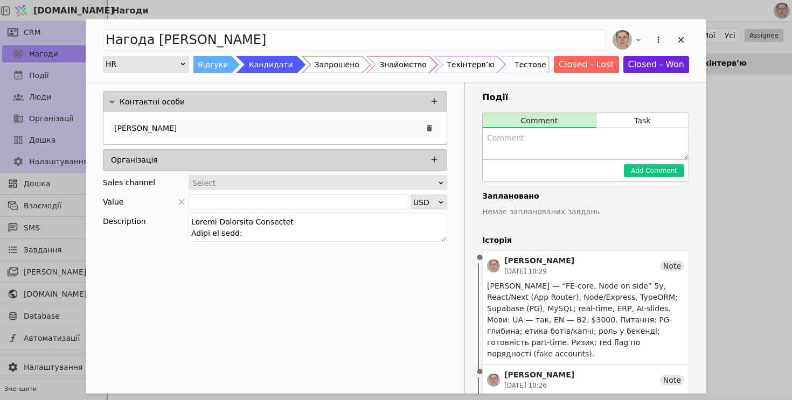
click at [265, 133] on div "Mykhailo Zub" at bounding box center [275, 127] width 330 height 19
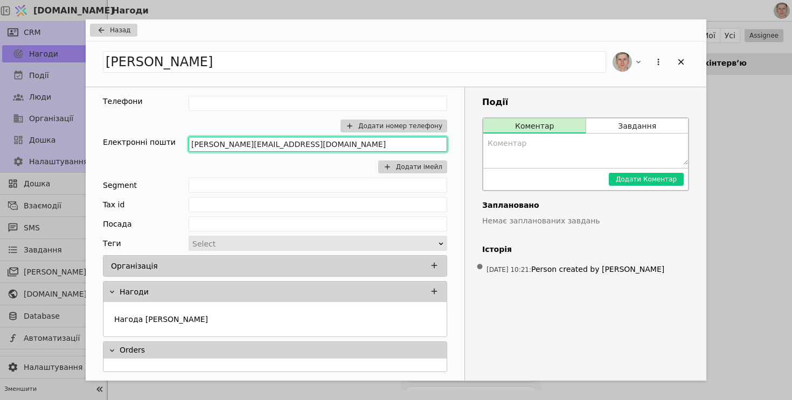
drag, startPoint x: 286, startPoint y: 143, endPoint x: 183, endPoint y: 141, distance: 102.9
click at [183, 141] on div "Електронні пошти mikhail.a.zub@gmail.com Додати імейл" at bounding box center [275, 155] width 344 height 37
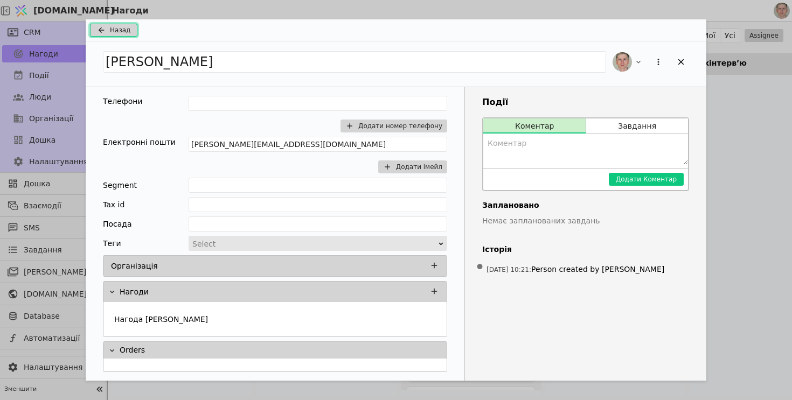
click at [124, 26] on span "Назад" at bounding box center [120, 30] width 20 height 10
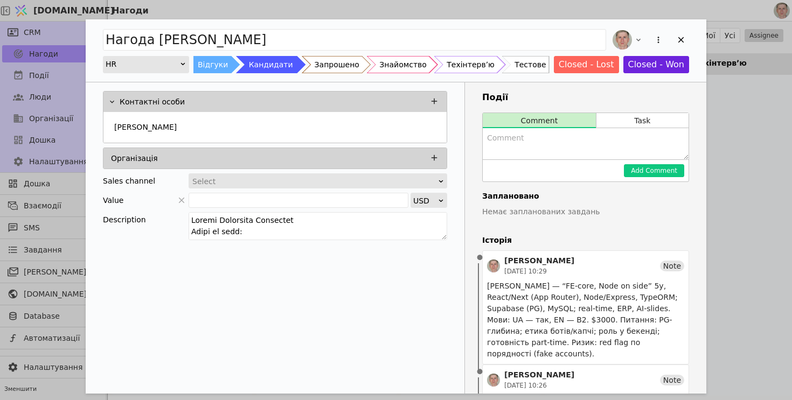
click at [457, 6] on div "Нагода Mykhailo Zub HR Відгуки Кандидати Запрошено Знайомство Техінтервʼю Тесто…" at bounding box center [396, 200] width 792 height 400
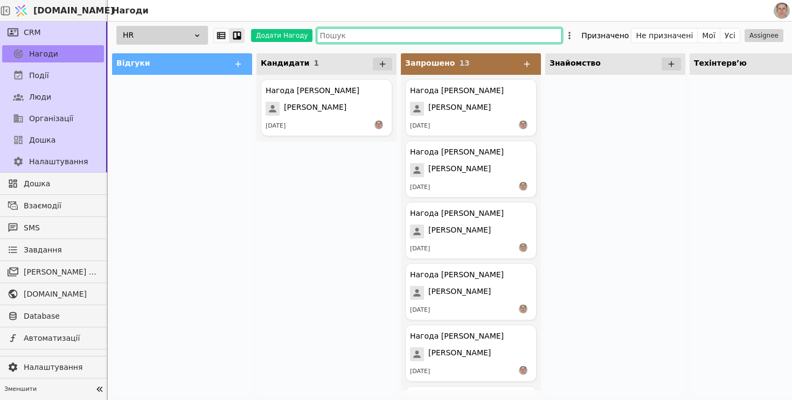
click at [381, 35] on input "text" at bounding box center [439, 35] width 245 height 15
paste input "mikhail.a.zub@gmail.com"
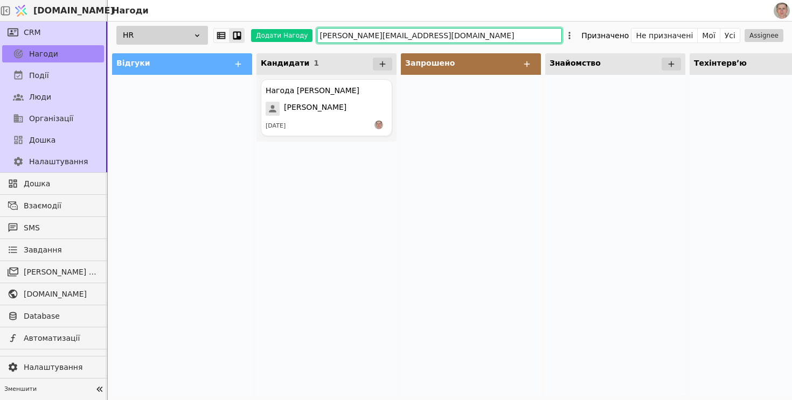
type input "mikhail.a.zub@gmail.com"
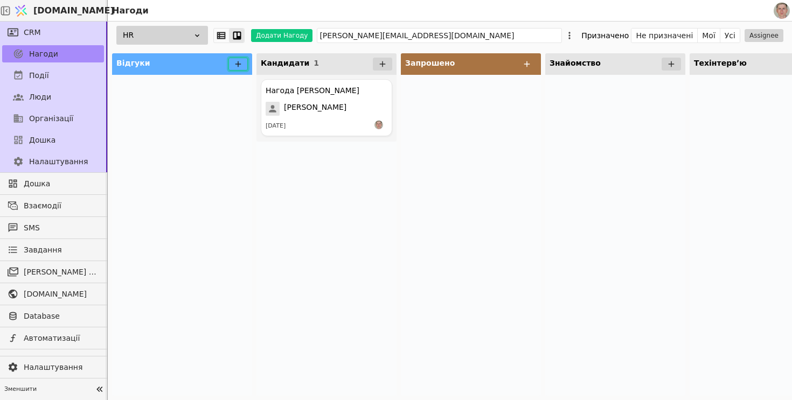
click at [239, 66] on icon at bounding box center [238, 64] width 10 height 10
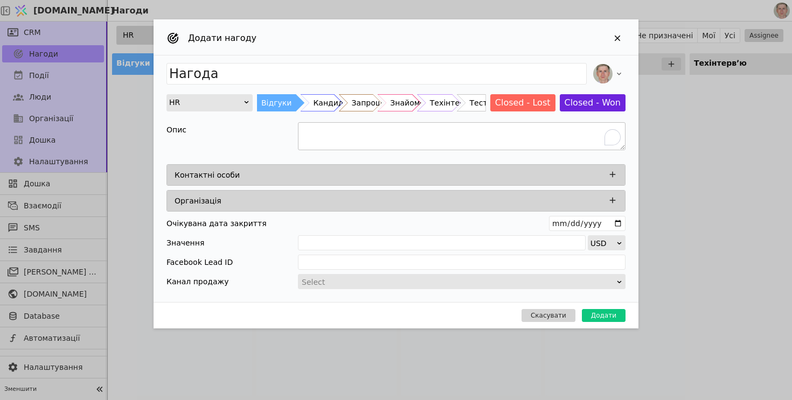
click at [324, 132] on textarea "To enrich screen reader interactions, please activate Accessibility in Grammarl…" at bounding box center [461, 136] width 327 height 28
paste textarea "Vasyl Popovych Full Stack Developer Бонус за найм: $900 Зарплата від $4500 Досв…"
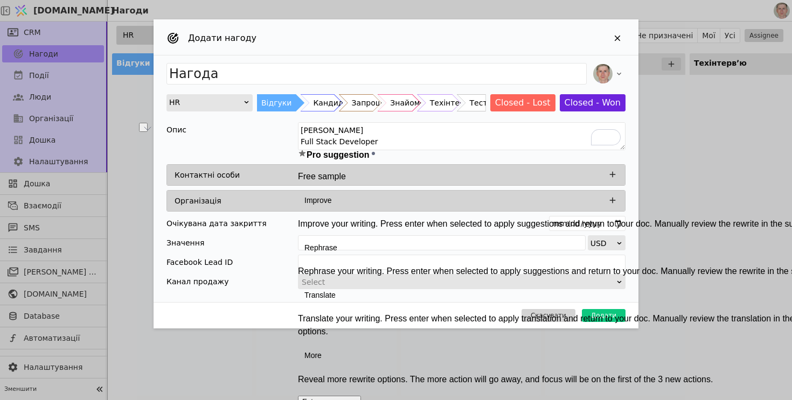
drag, startPoint x: 363, startPoint y: 139, endPoint x: 297, endPoint y: 139, distance: 65.7
click at [298, 139] on textarea "Vasyl Popovych Full Stack Developer Бонус за найм: $900 Зарплата від $4500 Досв…" at bounding box center [461, 136] width 327 height 28
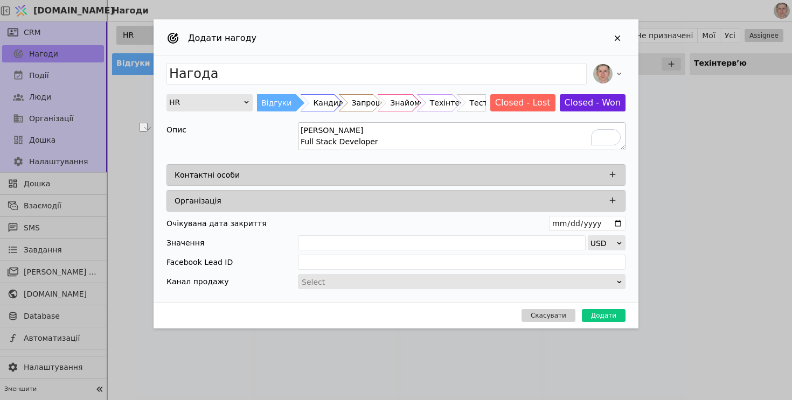
click at [331, 144] on textarea "Vasyl Popovych Full Stack Developer Бонус за найм: $900 Зарплата від $4500 Досв…" at bounding box center [461, 136] width 327 height 28
type textarea "Full Stack Developer Бонус за найм: $900 Зарплата від $4500 Досвід роботи 7 рок…"
click at [613, 170] on icon "Add Opportunity" at bounding box center [612, 175] width 10 height 10
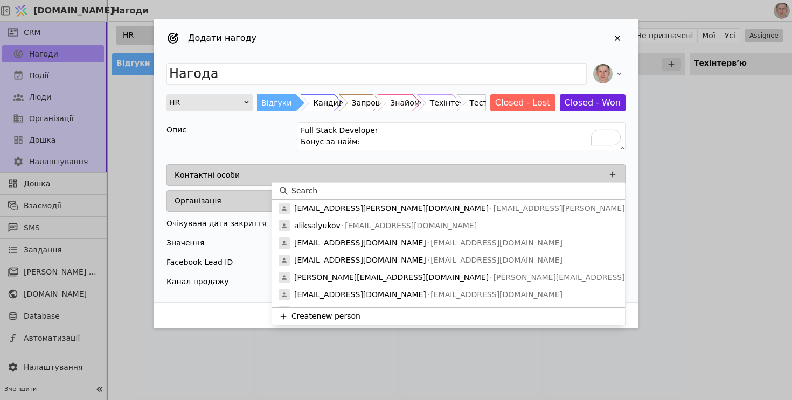
click at [415, 192] on input at bounding box center [454, 190] width 327 height 11
paste input "Vasyl Popovych"
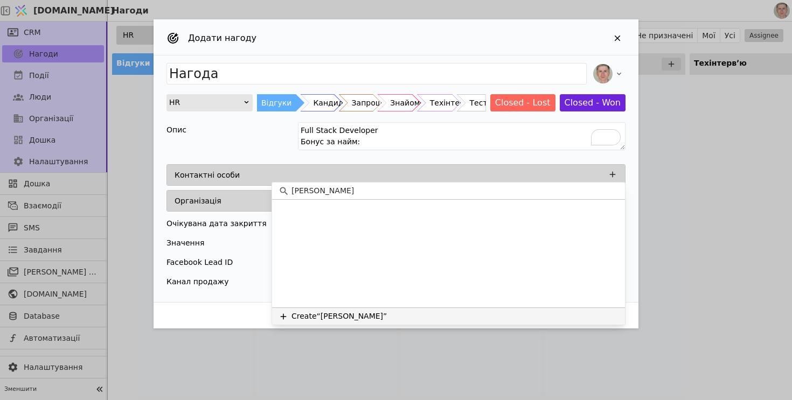
type input "Vasyl Popovych"
click at [362, 319] on button "Create “Vasyl Popovych”" at bounding box center [448, 316] width 353 height 17
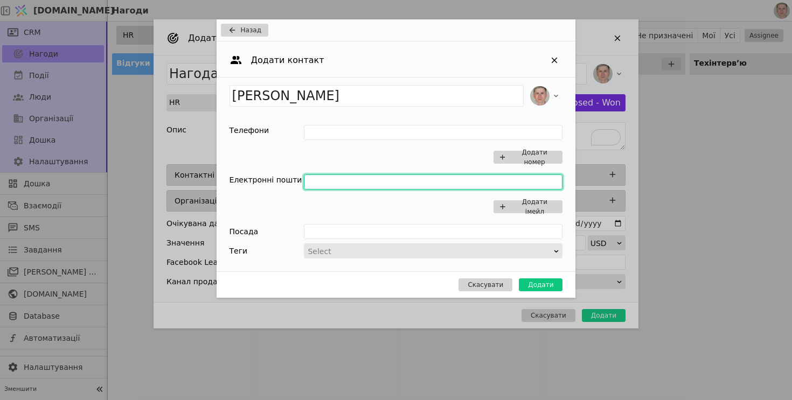
click at [323, 187] on input "Add Opportunity" at bounding box center [433, 181] width 259 height 15
paste input "popovychvasyl97@gmail.com"
type input "popovychvasyl97@gmail.com"
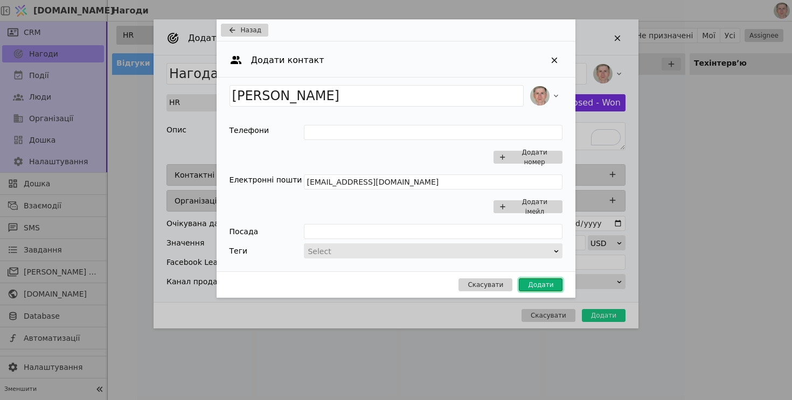
click at [540, 283] on button "Додати" at bounding box center [541, 284] width 44 height 13
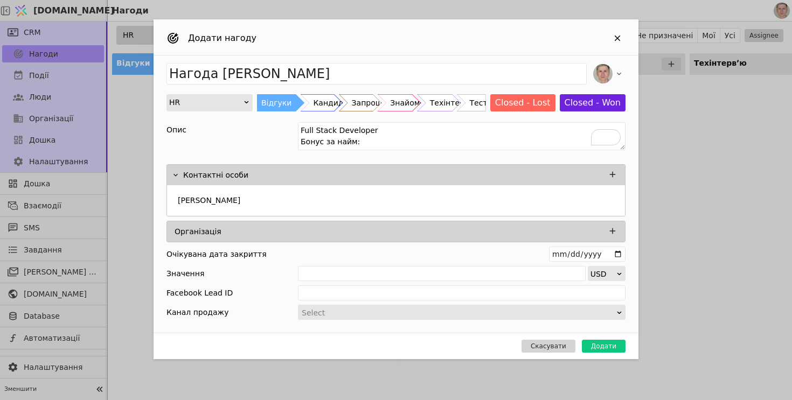
type input "Нагода Vasyl Popovych"
click at [606, 344] on button "Додати" at bounding box center [604, 346] width 44 height 13
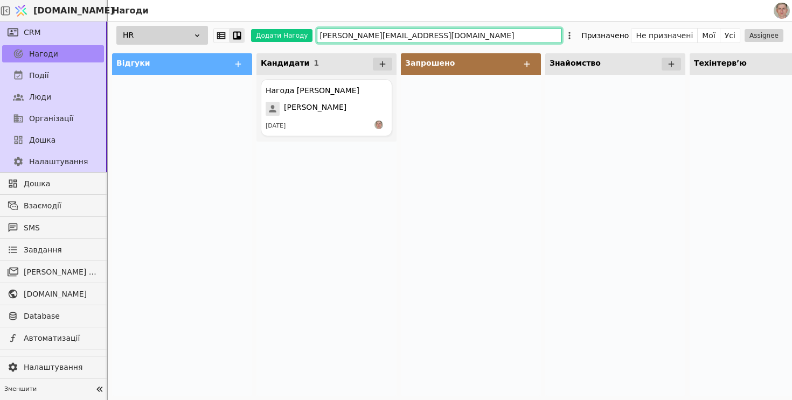
drag, startPoint x: 415, startPoint y: 32, endPoint x: 243, endPoint y: 36, distance: 171.3
click at [243, 36] on div "HR Додати Нагоду mikhail.a.zub@gmail.com Призначено Не призначені Мої Усі Assig…" at bounding box center [450, 35] width 684 height 27
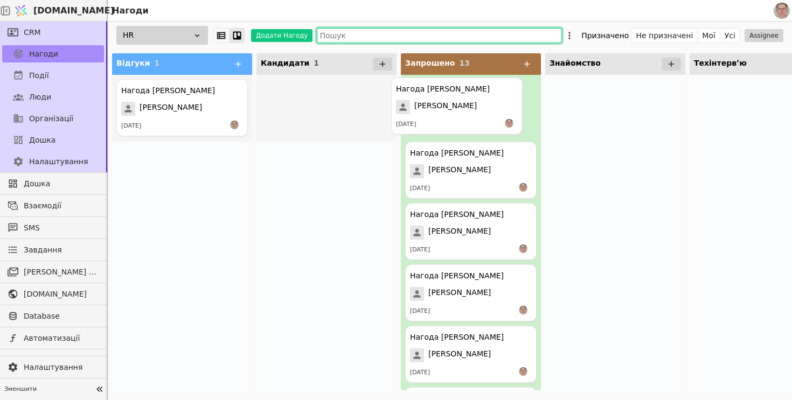
drag, startPoint x: 326, startPoint y: 110, endPoint x: 461, endPoint y: 109, distance: 135.2
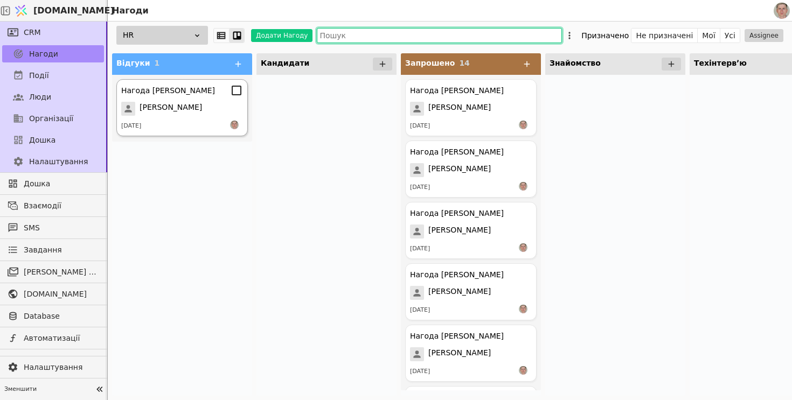
click at [164, 100] on div "Нагода Vasyl Popovych Vasyl Popovych 13.08.2025" at bounding box center [181, 107] width 131 height 57
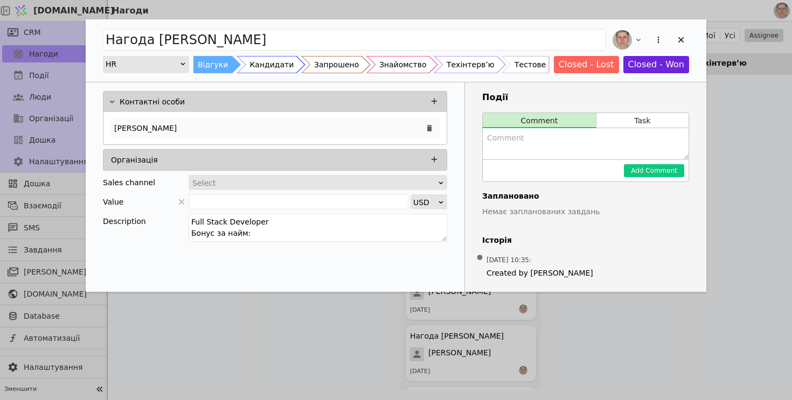
click at [330, 125] on div "Vasyl Popovych" at bounding box center [275, 127] width 330 height 19
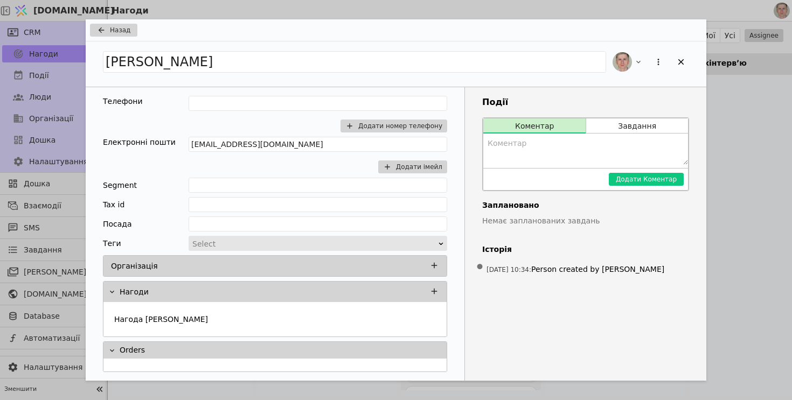
click at [125, 19] on div "Назад Vasyl Popovych Телефони Додати номер телефону Електронні пошти popovychva…" at bounding box center [396, 200] width 792 height 400
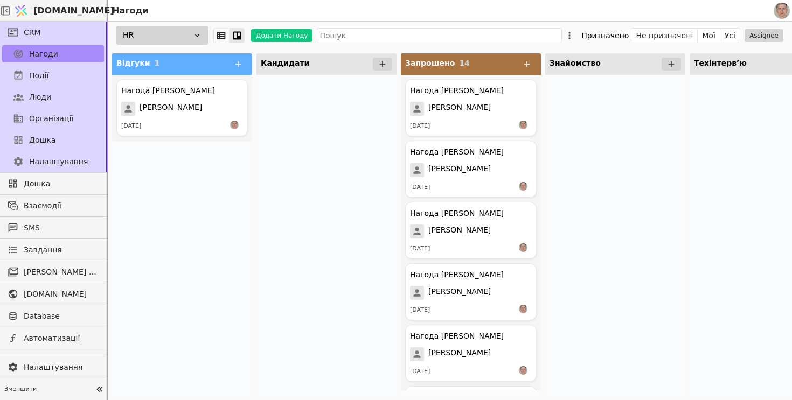
click at [126, 30] on div "HR" at bounding box center [162, 35] width 92 height 19
click at [300, 160] on div at bounding box center [326, 235] width 140 height 321
click at [171, 97] on div "Нагода Vasyl Popovych Vasyl Popovych 13.08.2025" at bounding box center [181, 107] width 131 height 57
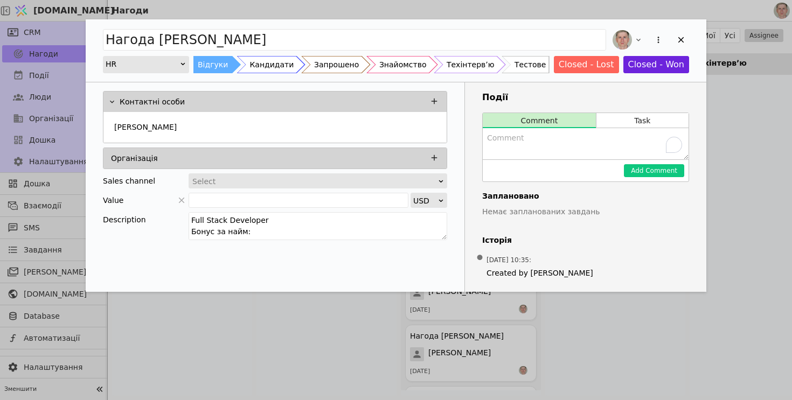
click at [528, 144] on textarea "To enrich screen reader interactions, please activate Accessibility in Grammarl…" at bounding box center [586, 143] width 206 height 31
paste textarea "👤 Псевдо: "Інженер-Метрика" 📌 Профіль: Дуже сильний Senior (7р) з архітектурним…"
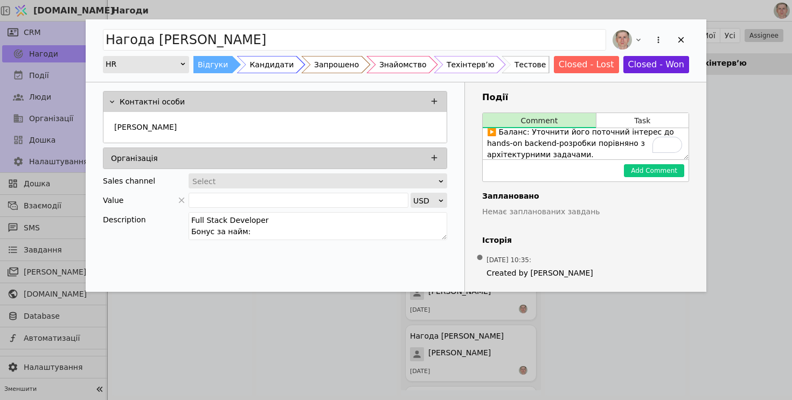
scroll to position [130, 0]
type textarea "👤 Псевдо: "Інженер-Метрика" 📌 Профіль: Дуже сильний Senior (7р) з архітектурним…"
click at [650, 171] on button "Add Comment" at bounding box center [654, 170] width 60 height 13
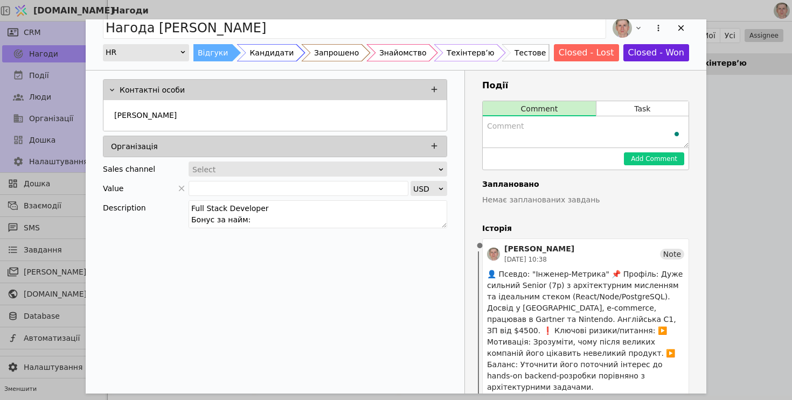
scroll to position [0, 0]
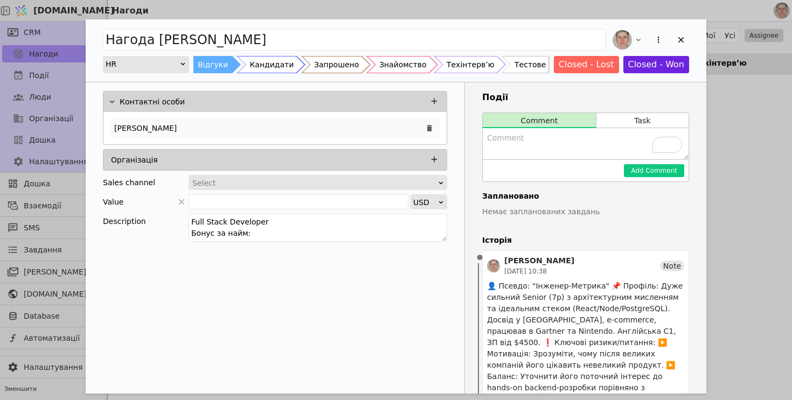
click at [222, 129] on div "[PERSON_NAME]" at bounding box center [275, 127] width 330 height 19
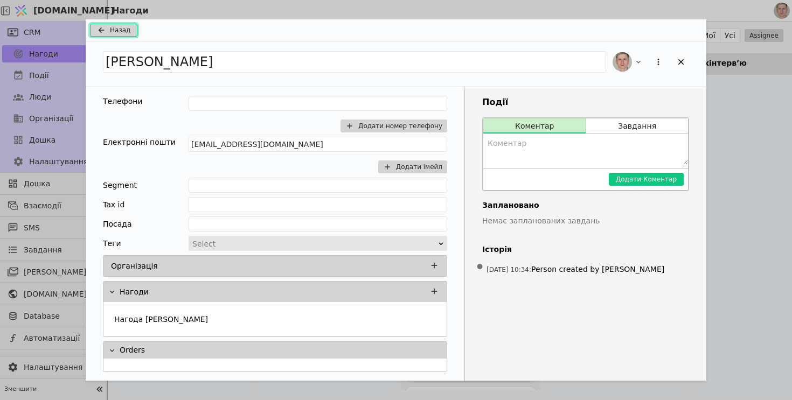
click at [122, 29] on span "Назад" at bounding box center [120, 30] width 20 height 10
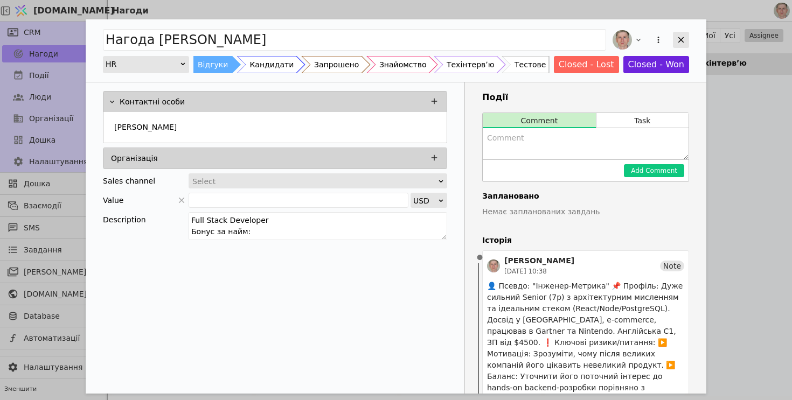
click at [677, 45] on div "Add Opportunity" at bounding box center [681, 40] width 16 height 16
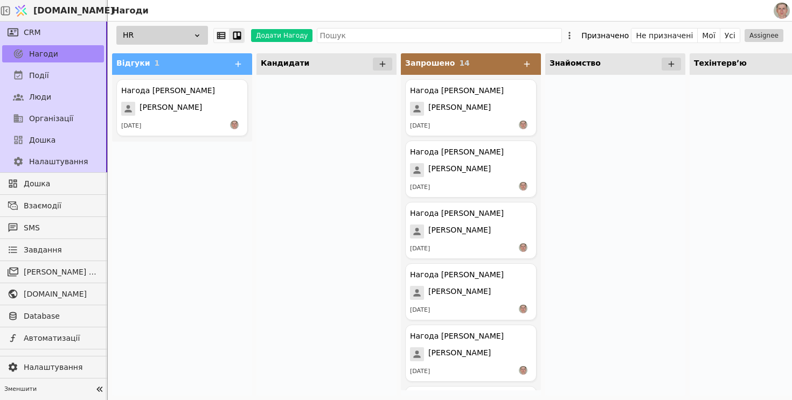
click at [678, 44] on div "HR Додати Нагоду Призначено Не призначені Мої Усі Assignee" at bounding box center [450, 35] width 684 height 27
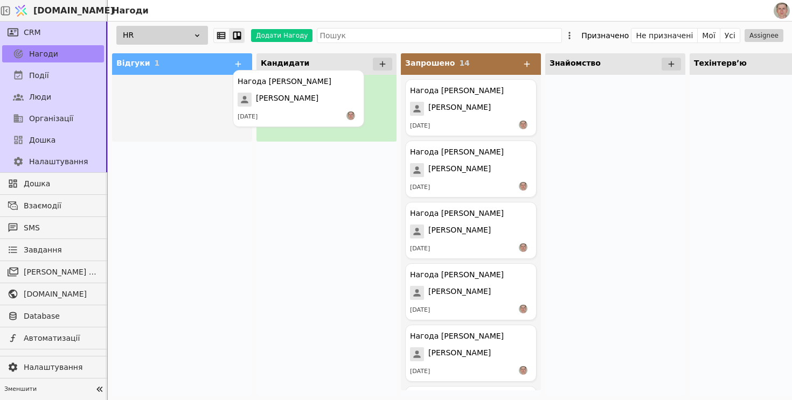
drag, startPoint x: 162, startPoint y: 109, endPoint x: 284, endPoint y: 99, distance: 122.1
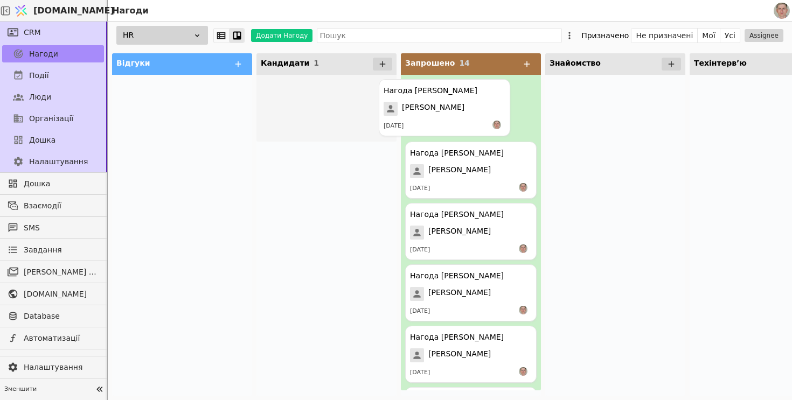
drag, startPoint x: 311, startPoint y: 109, endPoint x: 432, endPoint y: 109, distance: 120.6
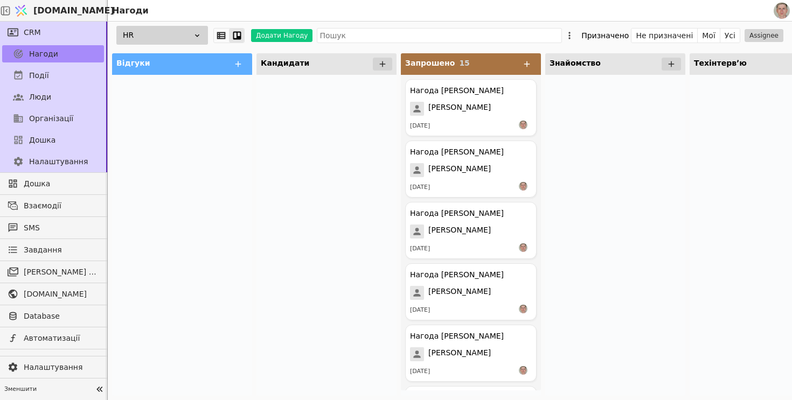
click at [306, 199] on div at bounding box center [326, 235] width 140 height 321
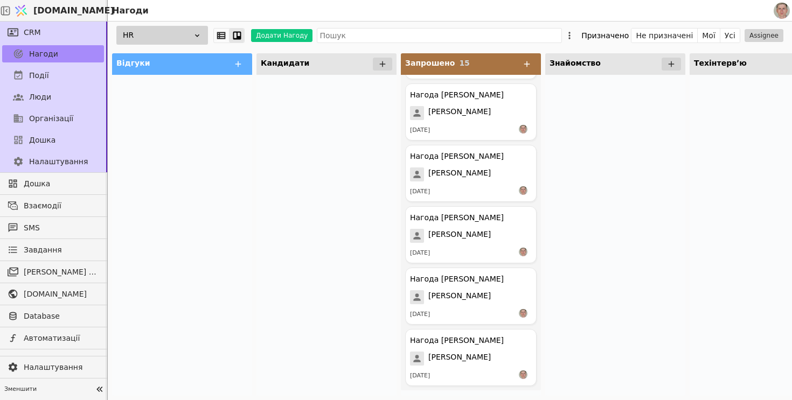
click at [293, 135] on div at bounding box center [326, 235] width 140 height 321
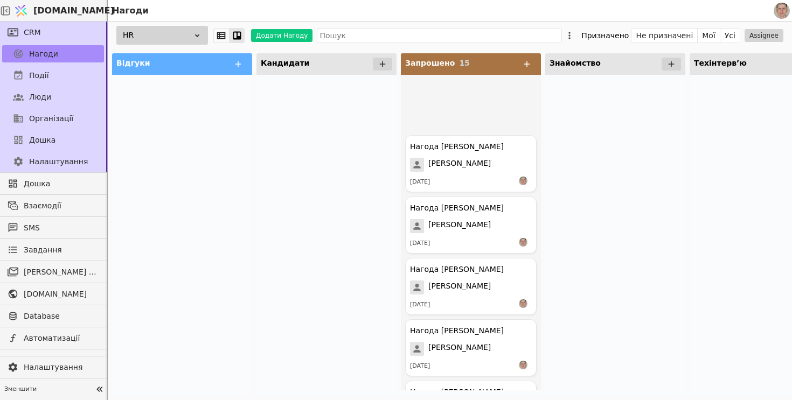
scroll to position [376, 0]
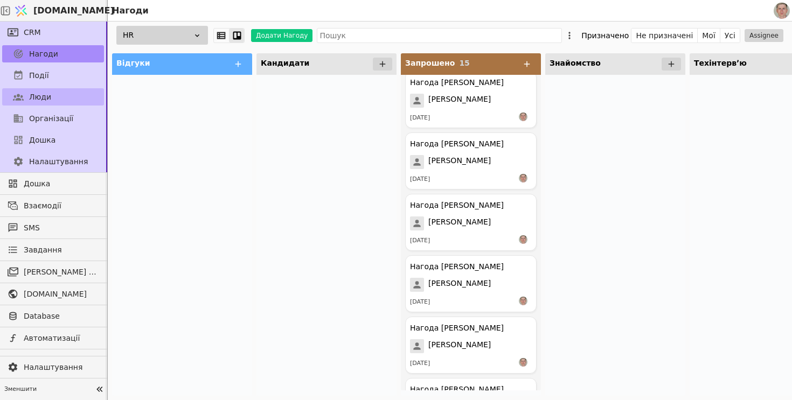
click at [73, 91] on link "Люди" at bounding box center [53, 96] width 102 height 17
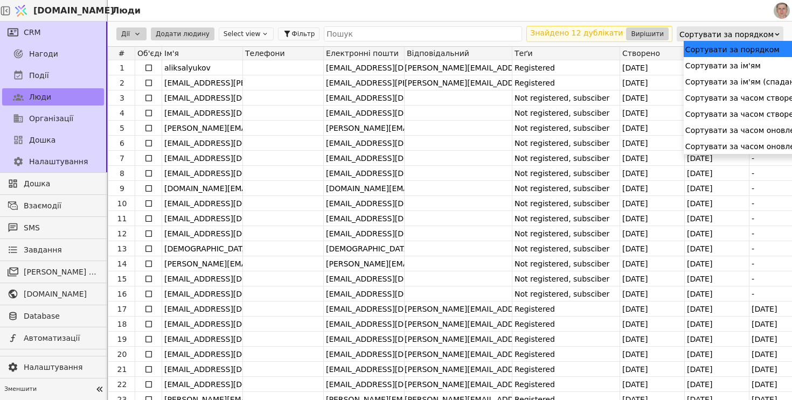
click at [737, 31] on div "Сортувати за порядком" at bounding box center [726, 34] width 94 height 15
click at [730, 111] on div "Сортувати за часом створення (спадання)" at bounding box center [769, 114] width 173 height 16
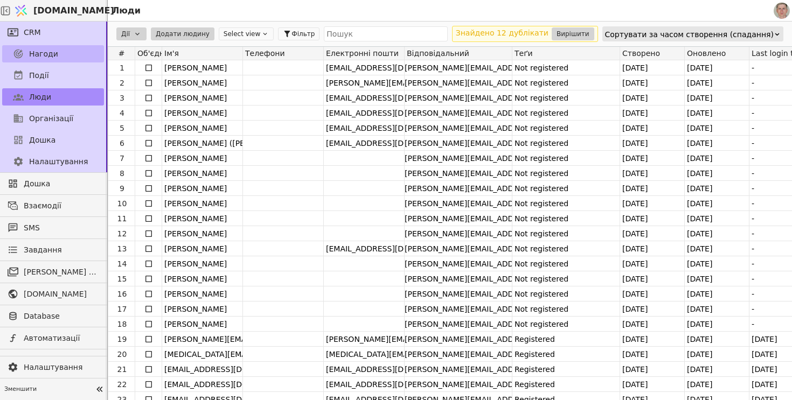
click at [53, 52] on span "Нагоди" at bounding box center [43, 53] width 29 height 11
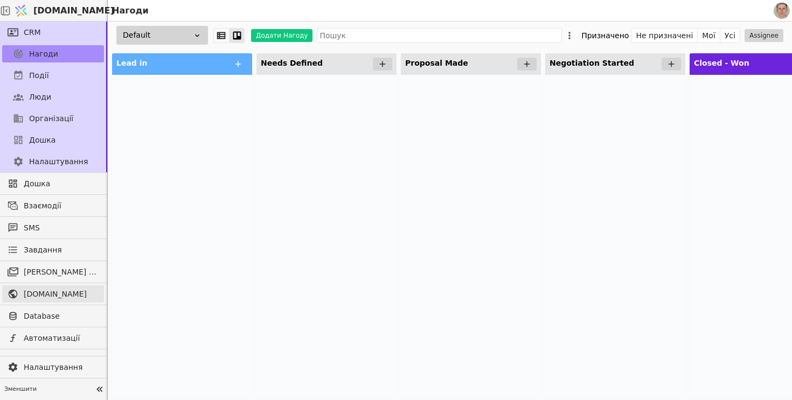
click at [67, 298] on span "[DOMAIN_NAME]" at bounding box center [61, 294] width 75 height 11
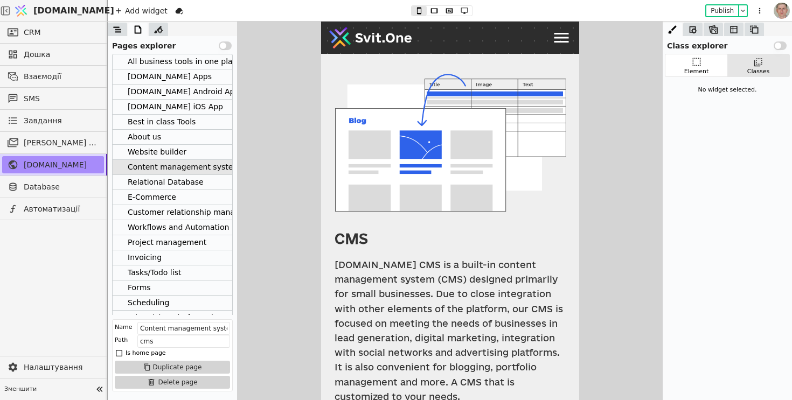
click at [197, 59] on div "All business tools in one place" at bounding box center [185, 61] width 114 height 15
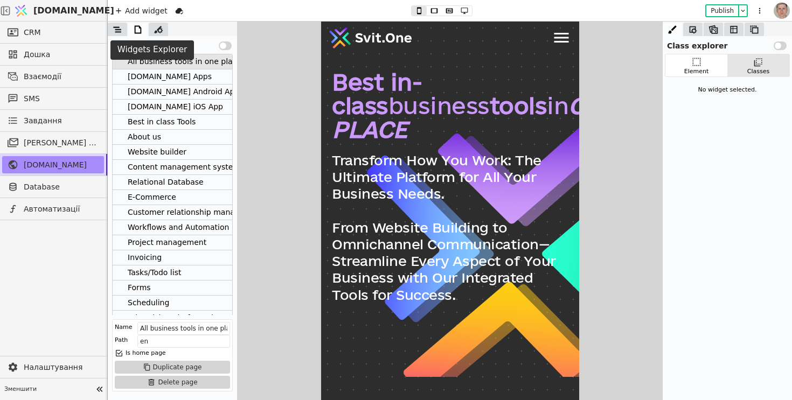
click at [116, 31] on icon at bounding box center [117, 29] width 11 height 11
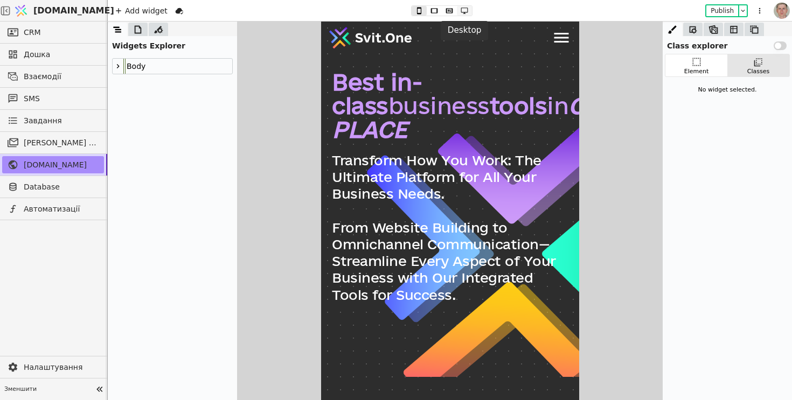
click at [465, 11] on icon at bounding box center [464, 11] width 13 height 8
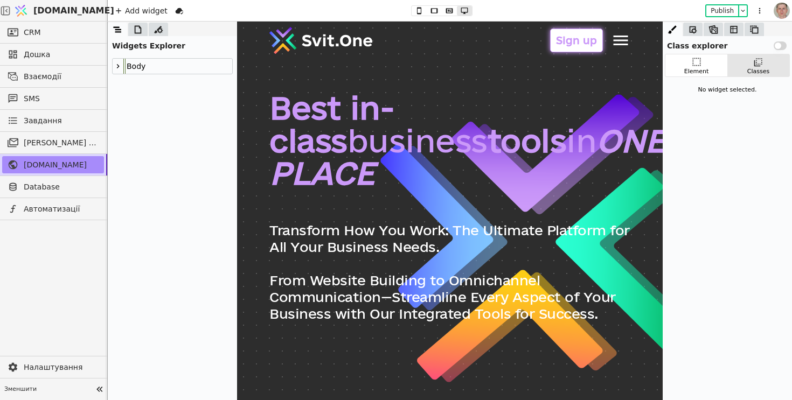
click at [576, 48] on div "Sign up" at bounding box center [576, 41] width 53 height 24
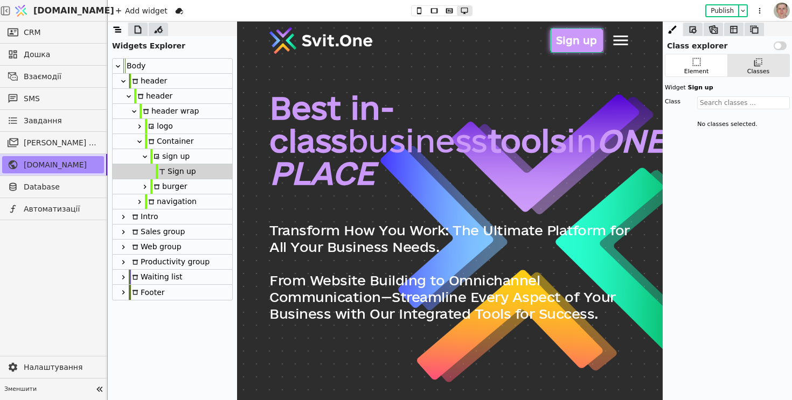
click at [190, 153] on div "sign up" at bounding box center [173, 156] width 120 height 15
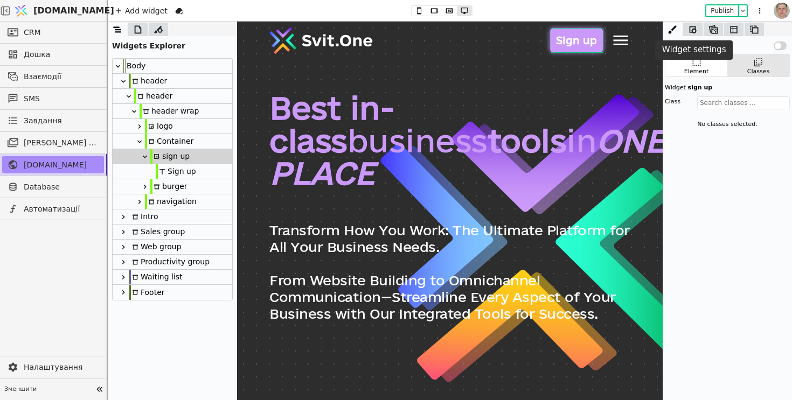
click at [694, 27] on icon at bounding box center [692, 29] width 11 height 11
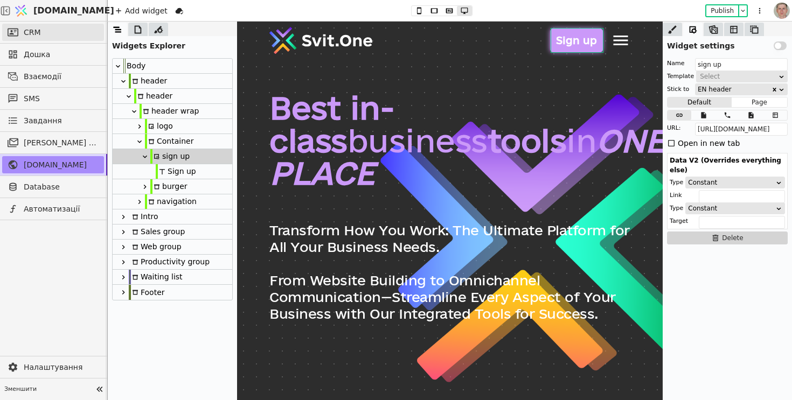
click at [64, 30] on link "CRM" at bounding box center [53, 32] width 102 height 17
